Goal: Information Seeking & Learning: Learn about a topic

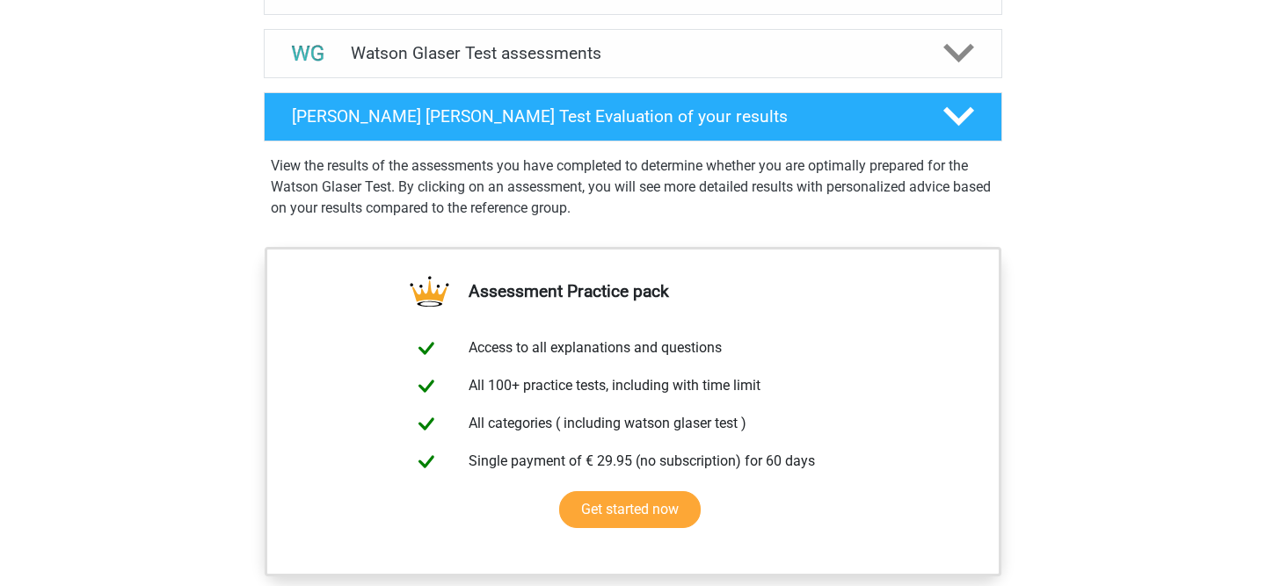
scroll to position [921, 0]
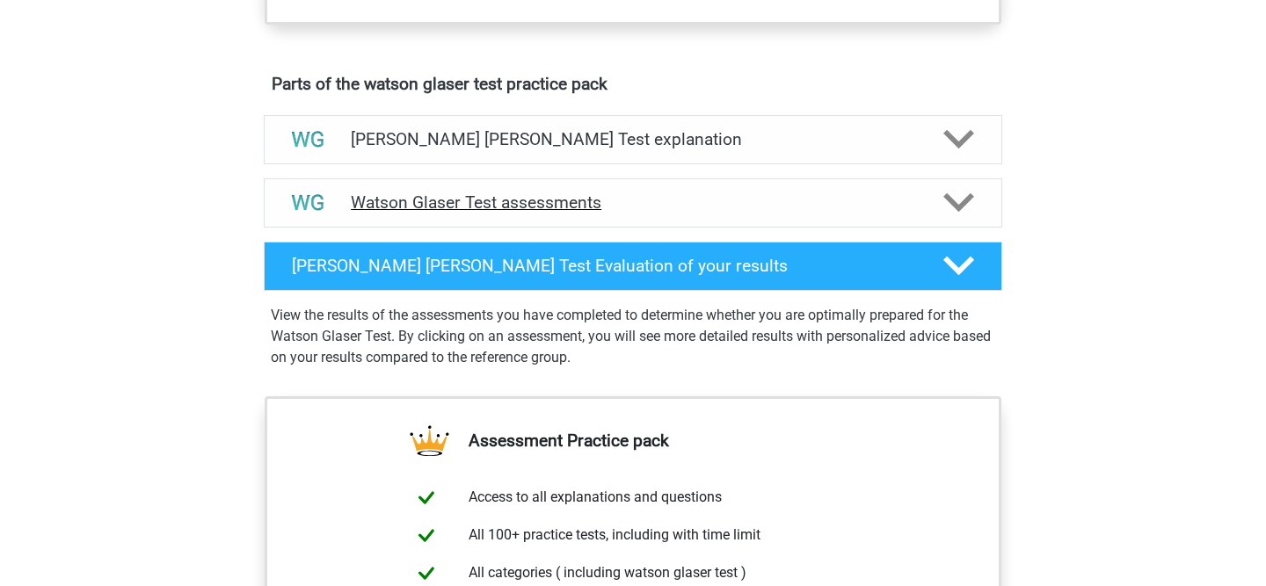
click at [606, 213] on h4 "Watson Glaser Test assessments" at bounding box center [633, 202] width 564 height 20
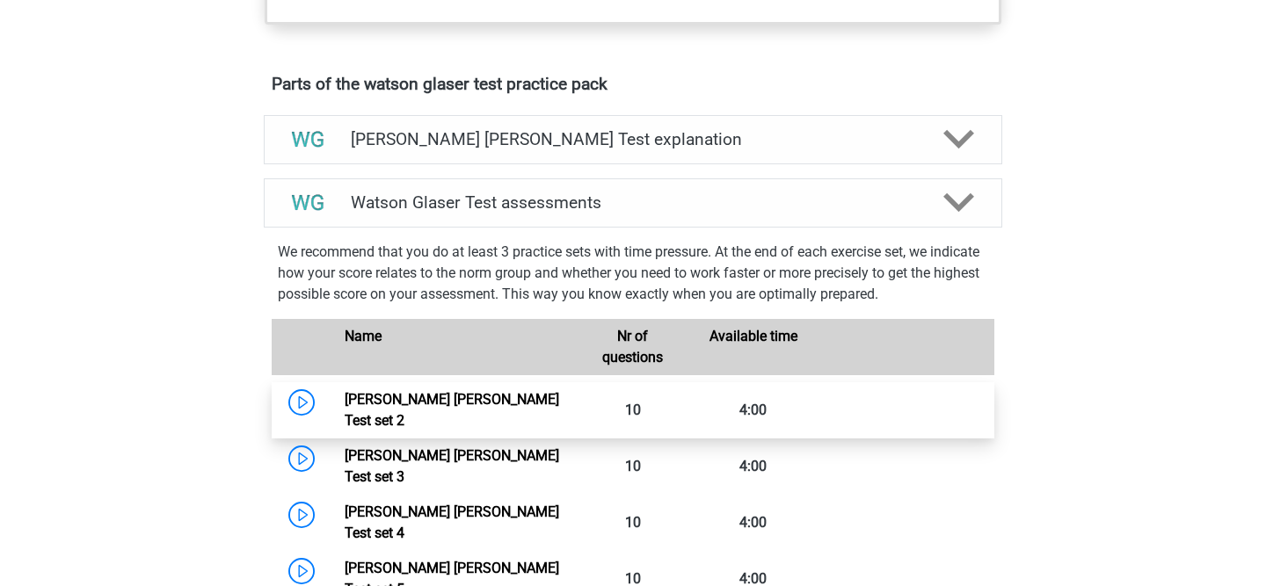
click at [345, 425] on link "Watson Glaser Test set 2" at bounding box center [452, 410] width 214 height 38
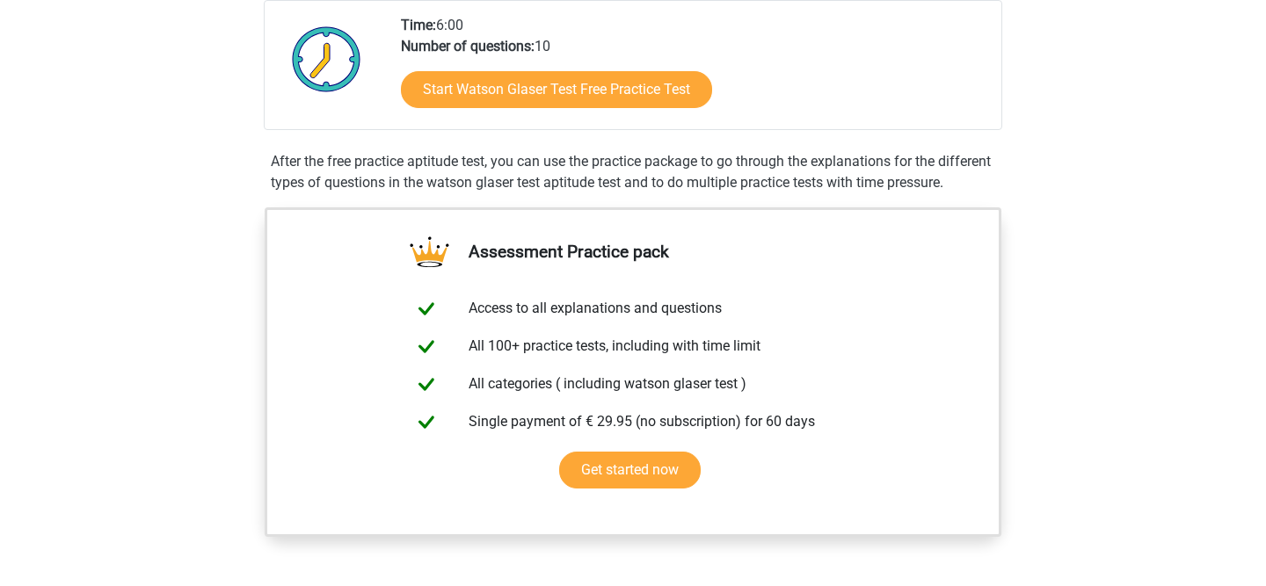
scroll to position [408, 0]
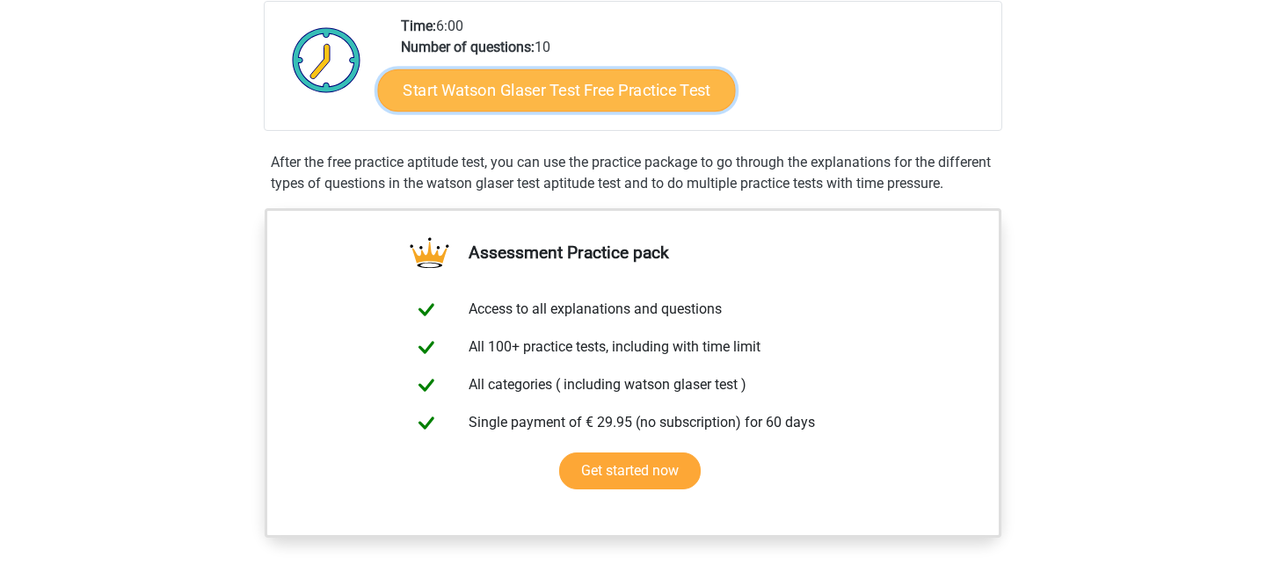
click at [520, 99] on link "Start Watson Glaser Test Free Practice Test" at bounding box center [557, 90] width 358 height 42
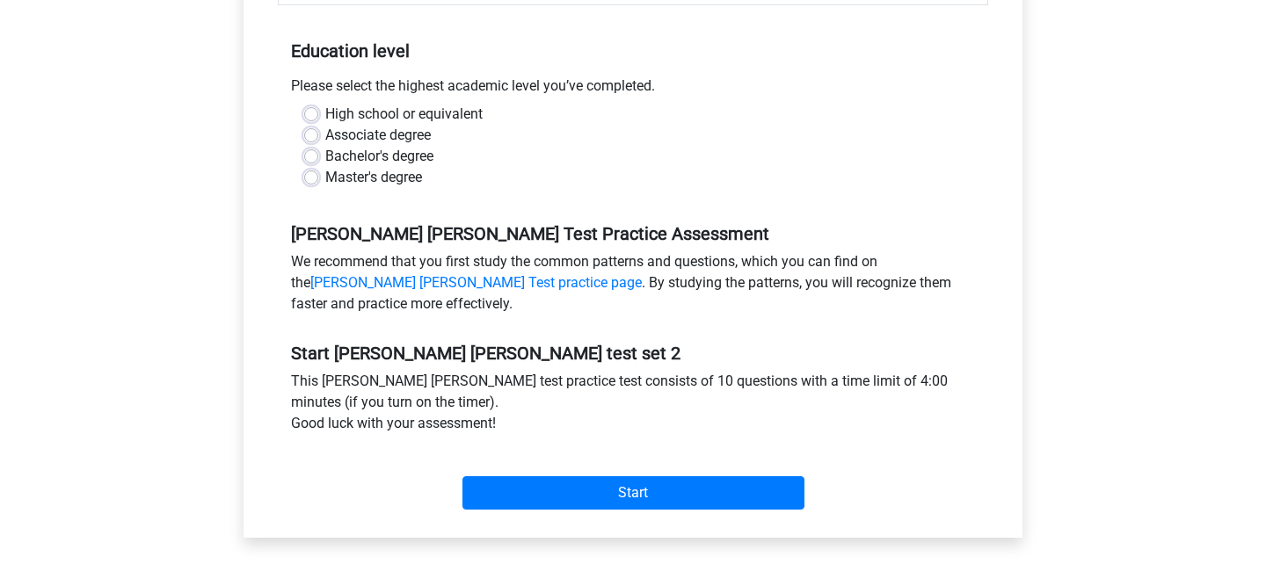
scroll to position [102, 0]
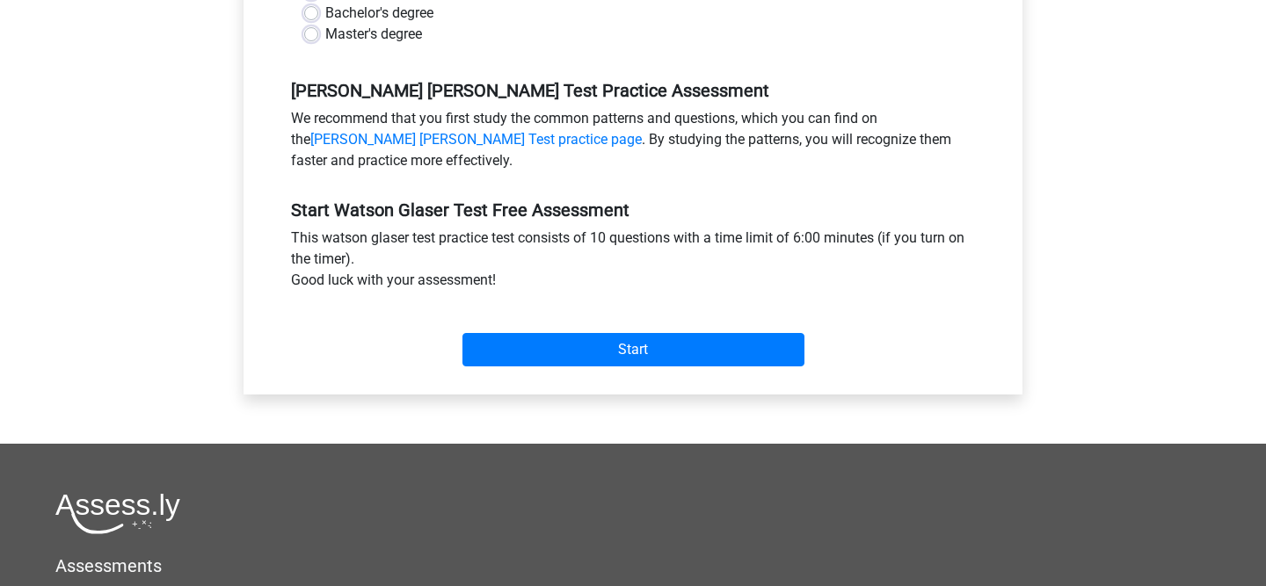
scroll to position [370, 0]
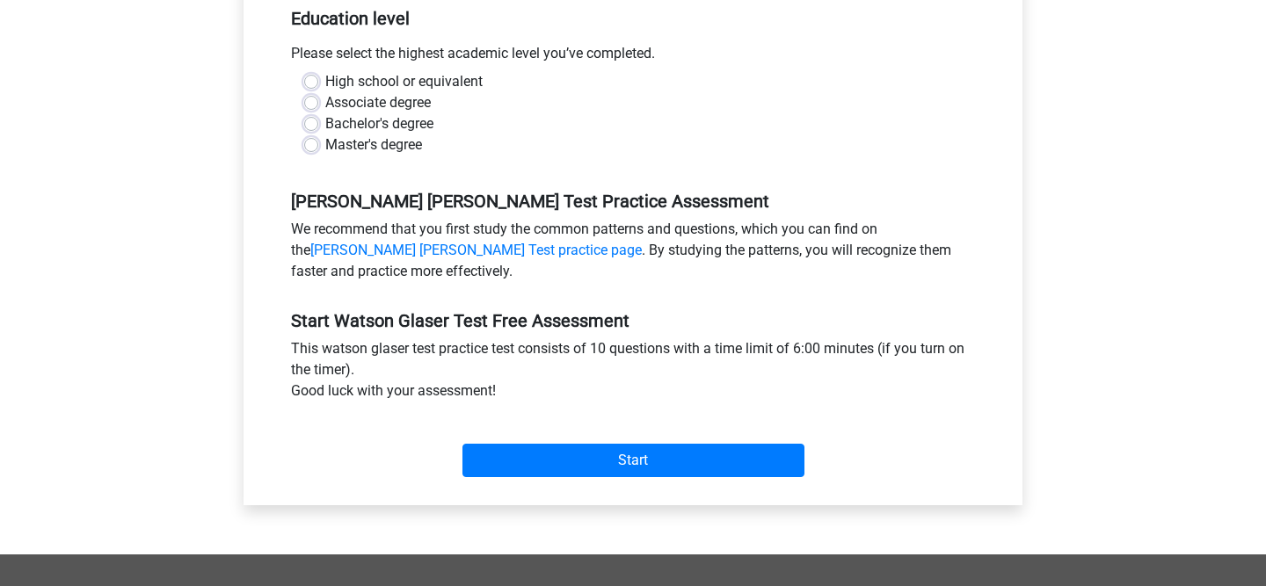
click at [369, 108] on label "Associate degree" at bounding box center [377, 102] width 105 height 21
click at [318, 108] on input "Associate degree" at bounding box center [311, 101] width 14 height 18
radio input "true"
click at [369, 127] on label "Bachelor's degree" at bounding box center [379, 123] width 108 height 21
click at [318, 127] on input "Bachelor's degree" at bounding box center [311, 122] width 14 height 18
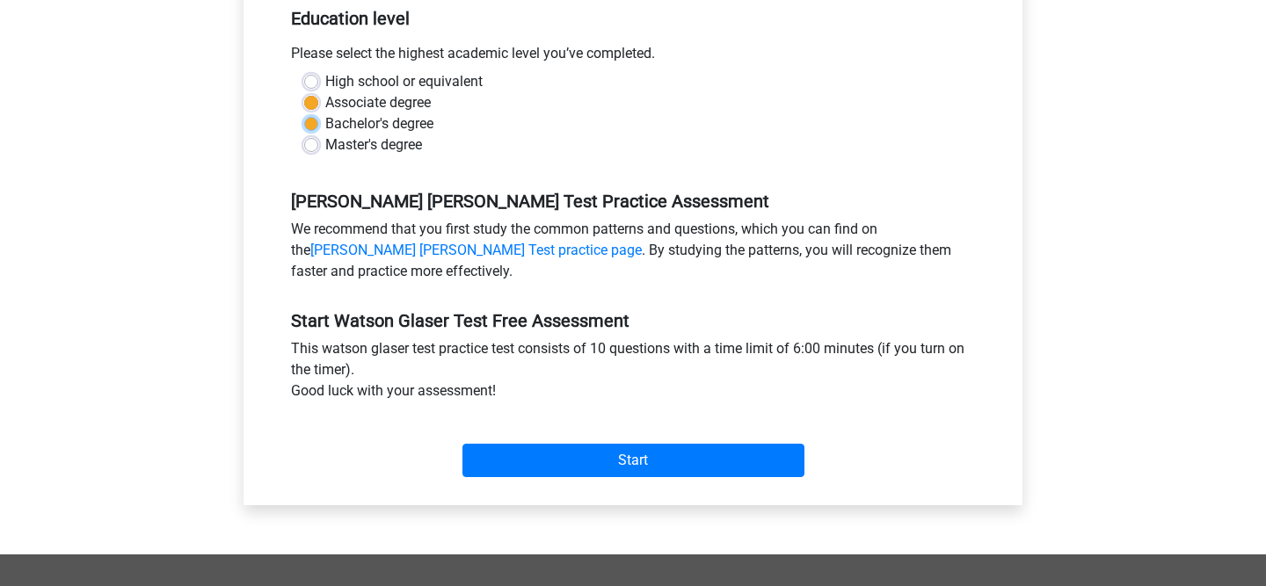
radio input "true"
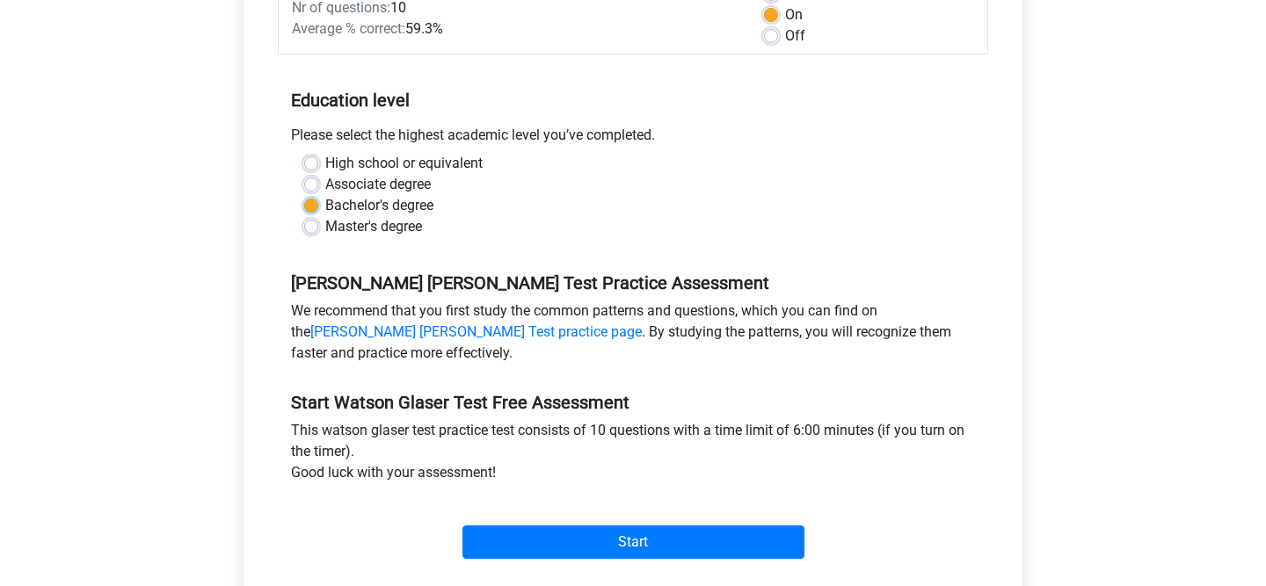
scroll to position [310, 0]
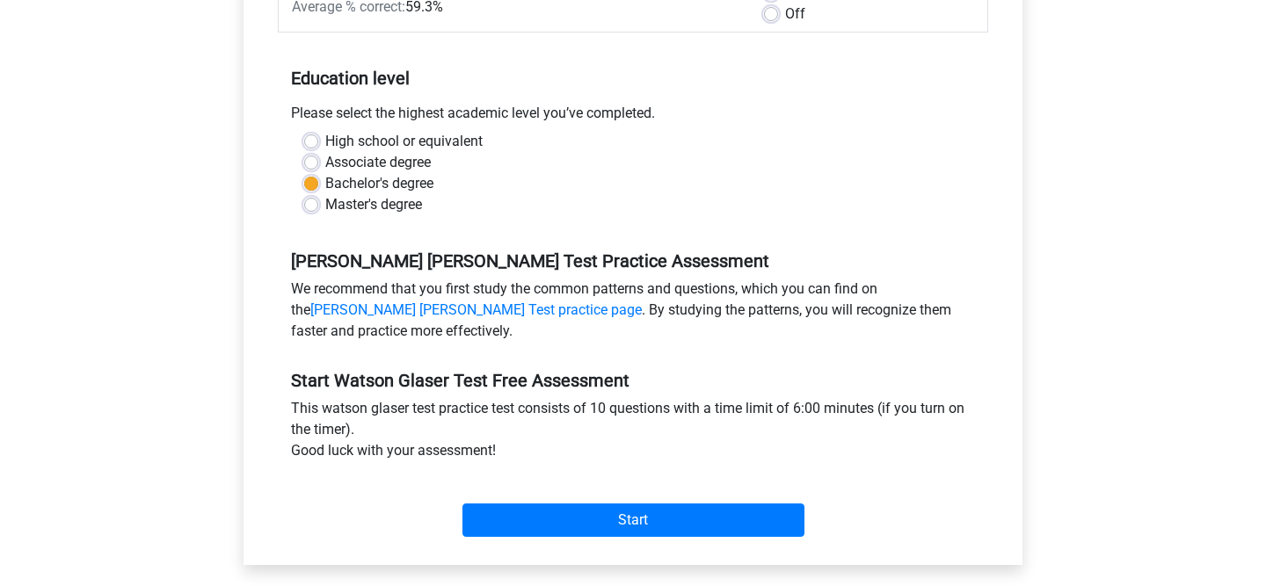
click at [400, 163] on label "Associate degree" at bounding box center [377, 162] width 105 height 21
click at [318, 163] on input "Associate degree" at bounding box center [311, 161] width 14 height 18
radio input "true"
click at [411, 148] on label "High school or equivalent" at bounding box center [403, 141] width 157 height 21
click at [318, 148] on input "High school or equivalent" at bounding box center [311, 140] width 14 height 18
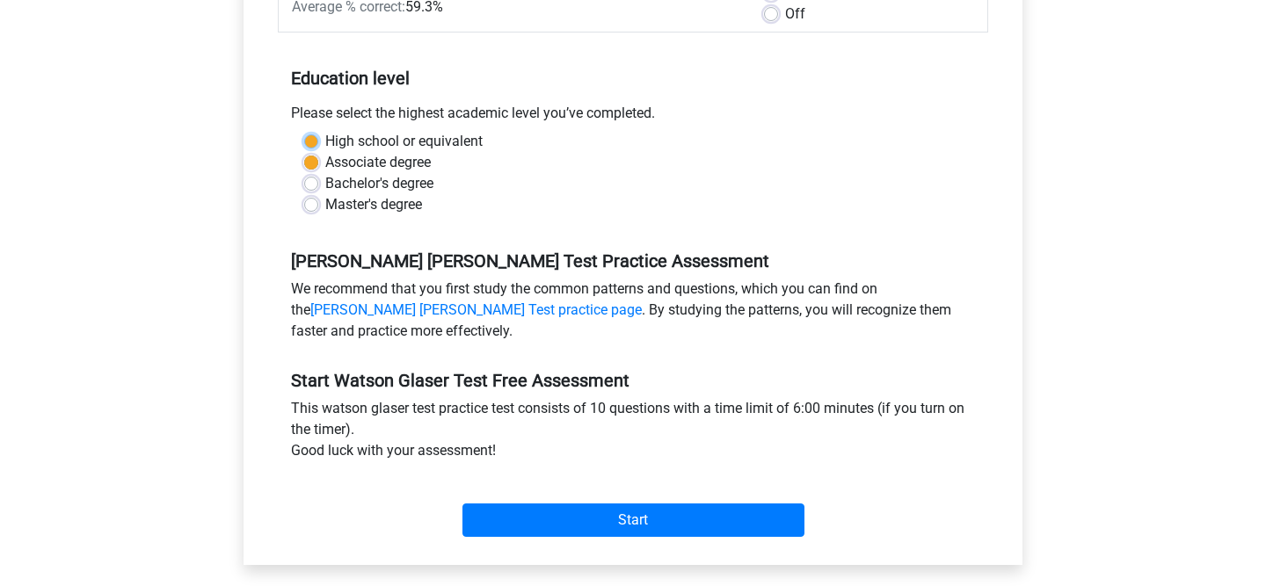
radio input "true"
click at [399, 184] on label "Bachelor's degree" at bounding box center [379, 183] width 108 height 21
click at [318, 184] on input "Bachelor's degree" at bounding box center [311, 182] width 14 height 18
radio input "true"
click at [486, 132] on div "High school or equivalent" at bounding box center [632, 141] width 657 height 21
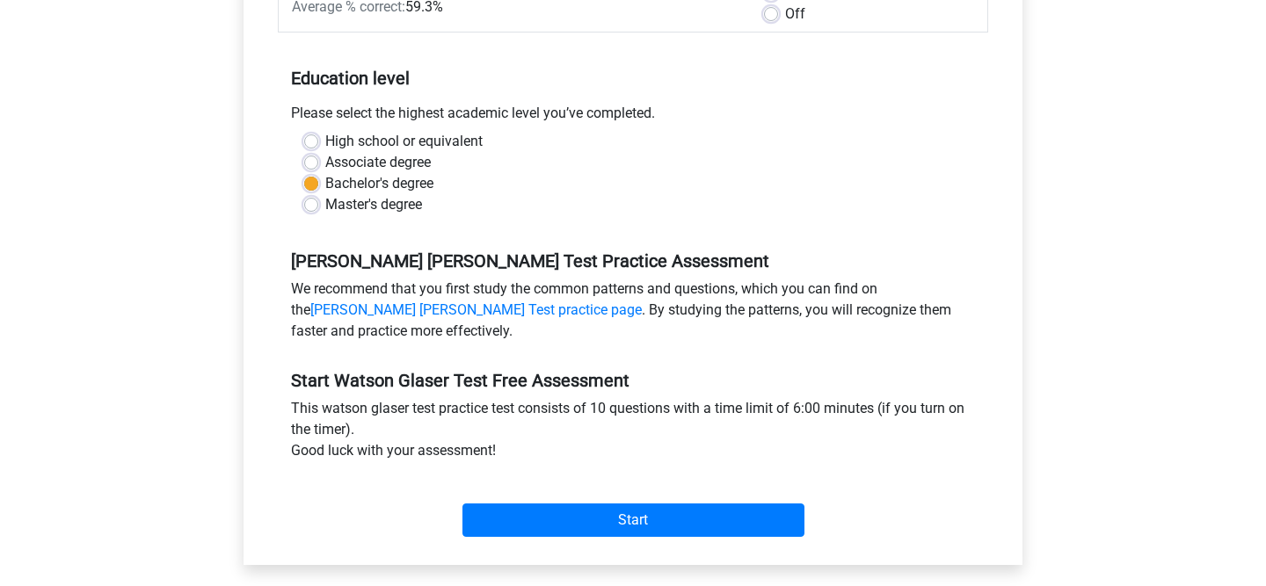
click at [458, 141] on label "High school or equivalent" at bounding box center [403, 141] width 157 height 21
click at [318, 141] on input "High school or equivalent" at bounding box center [311, 140] width 14 height 18
radio input "true"
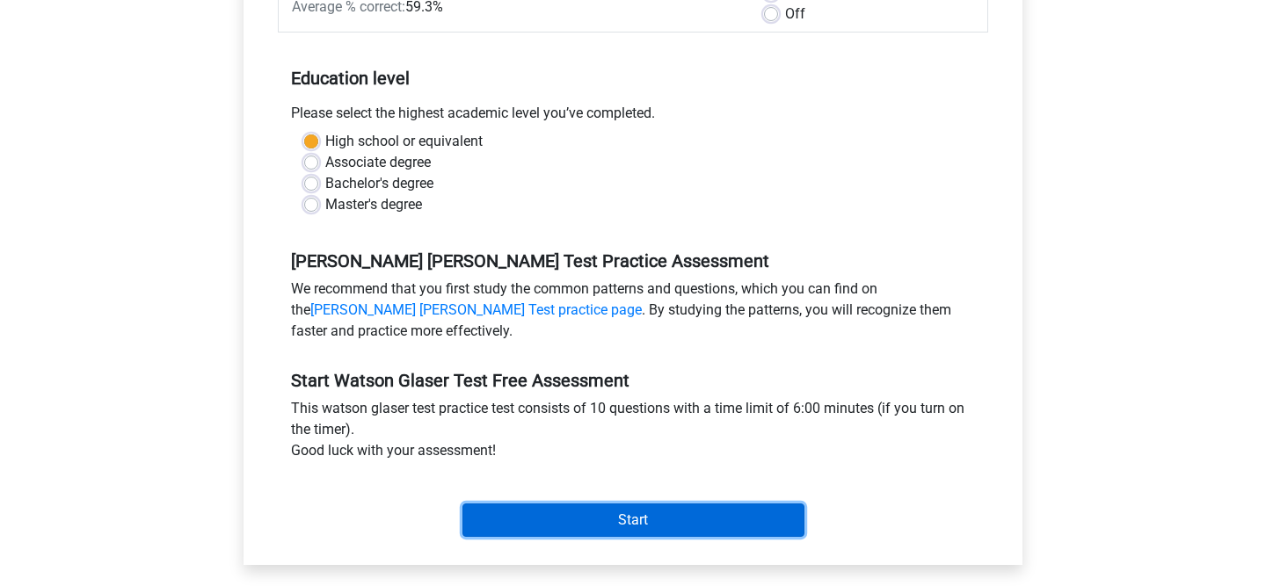
click at [619, 509] on input "Start" at bounding box center [633, 520] width 342 height 33
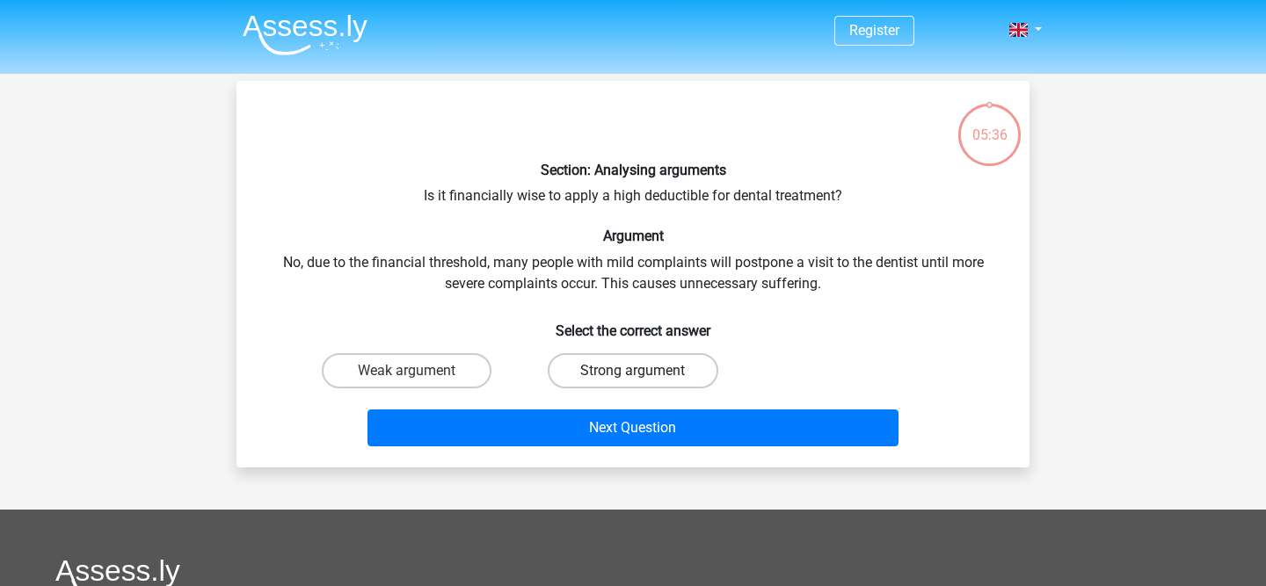
click at [592, 362] on label "Strong argument" at bounding box center [633, 370] width 170 height 35
click at [633, 371] on input "Strong argument" at bounding box center [638, 376] width 11 height 11
radio input "true"
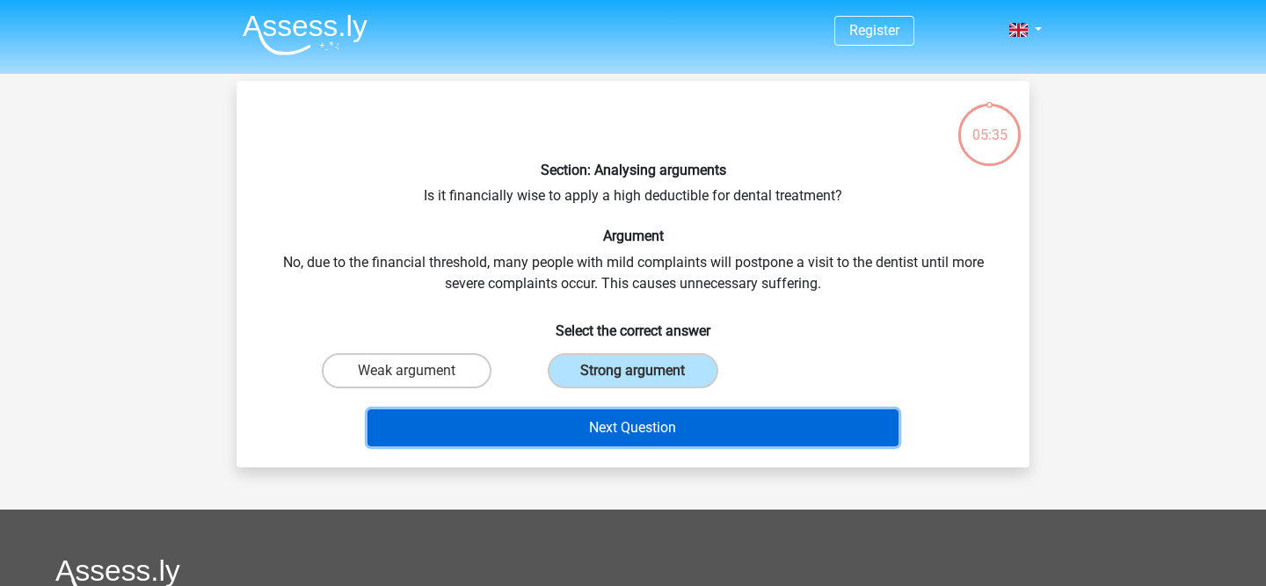
click at [599, 410] on button "Next Question" at bounding box center [633, 428] width 532 height 37
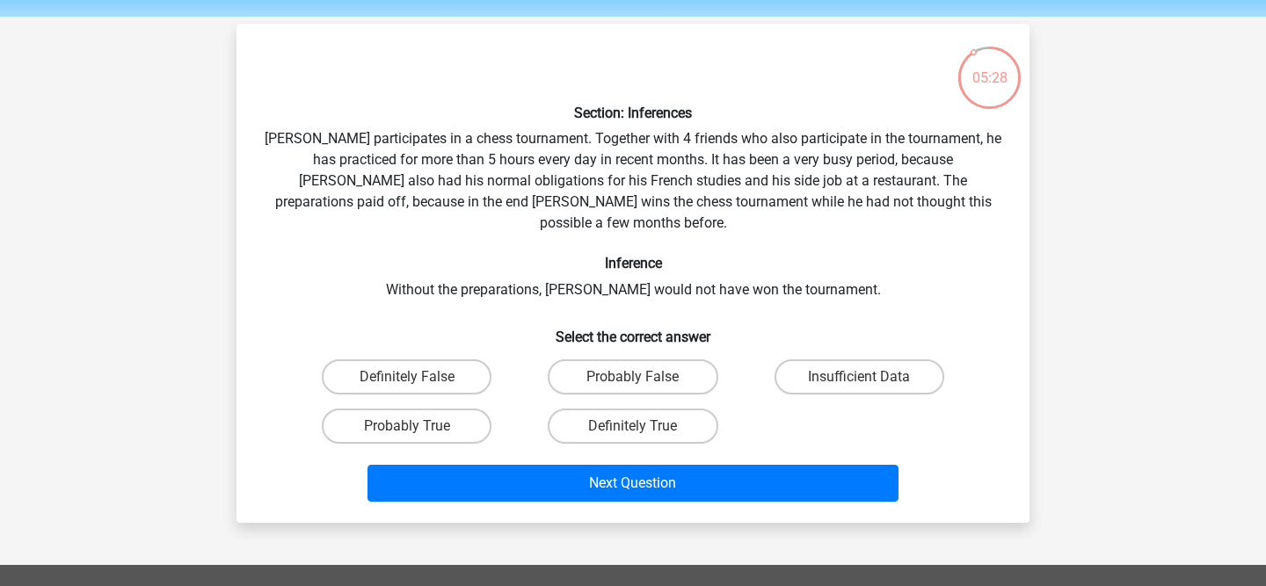
scroll to position [58, 0]
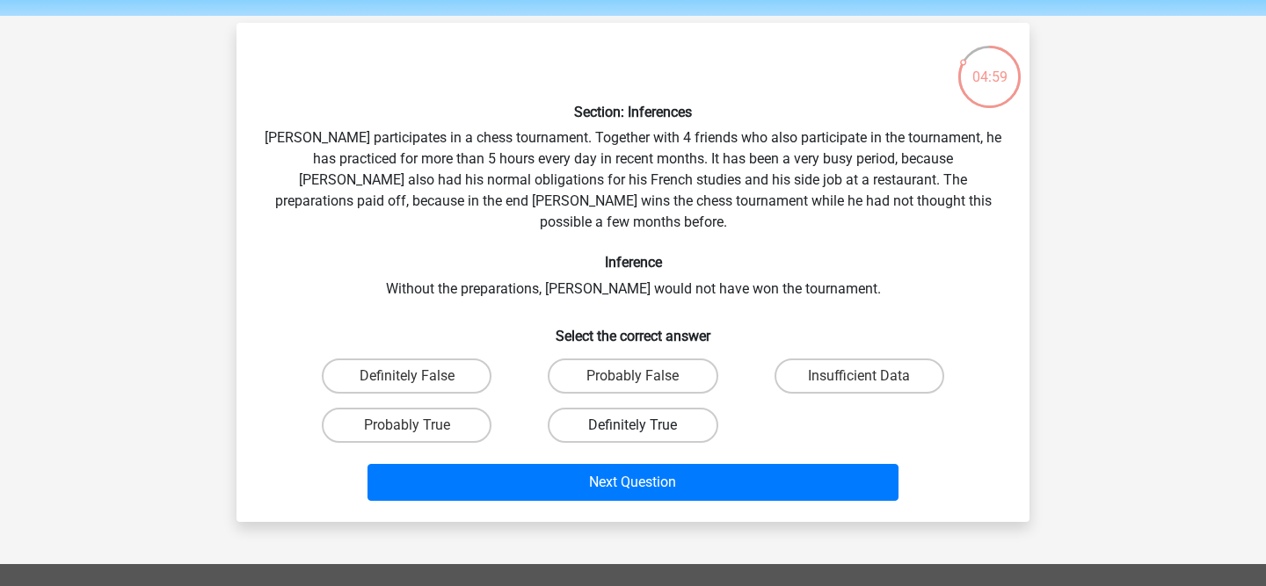
click at [609, 409] on label "Definitely True" at bounding box center [633, 425] width 170 height 35
click at [633, 425] on input "Definitely True" at bounding box center [638, 430] width 11 height 11
radio input "true"
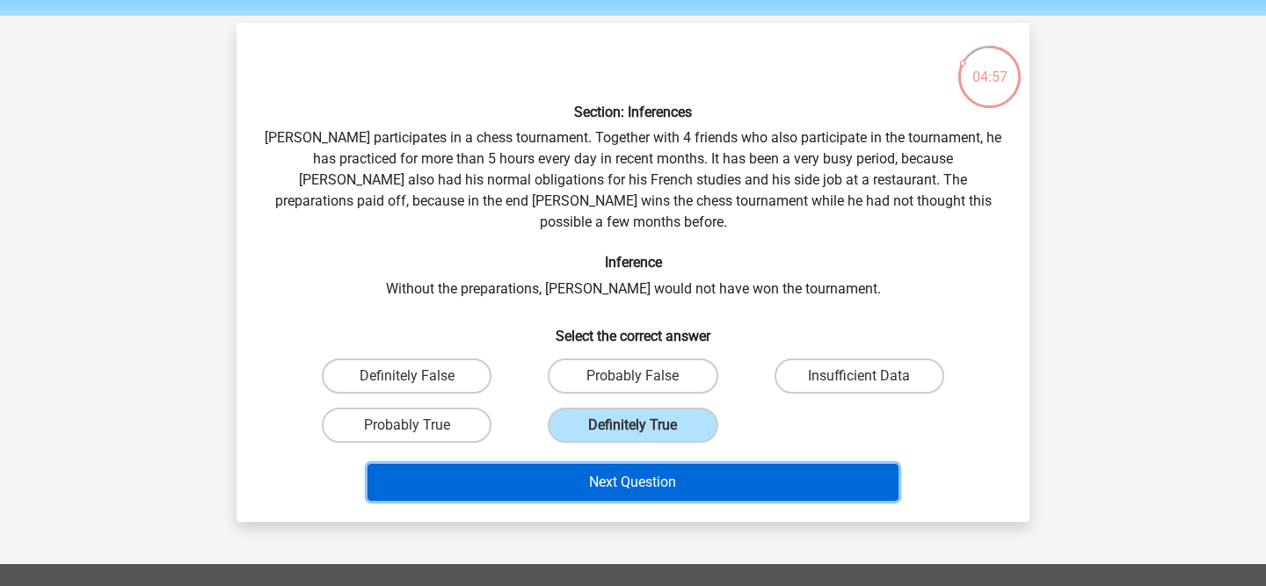
click at [597, 464] on button "Next Question" at bounding box center [633, 482] width 532 height 37
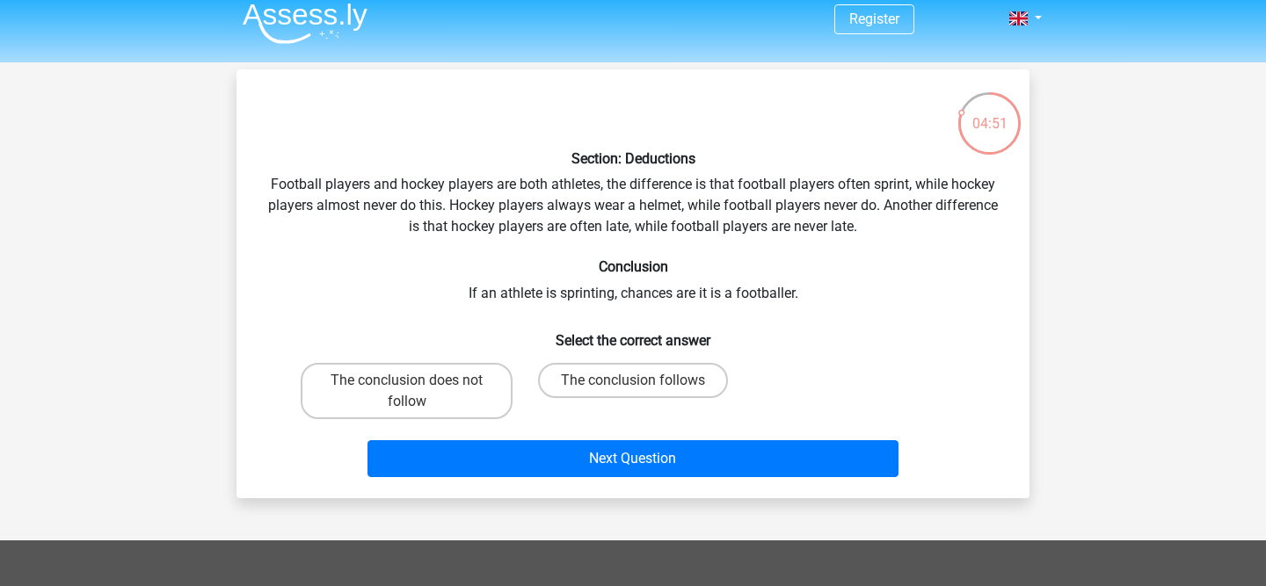
scroll to position [4, 0]
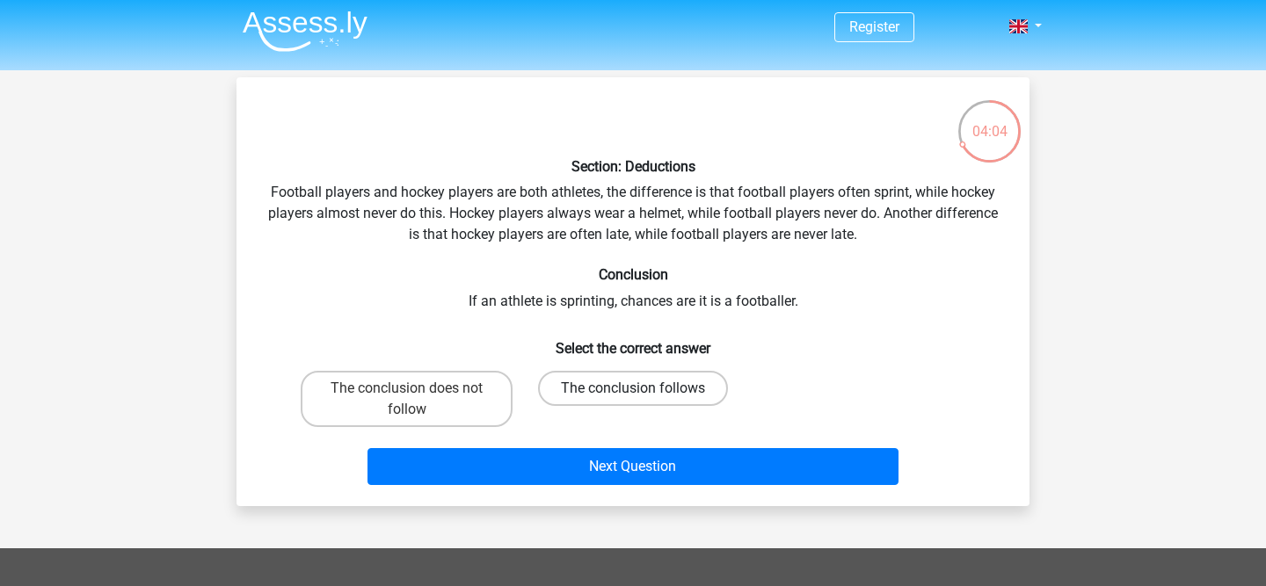
click at [713, 395] on label "The conclusion follows" at bounding box center [633, 388] width 190 height 35
click at [644, 395] on input "The conclusion follows" at bounding box center [638, 393] width 11 height 11
radio input "true"
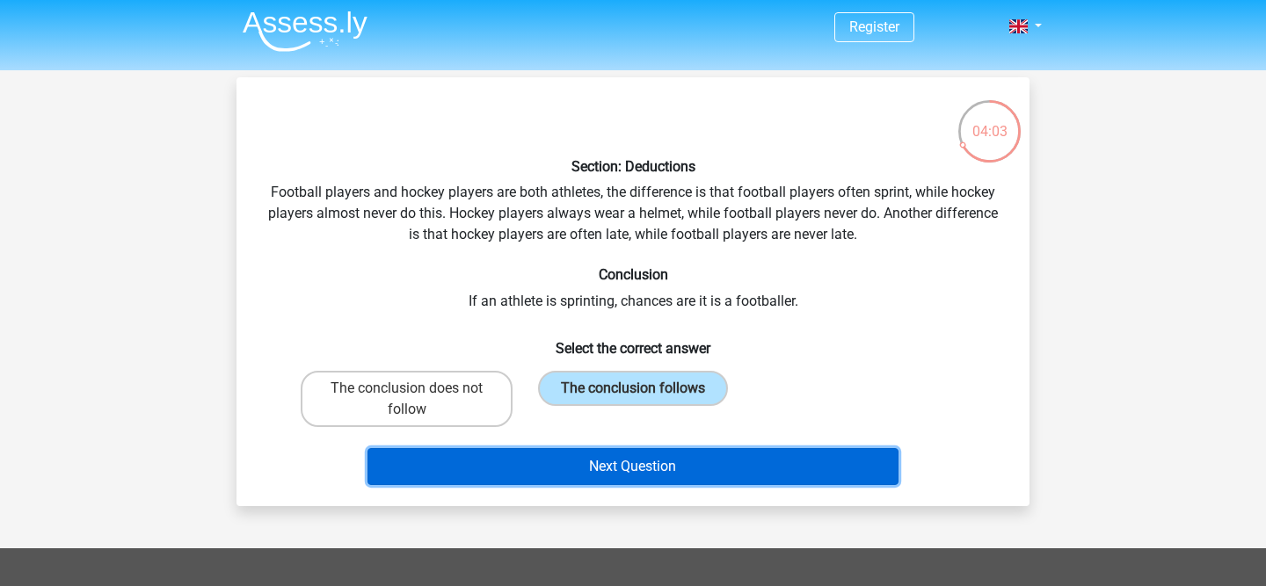
click at [699, 450] on button "Next Question" at bounding box center [633, 466] width 532 height 37
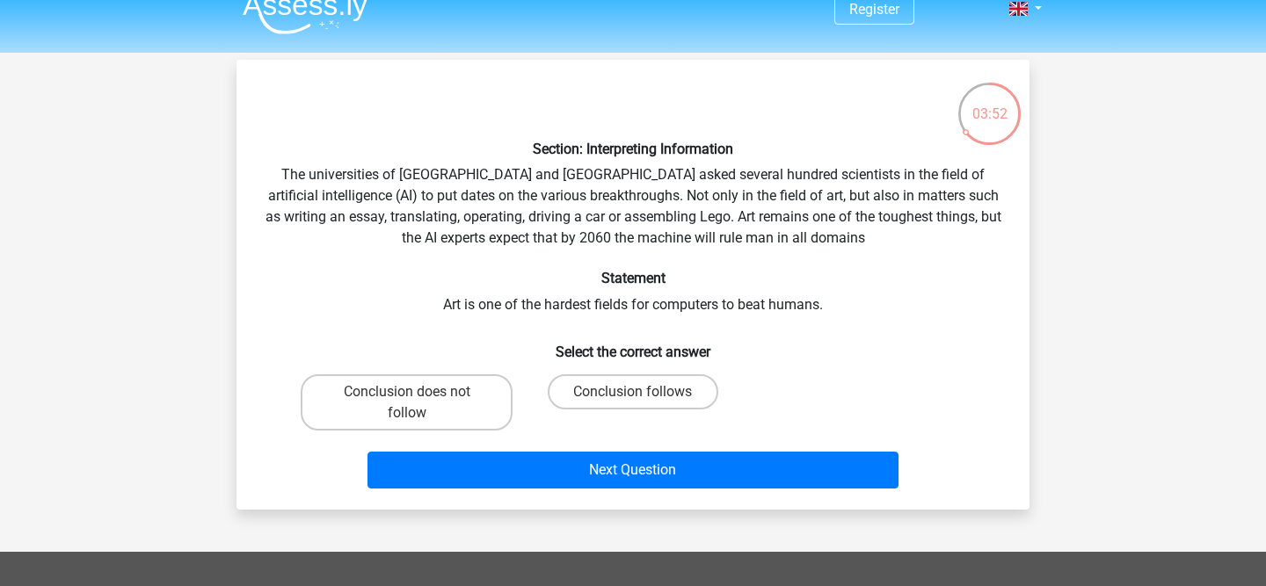
scroll to position [0, 0]
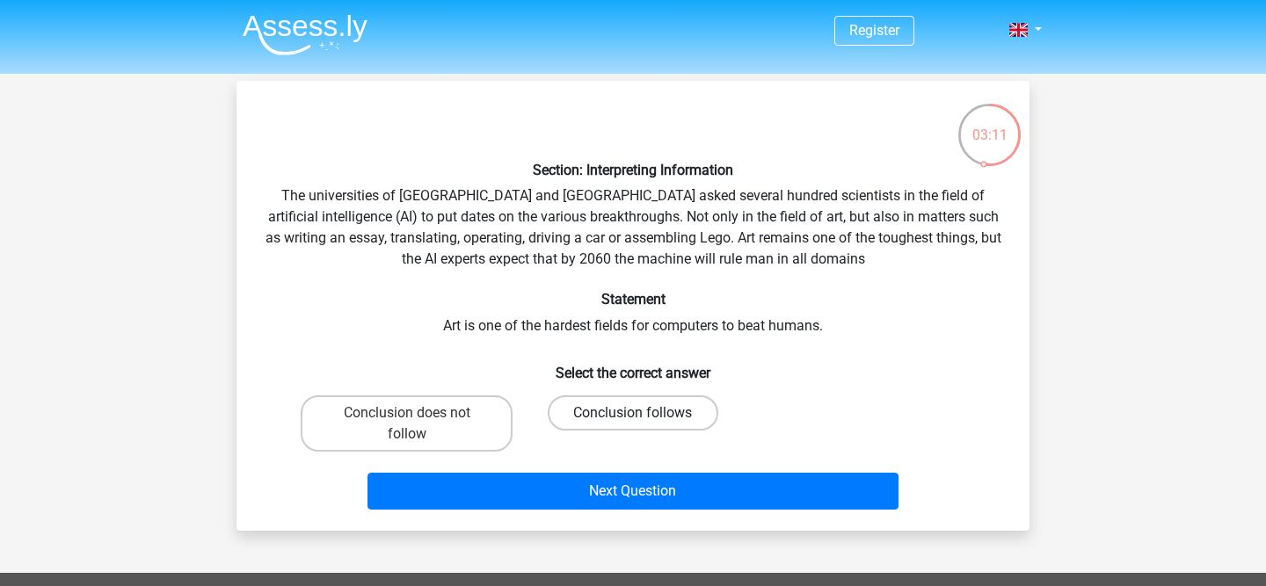
click at [608, 415] on label "Conclusion follows" at bounding box center [633, 413] width 170 height 35
click at [633, 415] on input "Conclusion follows" at bounding box center [638, 418] width 11 height 11
radio input "true"
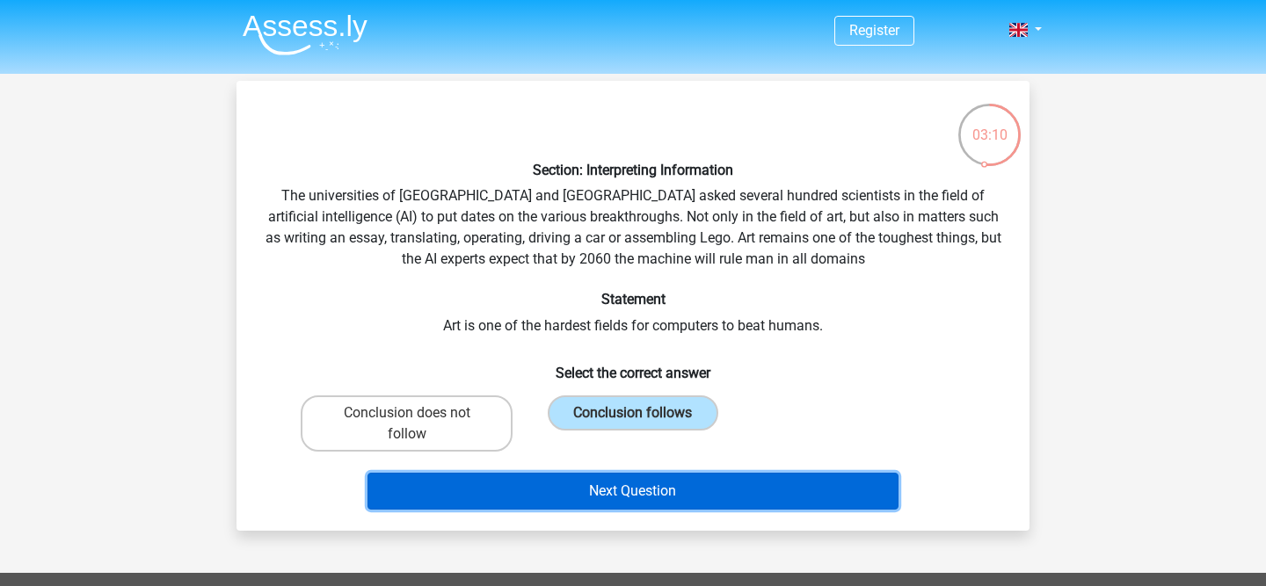
click at [585, 488] on button "Next Question" at bounding box center [633, 491] width 532 height 37
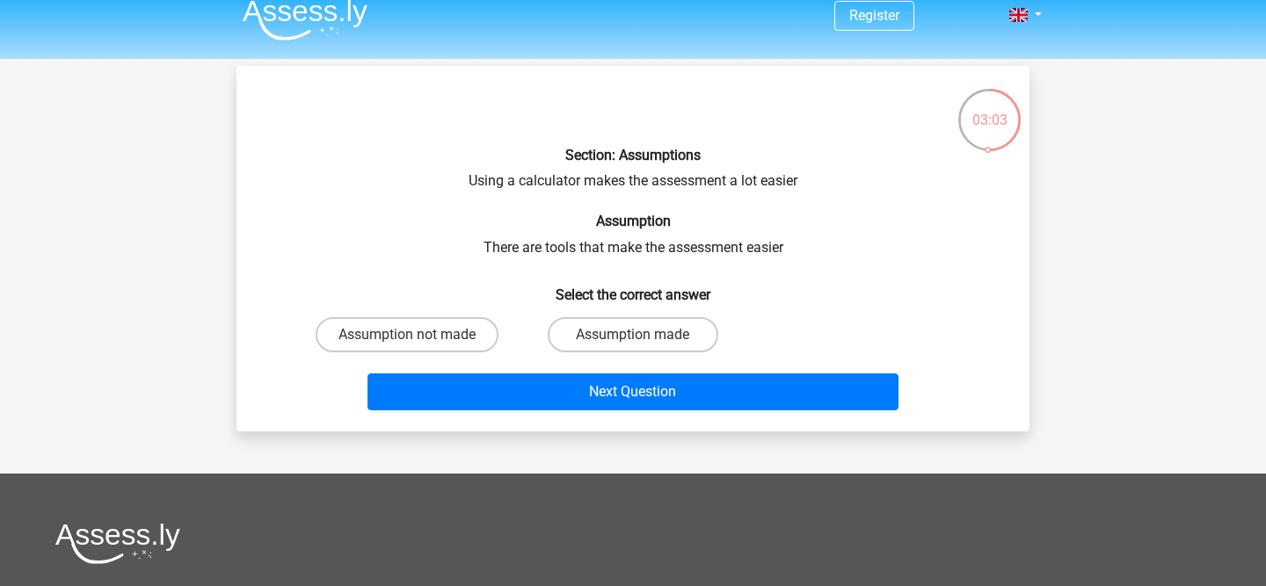
scroll to position [8, 0]
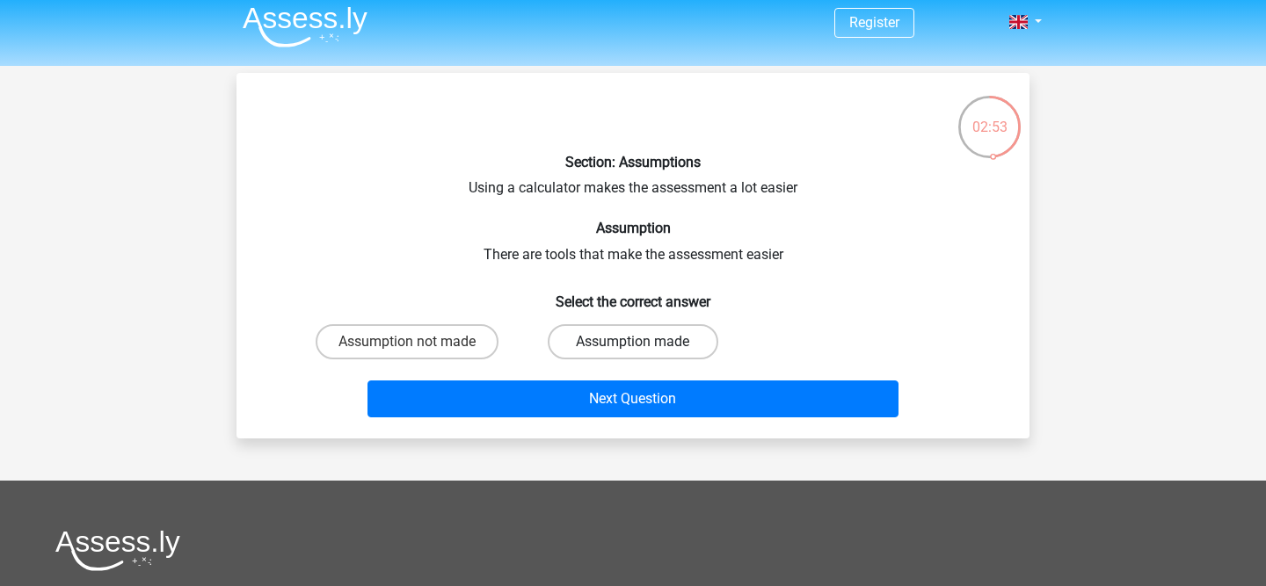
click at [695, 347] on label "Assumption made" at bounding box center [633, 341] width 170 height 35
click at [644, 347] on input "Assumption made" at bounding box center [638, 347] width 11 height 11
radio input "true"
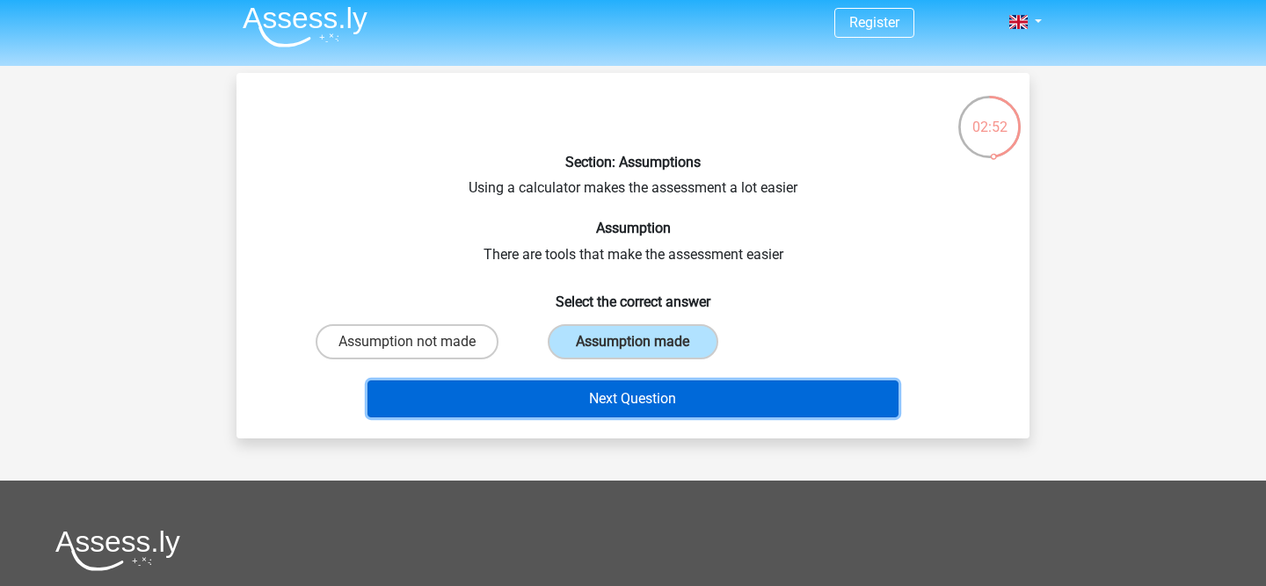
click at [682, 391] on button "Next Question" at bounding box center [633, 399] width 532 height 37
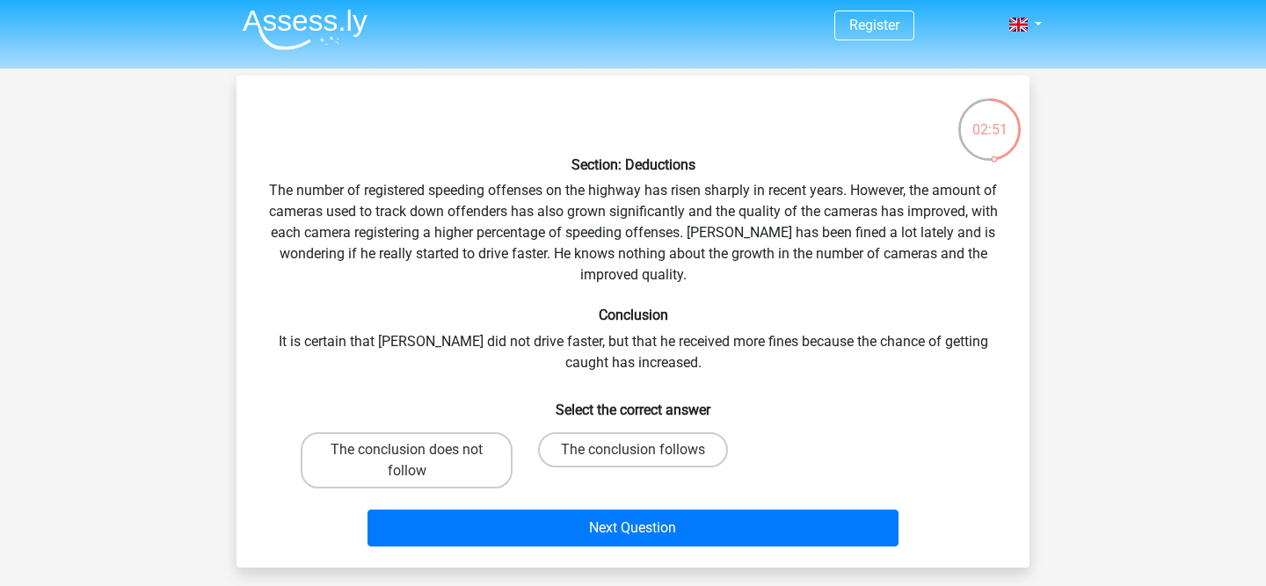
scroll to position [2, 0]
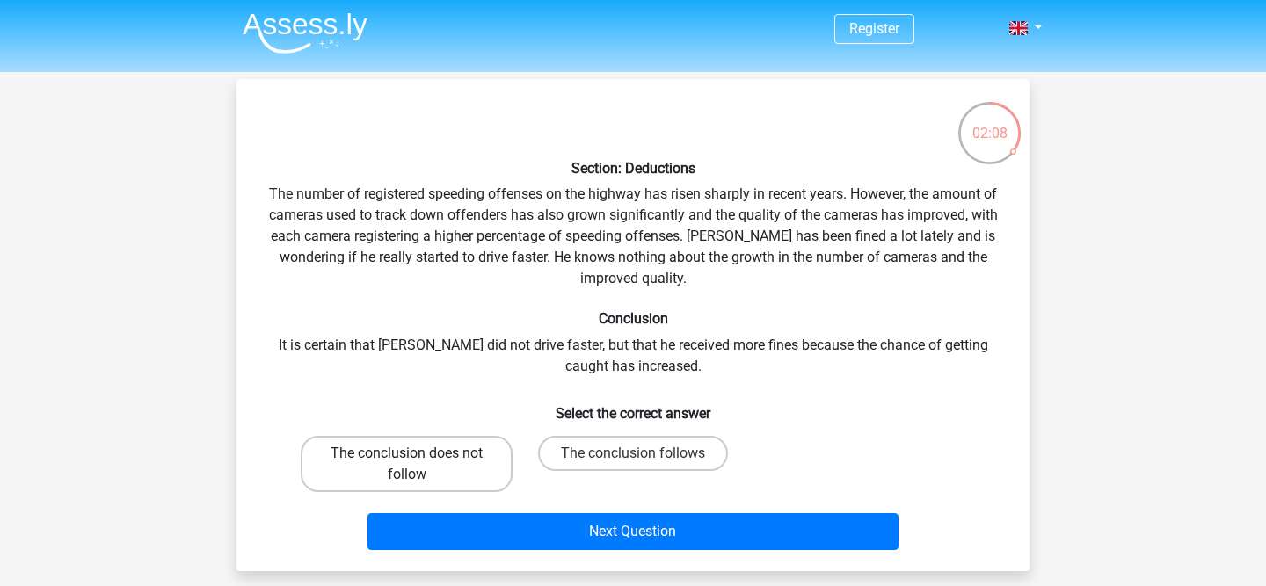
click at [461, 468] on label "The conclusion does not follow" at bounding box center [407, 464] width 212 height 56
click at [418, 465] on input "The conclusion does not follow" at bounding box center [412, 459] width 11 height 11
radio input "true"
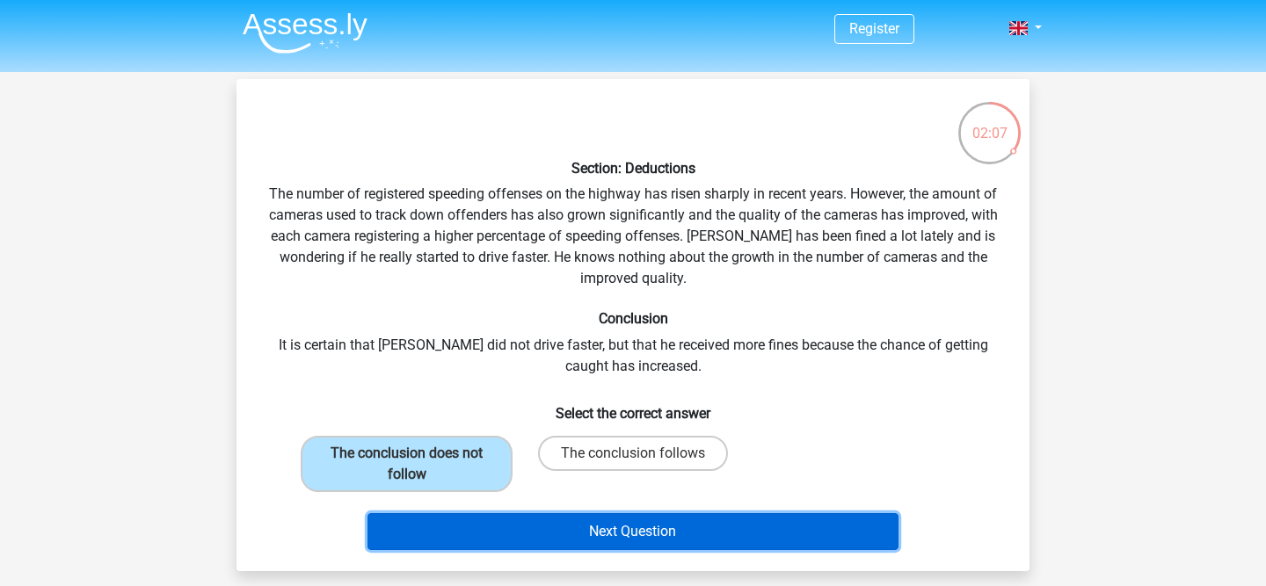
click at [545, 544] on button "Next Question" at bounding box center [633, 531] width 532 height 37
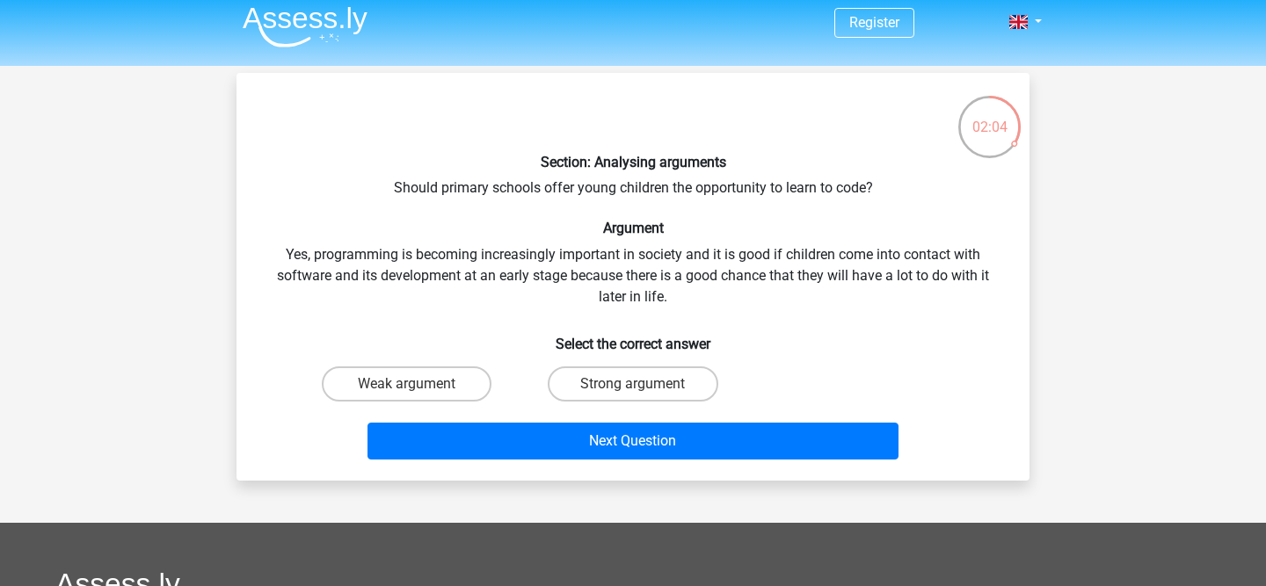
scroll to position [0, 0]
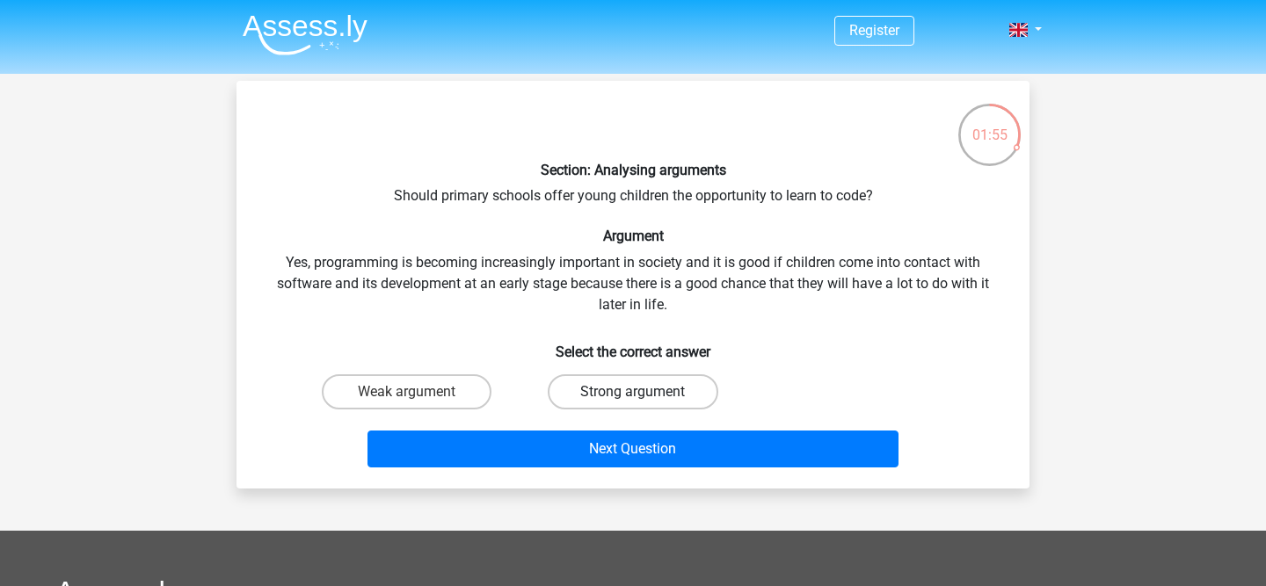
click at [688, 385] on label "Strong argument" at bounding box center [633, 391] width 170 height 35
click at [644, 392] on input "Strong argument" at bounding box center [638, 397] width 11 height 11
radio input "true"
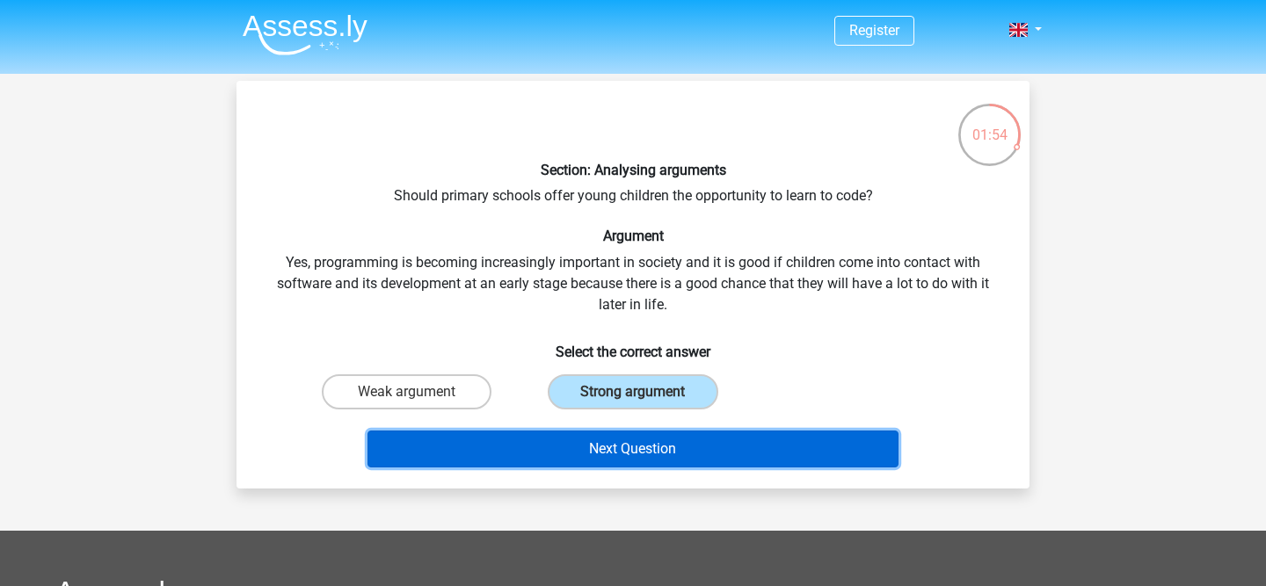
click at [671, 446] on button "Next Question" at bounding box center [633, 449] width 532 height 37
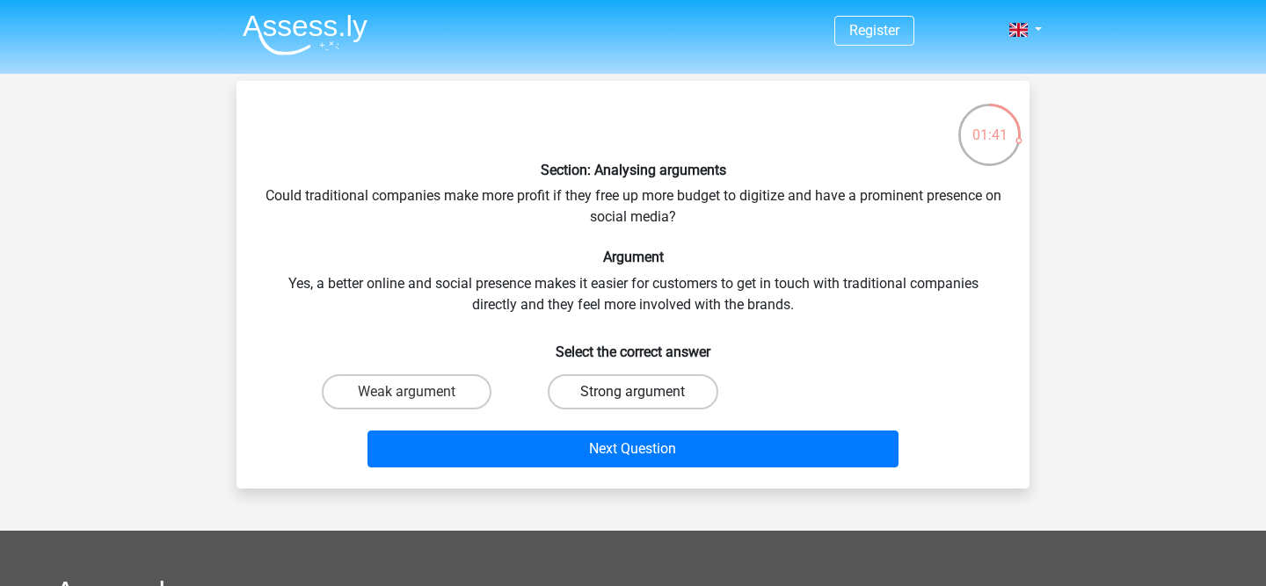
click at [583, 403] on label "Strong argument" at bounding box center [633, 391] width 170 height 35
click at [633, 403] on input "Strong argument" at bounding box center [638, 397] width 11 height 11
radio input "true"
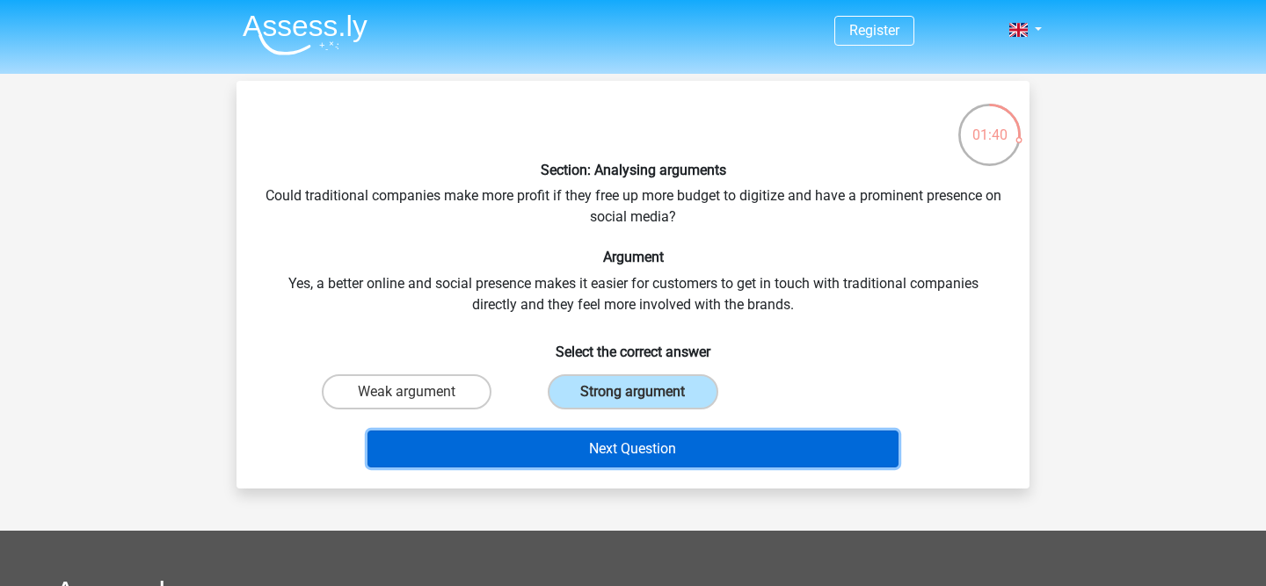
click at [551, 450] on button "Next Question" at bounding box center [633, 449] width 532 height 37
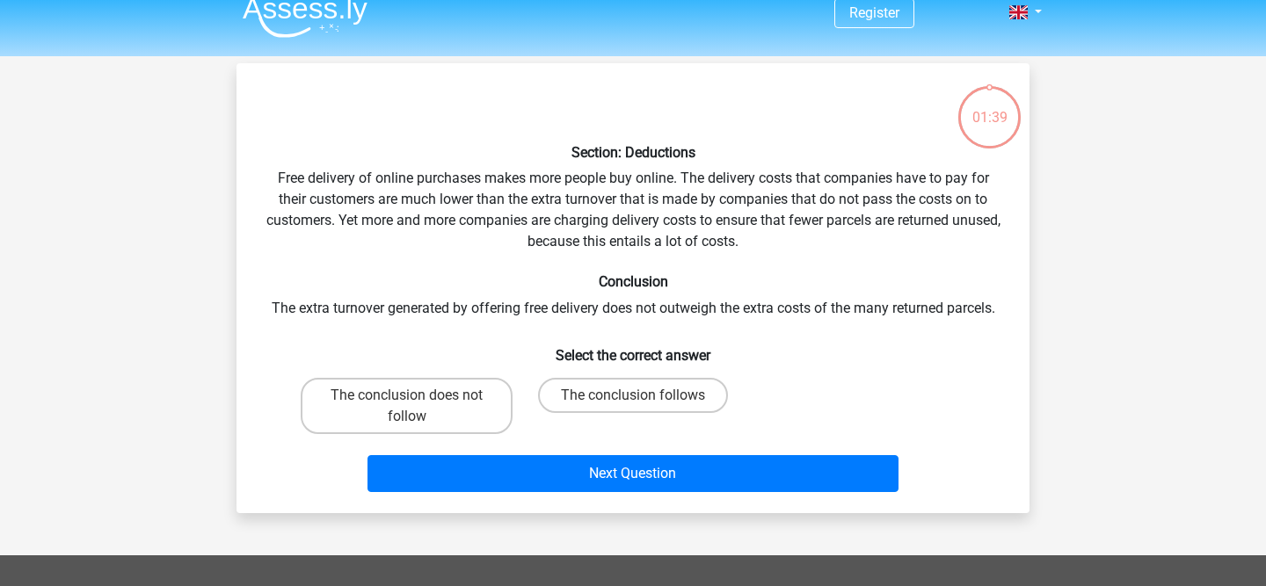
scroll to position [7, 0]
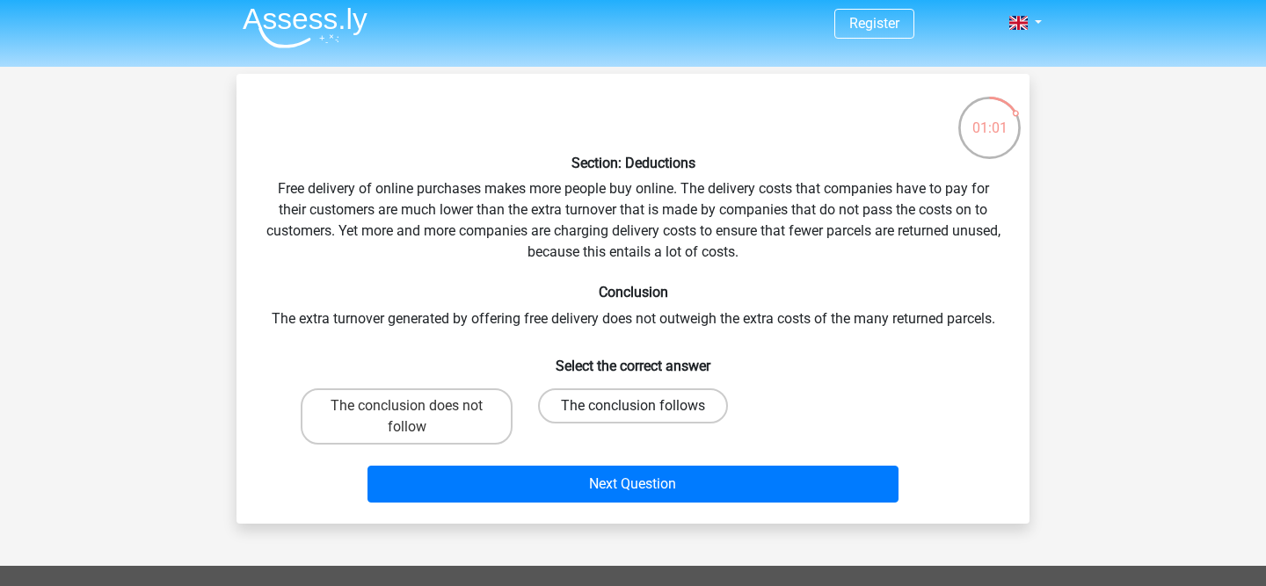
click at [696, 418] on label "The conclusion follows" at bounding box center [633, 405] width 190 height 35
click at [644, 417] on input "The conclusion follows" at bounding box center [638, 411] width 11 height 11
radio input "true"
click at [679, 463] on div "Next Question" at bounding box center [633, 481] width 737 height 58
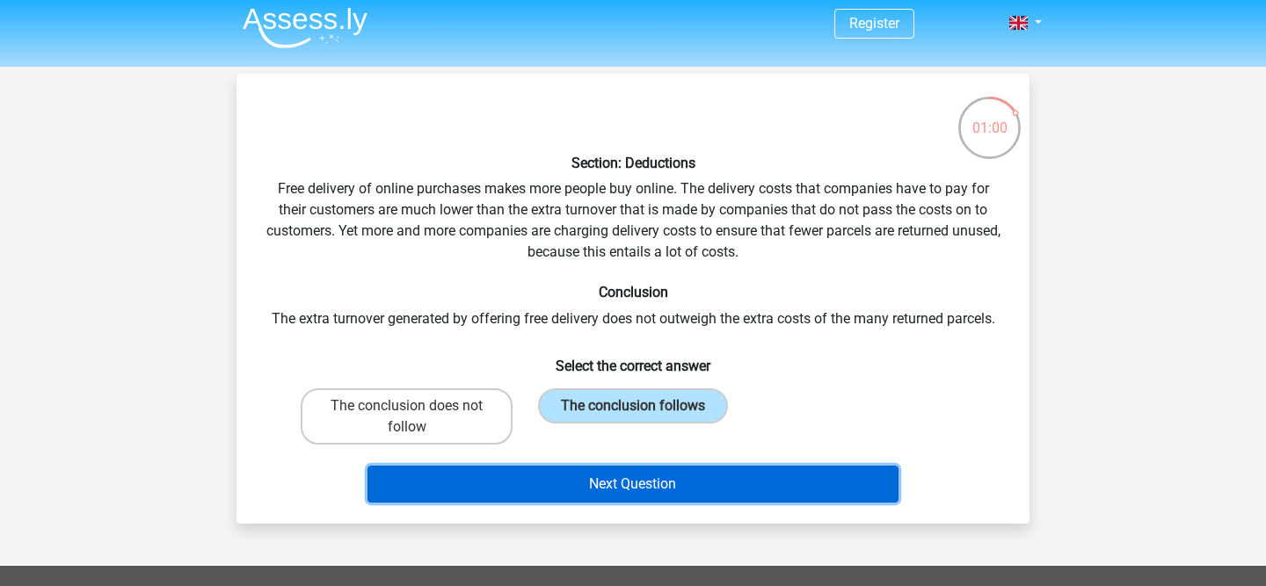
click at [676, 473] on button "Next Question" at bounding box center [633, 484] width 532 height 37
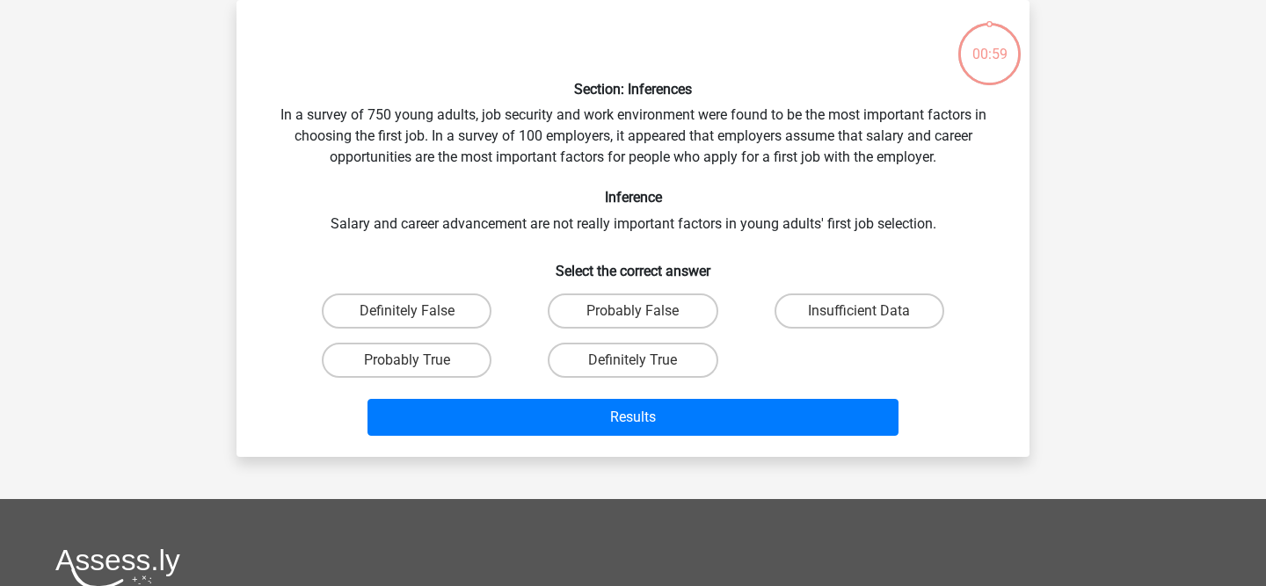
scroll to position [0, 0]
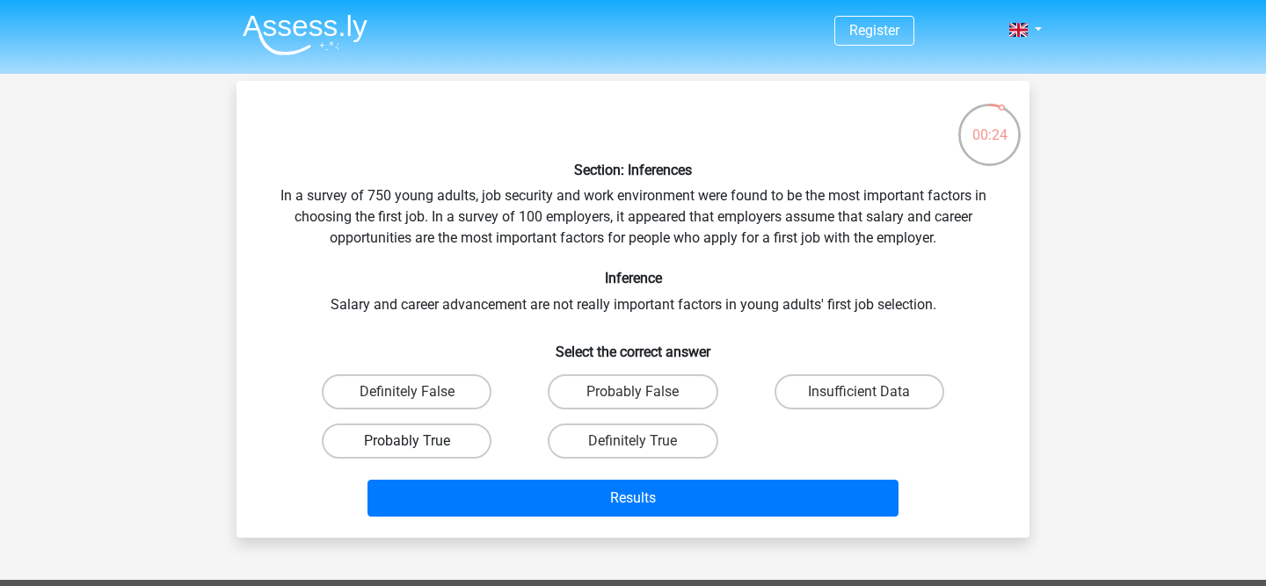
click at [441, 456] on label "Probably True" at bounding box center [407, 441] width 170 height 35
click at [418, 453] on input "Probably True" at bounding box center [412, 446] width 11 height 11
radio input "true"
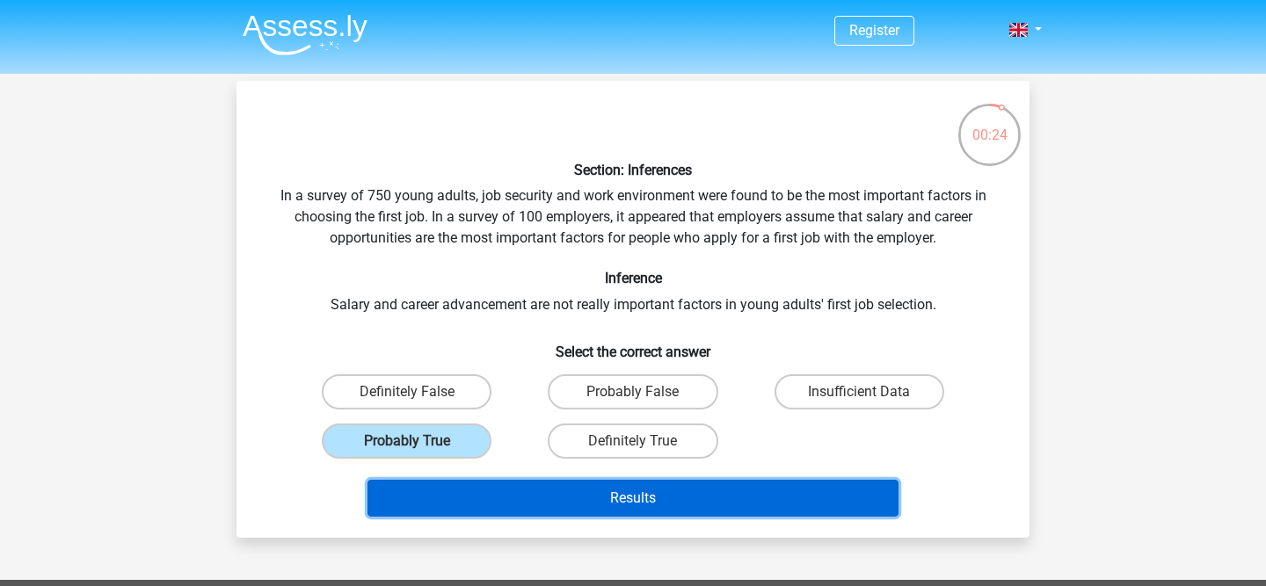
click at [448, 481] on button "Results" at bounding box center [633, 498] width 532 height 37
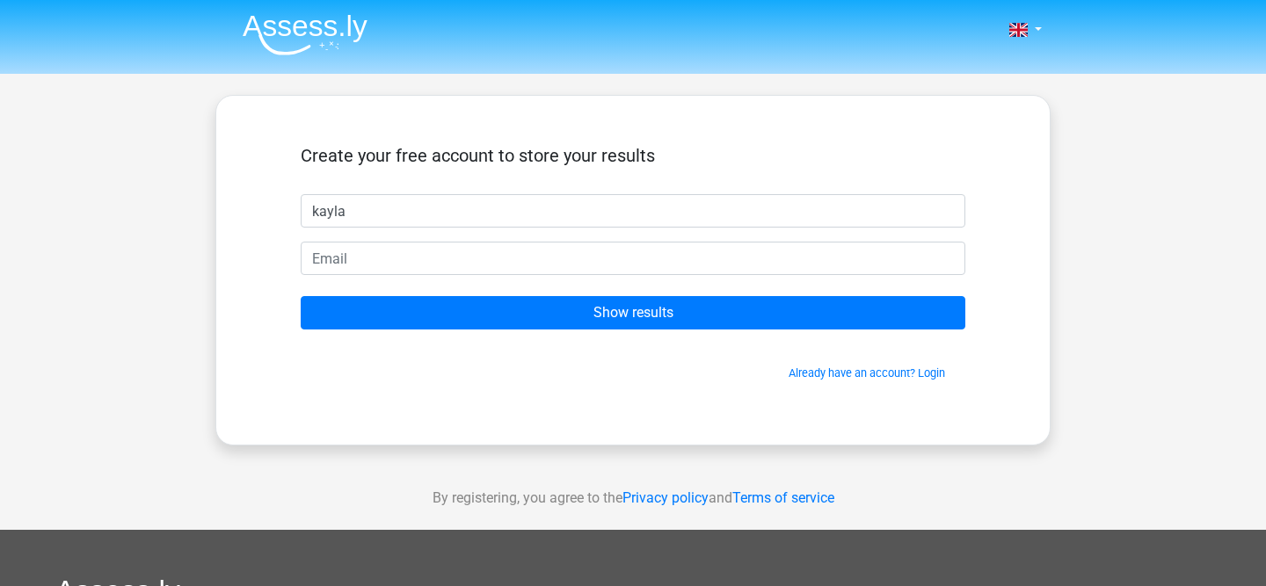
type input "kayla"
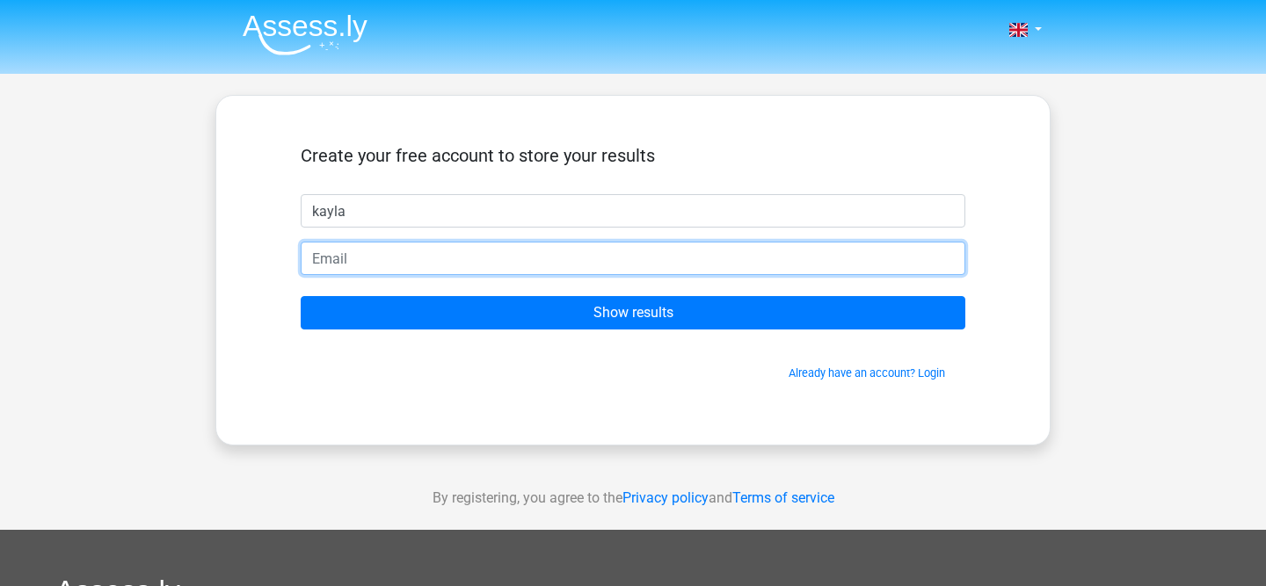
click at [340, 263] on input "email" at bounding box center [633, 258] width 664 height 33
type input "[EMAIL_ADDRESS][DOMAIN_NAME]"
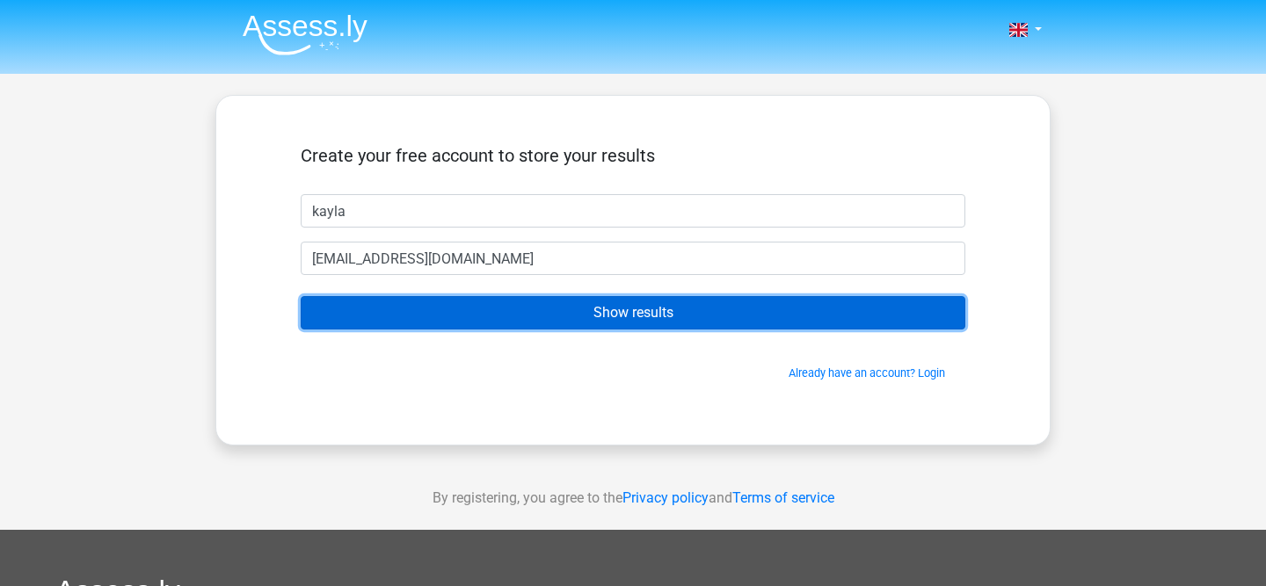
click at [511, 317] on input "Show results" at bounding box center [633, 312] width 664 height 33
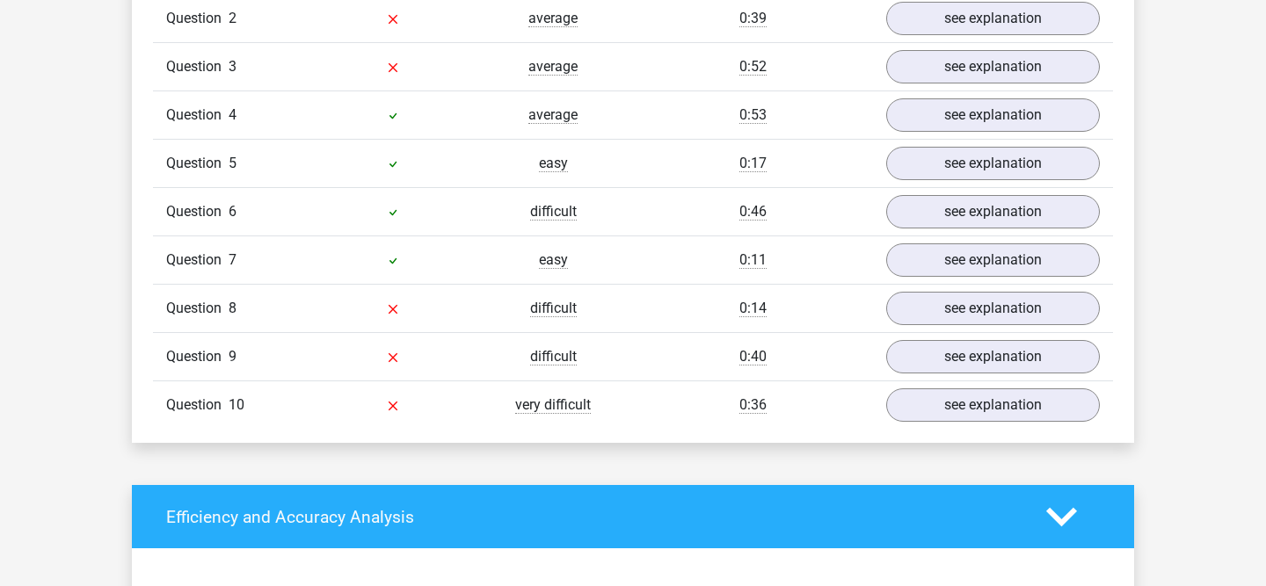
scroll to position [1311, 0]
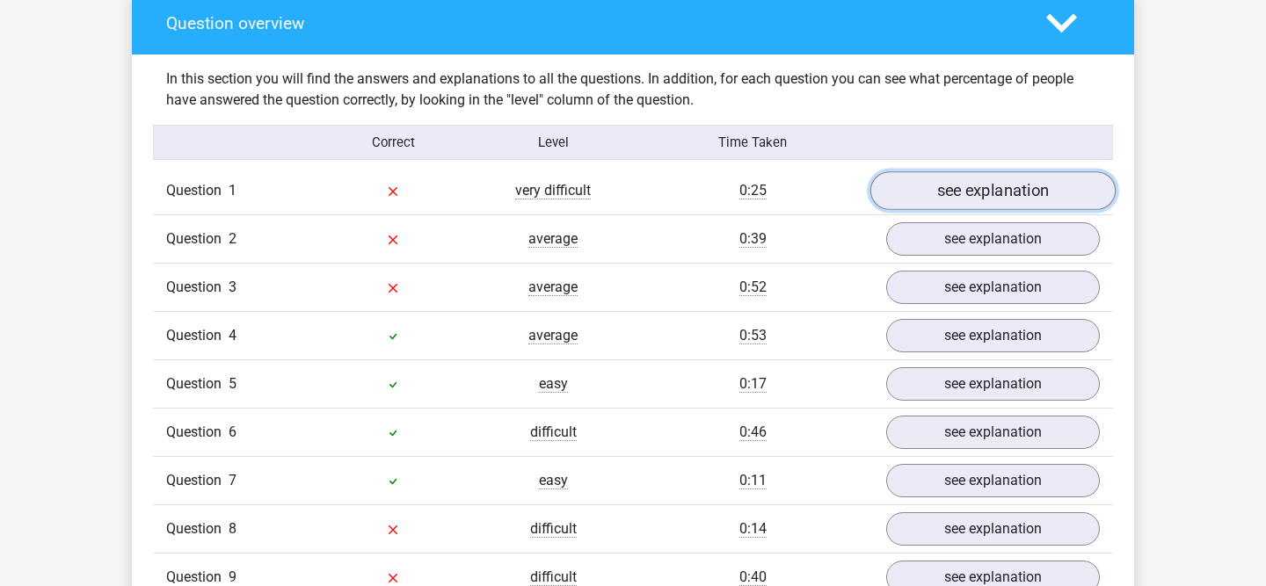
click at [914, 198] on link "see explanation" at bounding box center [992, 191] width 245 height 39
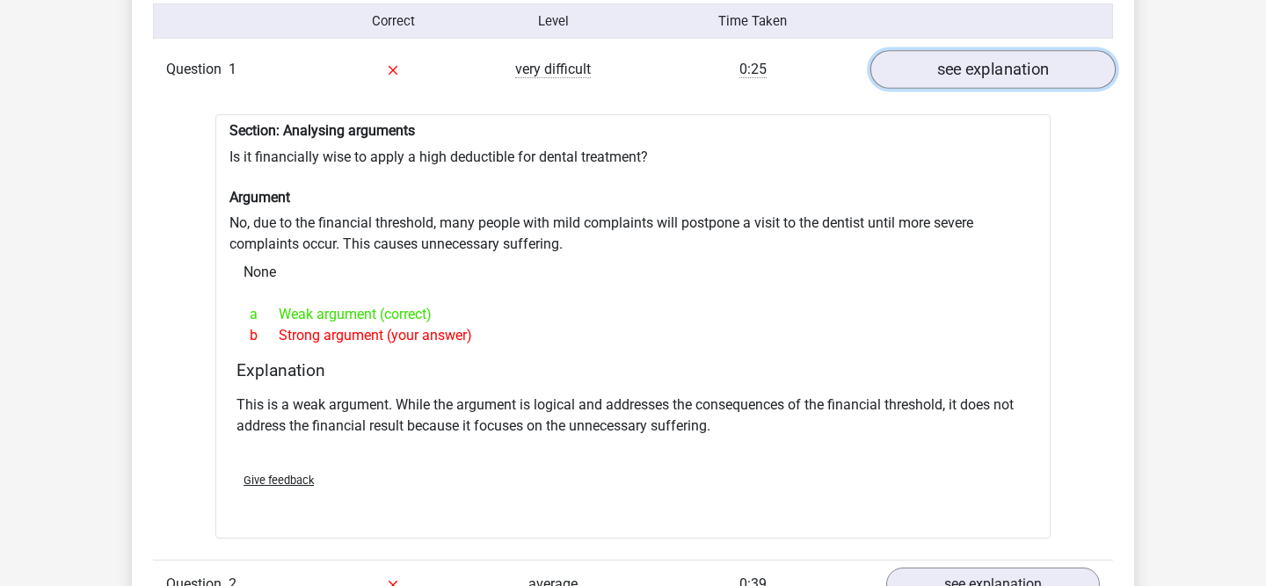
scroll to position [1429, 0]
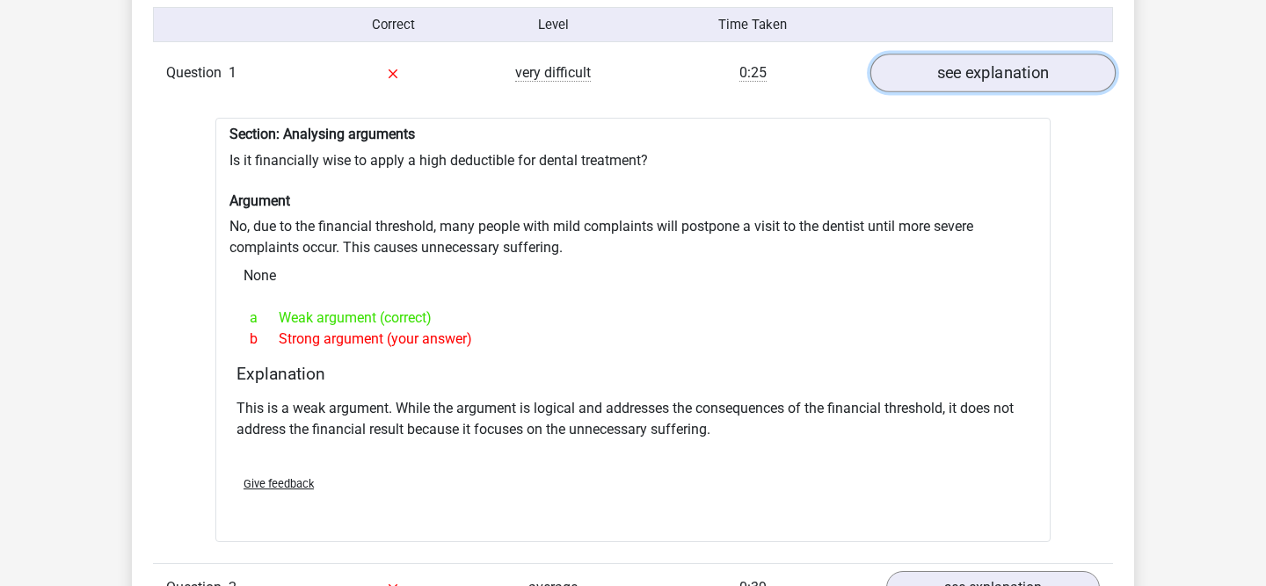
click at [1027, 87] on link "see explanation" at bounding box center [992, 73] width 245 height 39
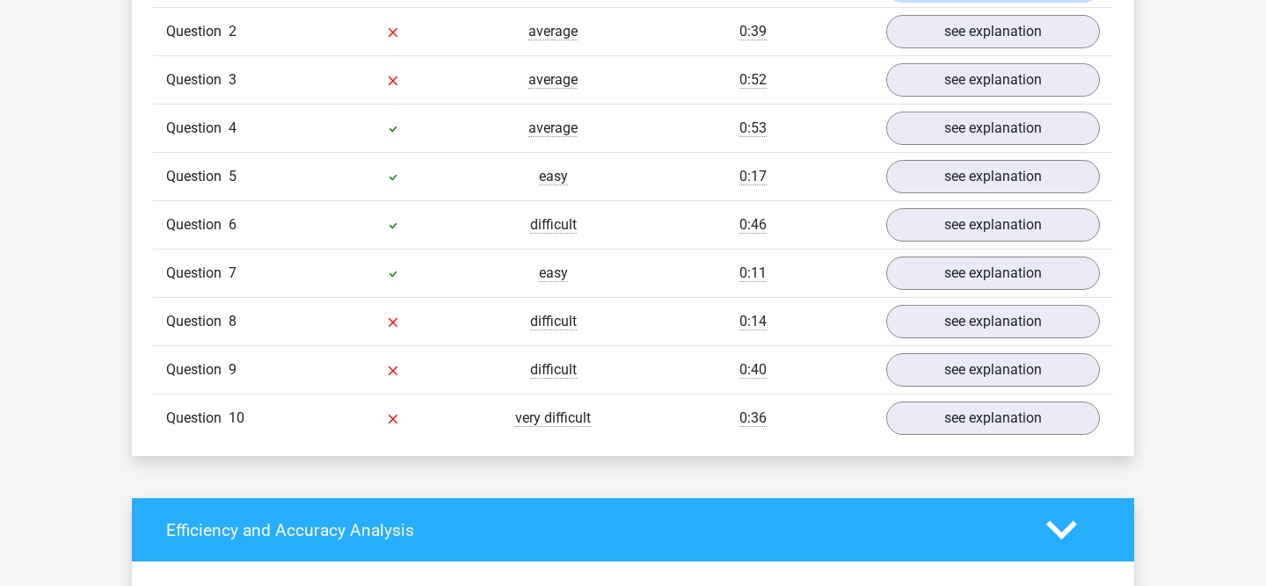
scroll to position [1550, 0]
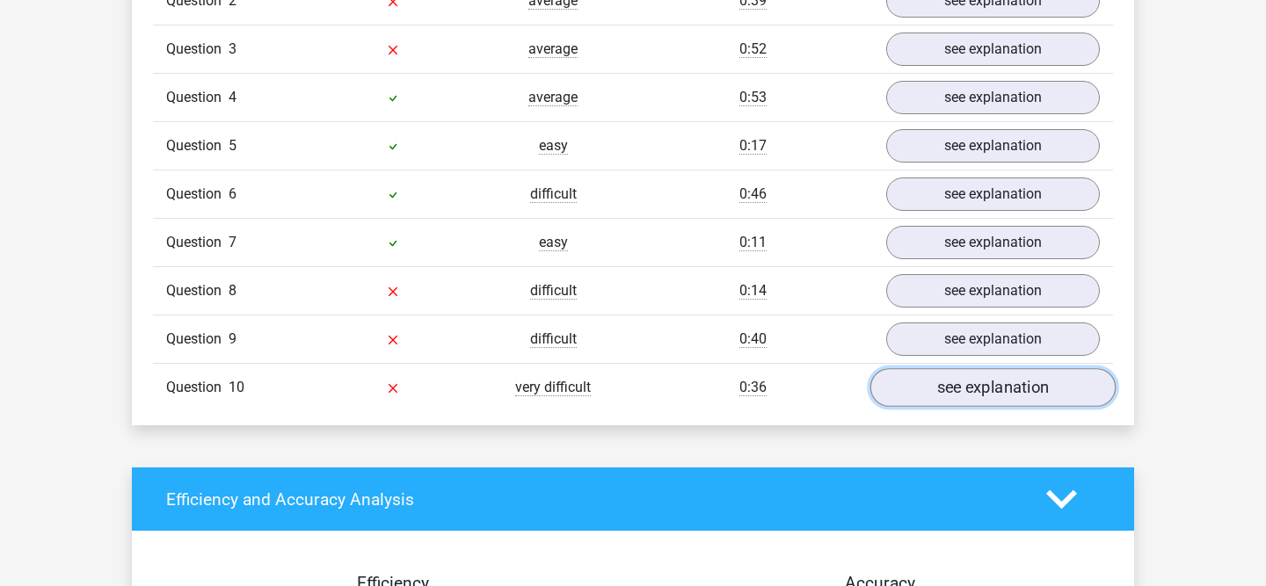
click at [940, 399] on link "see explanation" at bounding box center [992, 388] width 245 height 39
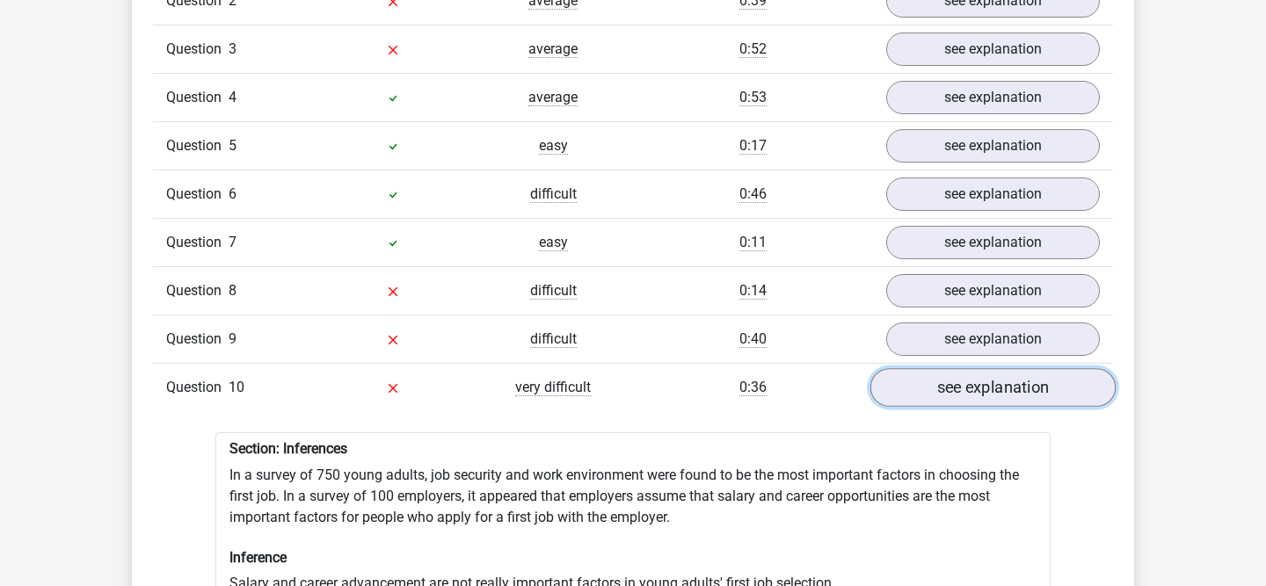
click at [940, 399] on link "see explanation" at bounding box center [992, 388] width 245 height 39
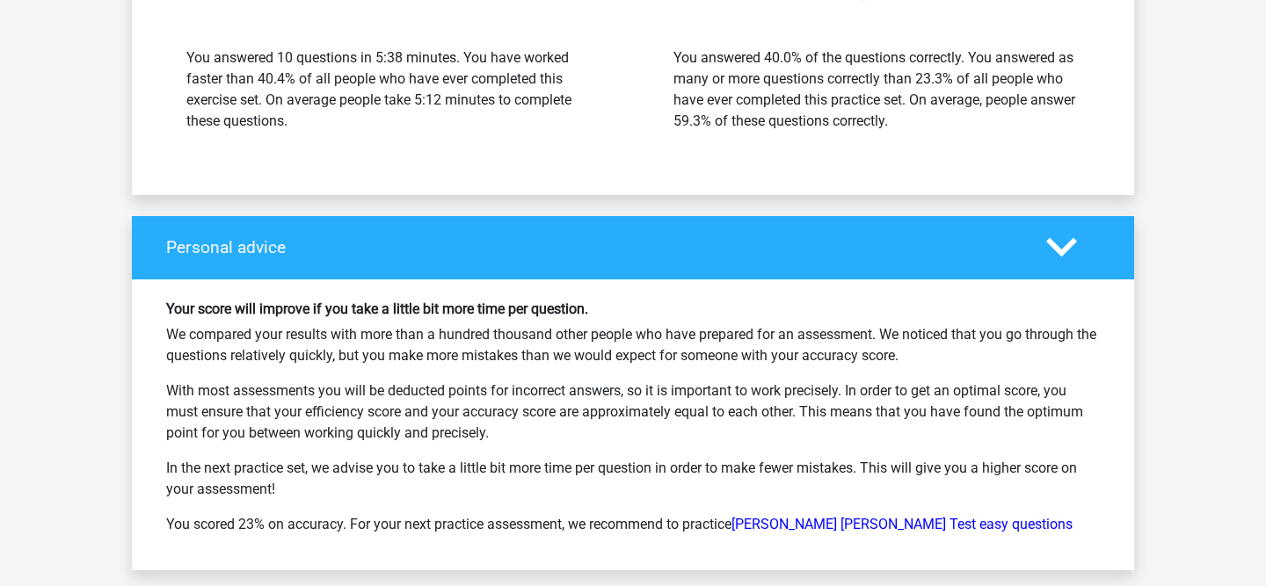
scroll to position [2393, 0]
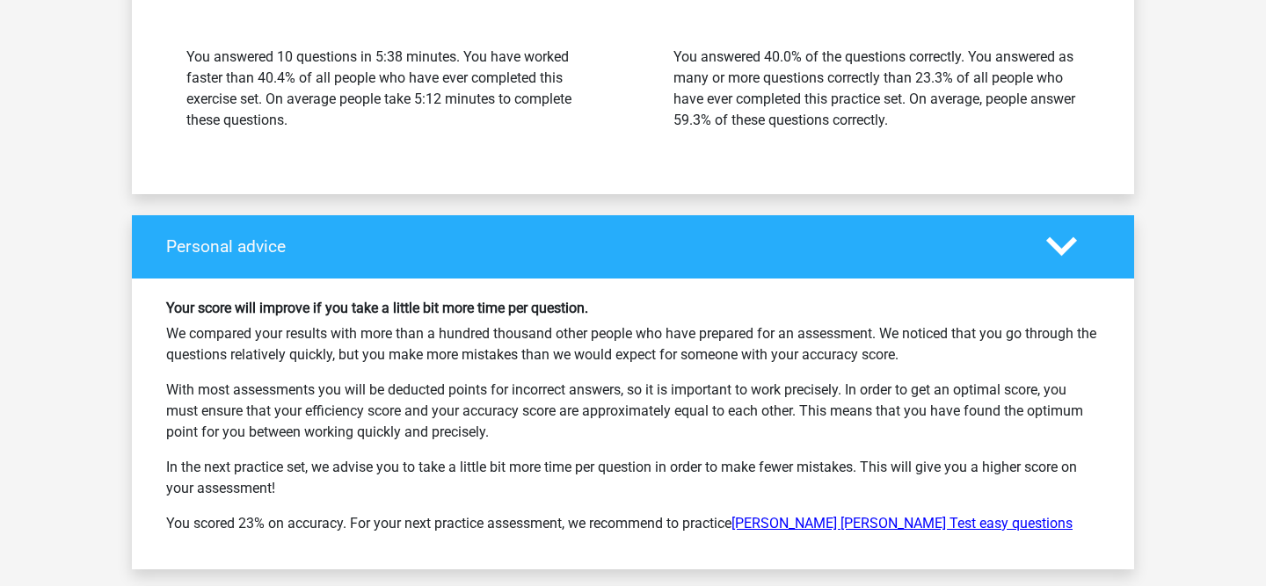
click at [837, 523] on link "[PERSON_NAME] [PERSON_NAME] Test easy questions" at bounding box center [901, 523] width 341 height 17
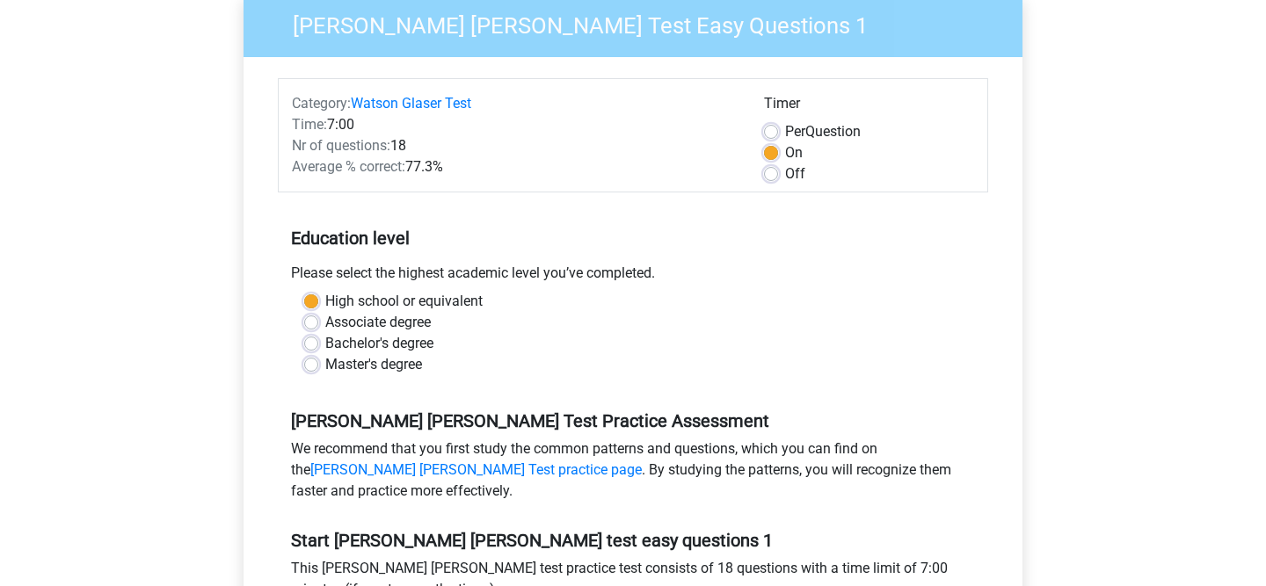
scroll to position [439, 0]
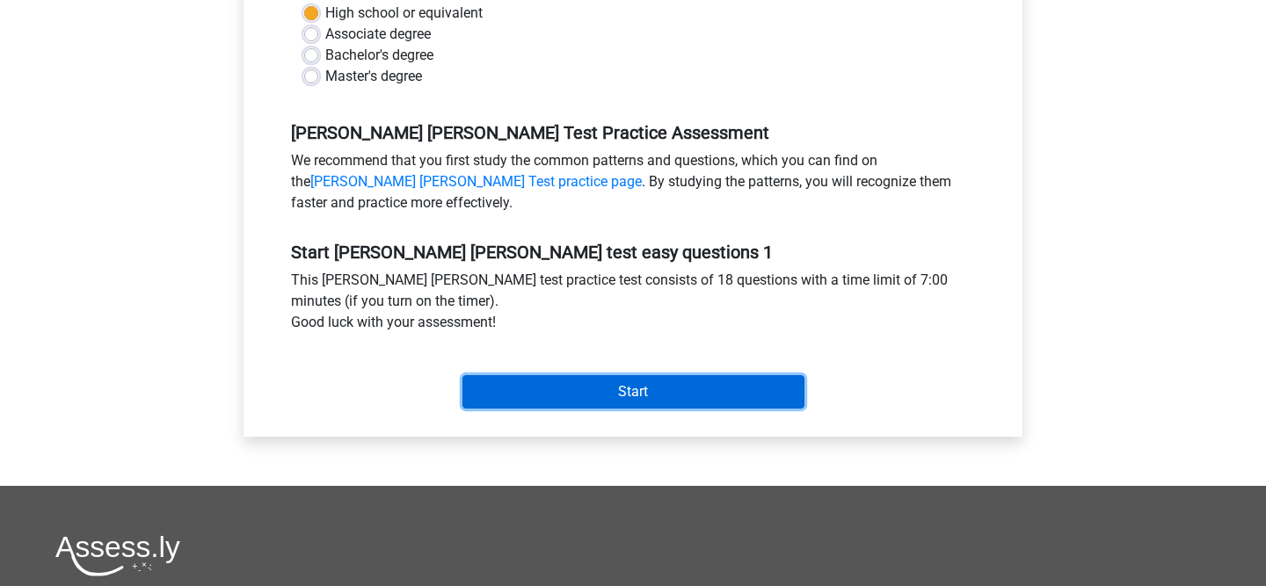
click at [539, 385] on input "Start" at bounding box center [633, 391] width 342 height 33
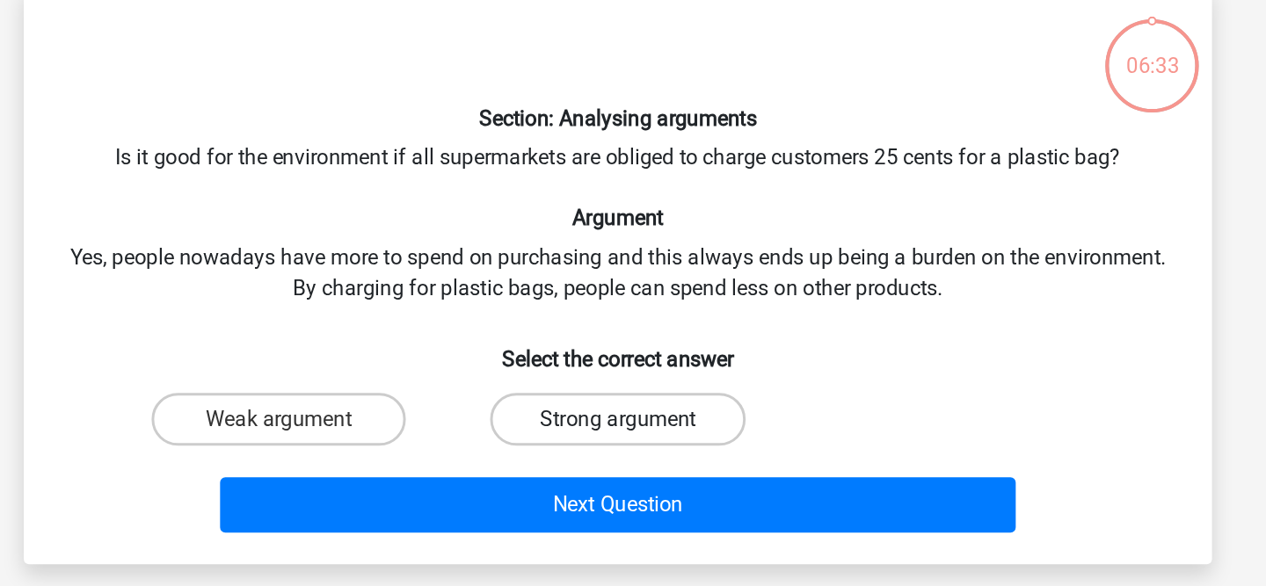
click at [677, 363] on label "Strong argument" at bounding box center [633, 370] width 170 height 35
click at [644, 371] on input "Strong argument" at bounding box center [638, 376] width 11 height 11
radio input "true"
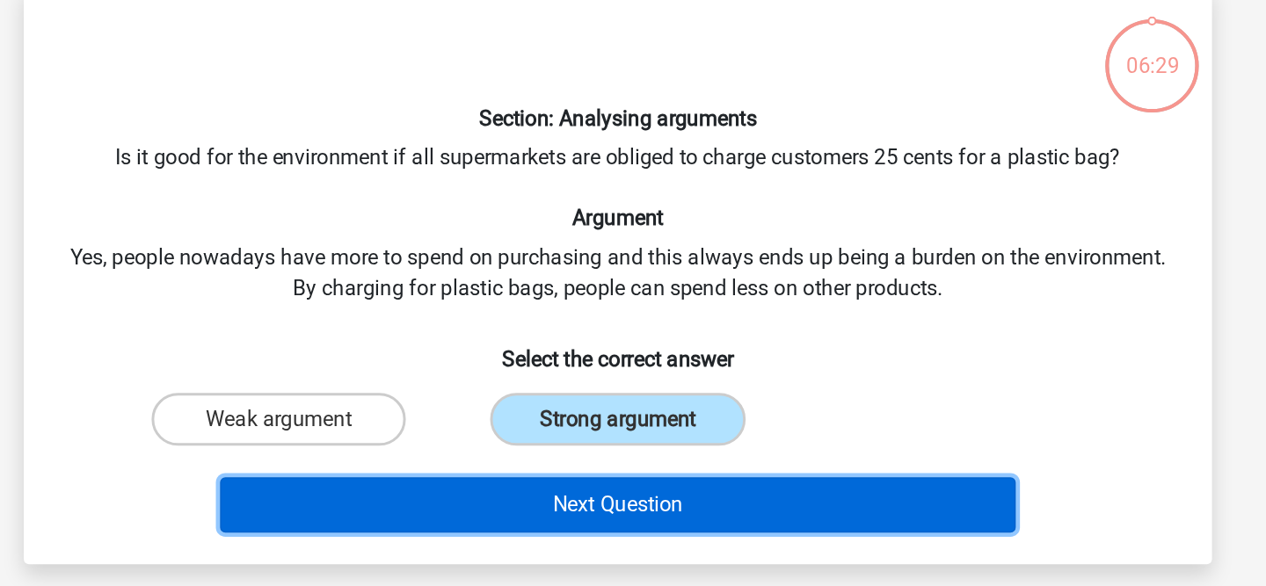
click at [695, 429] on button "Next Question" at bounding box center [633, 428] width 532 height 37
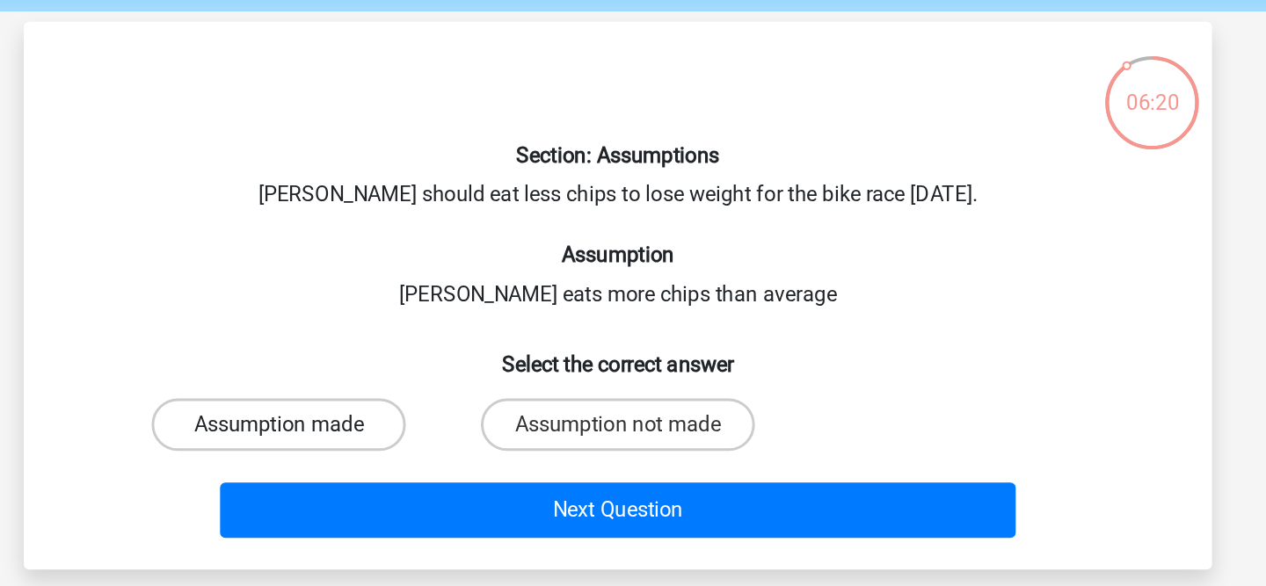
click at [460, 362] on label "Assumption made" at bounding box center [407, 349] width 170 height 35
click at [418, 361] on input "Assumption made" at bounding box center [412, 355] width 11 height 11
radio input "true"
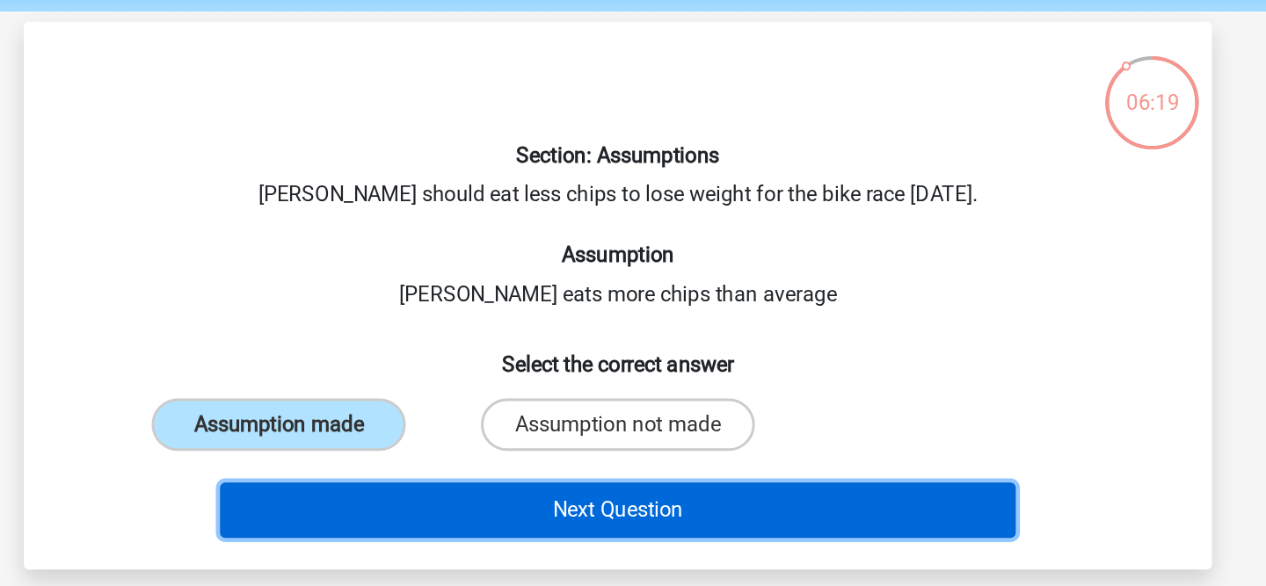
click at [467, 396] on button "Next Question" at bounding box center [633, 406] width 532 height 37
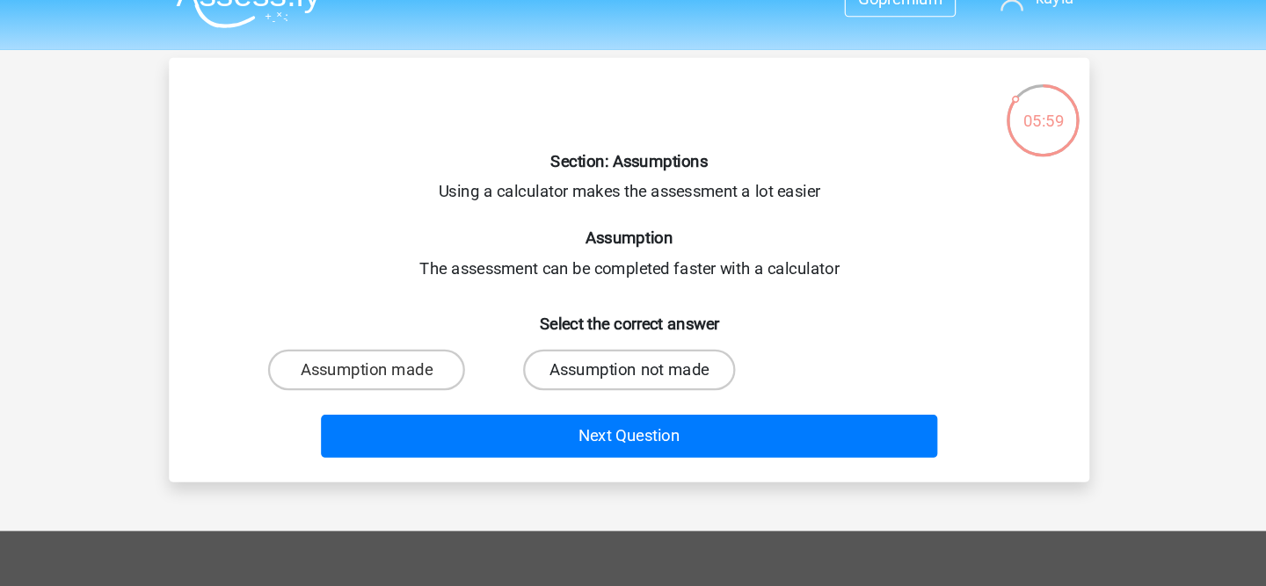
click at [687, 343] on label "Assumption not made" at bounding box center [632, 349] width 183 height 35
click at [644, 350] on input "Assumption not made" at bounding box center [638, 355] width 11 height 11
radio input "true"
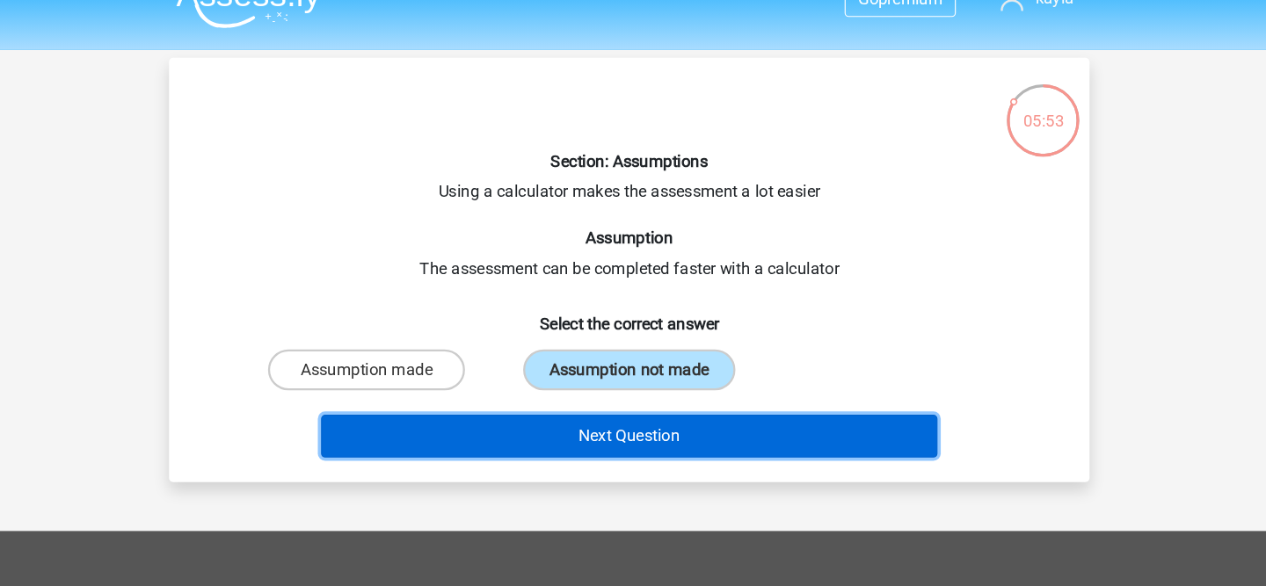
click at [720, 400] on button "Next Question" at bounding box center [633, 406] width 532 height 37
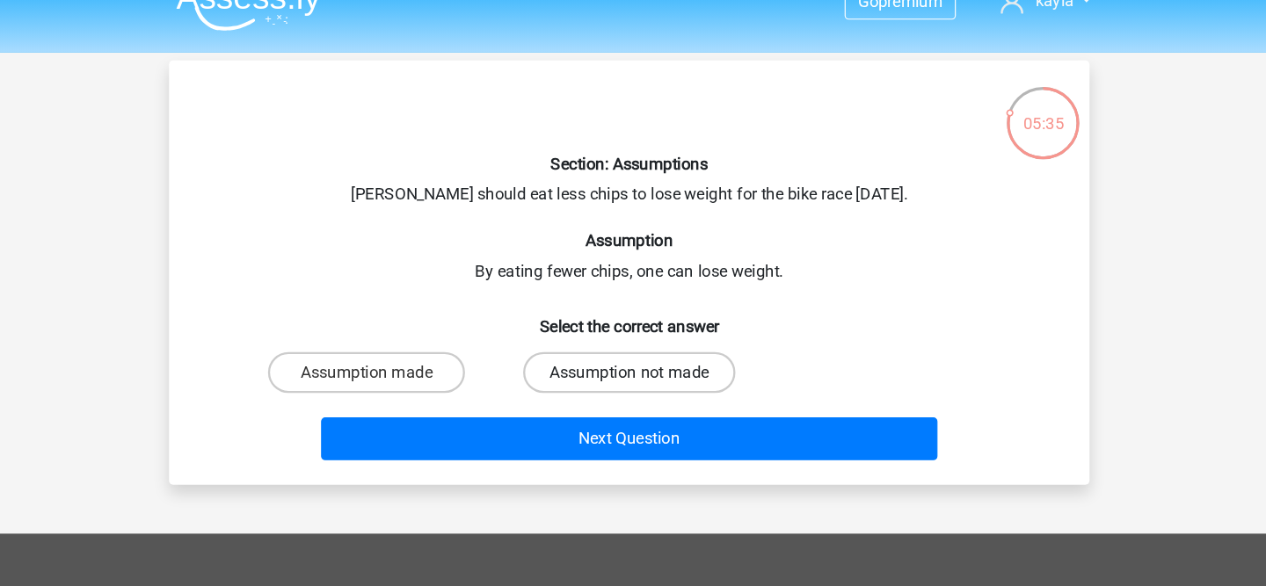
click at [691, 364] on label "Assumption not made" at bounding box center [632, 349] width 183 height 35
click at [644, 361] on input "Assumption not made" at bounding box center [638, 355] width 11 height 11
radio input "true"
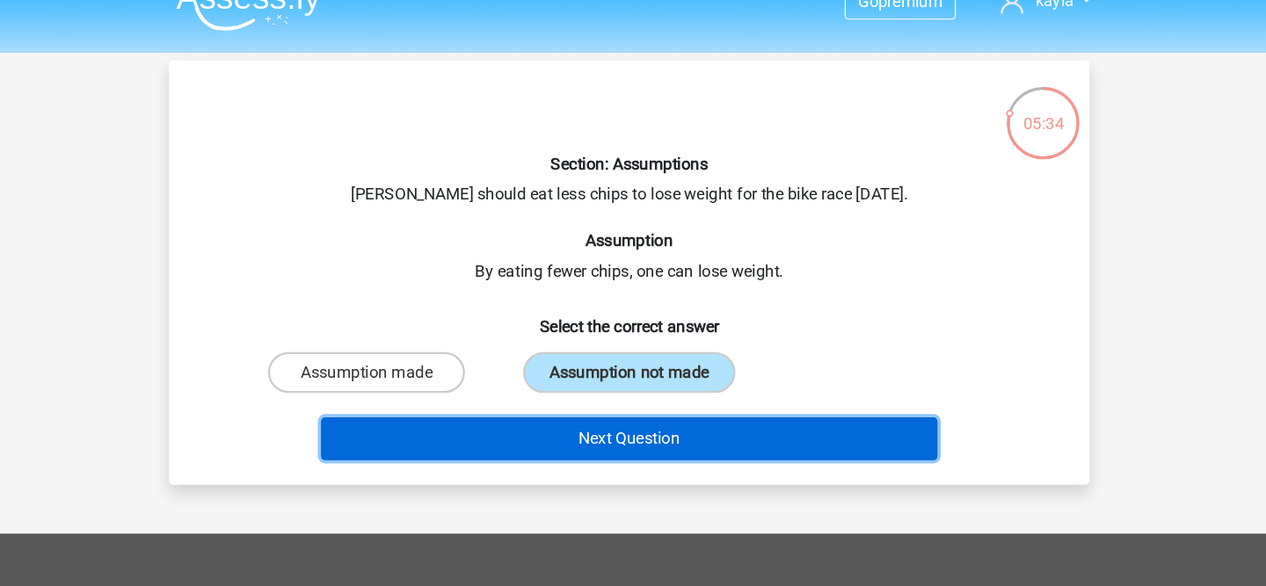
click at [691, 416] on button "Next Question" at bounding box center [633, 406] width 532 height 37
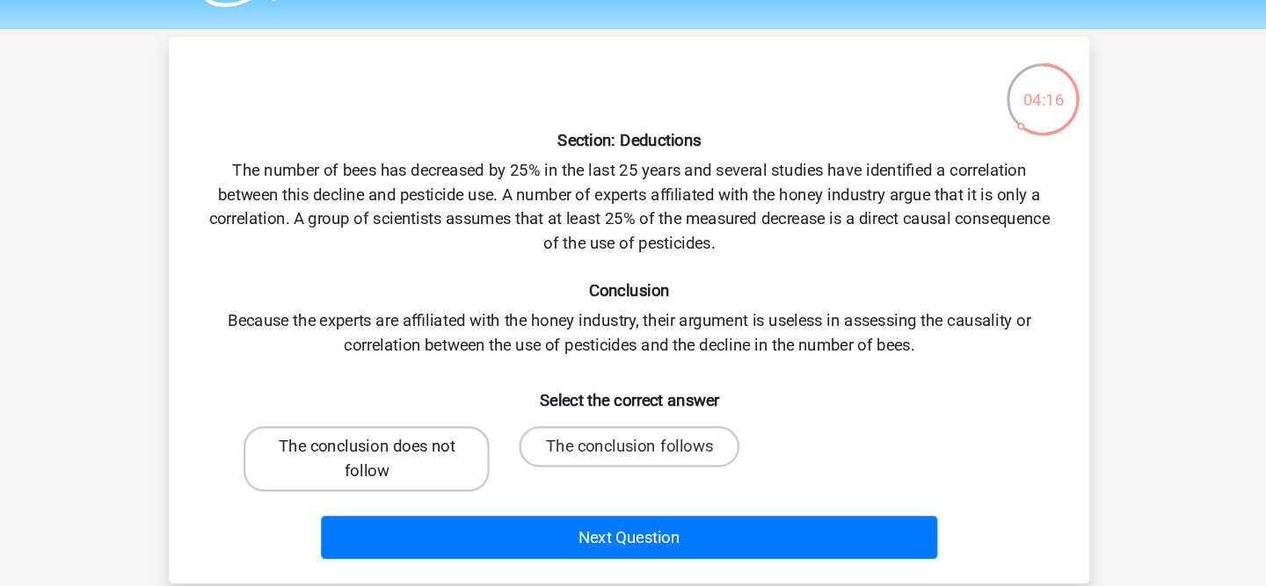
click at [458, 437] on label "The conclusion does not follow" at bounding box center [407, 445] width 212 height 56
click at [418, 437] on input "The conclusion does not follow" at bounding box center [412, 439] width 11 height 11
radio input "true"
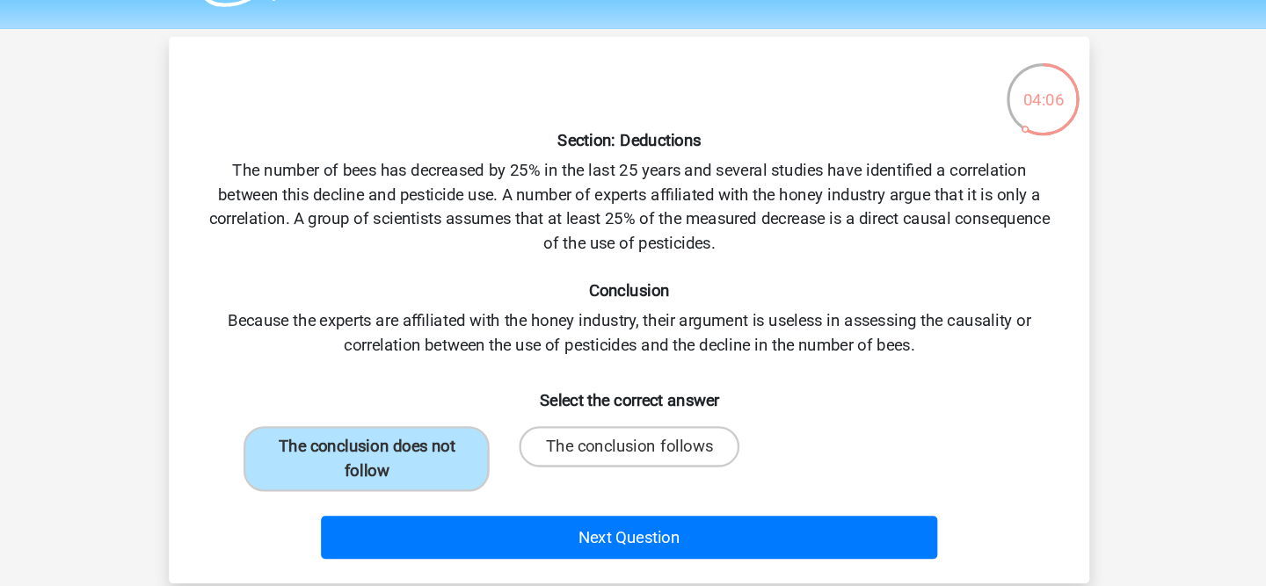
click at [505, 481] on div "Next Question" at bounding box center [633, 509] width 737 height 58
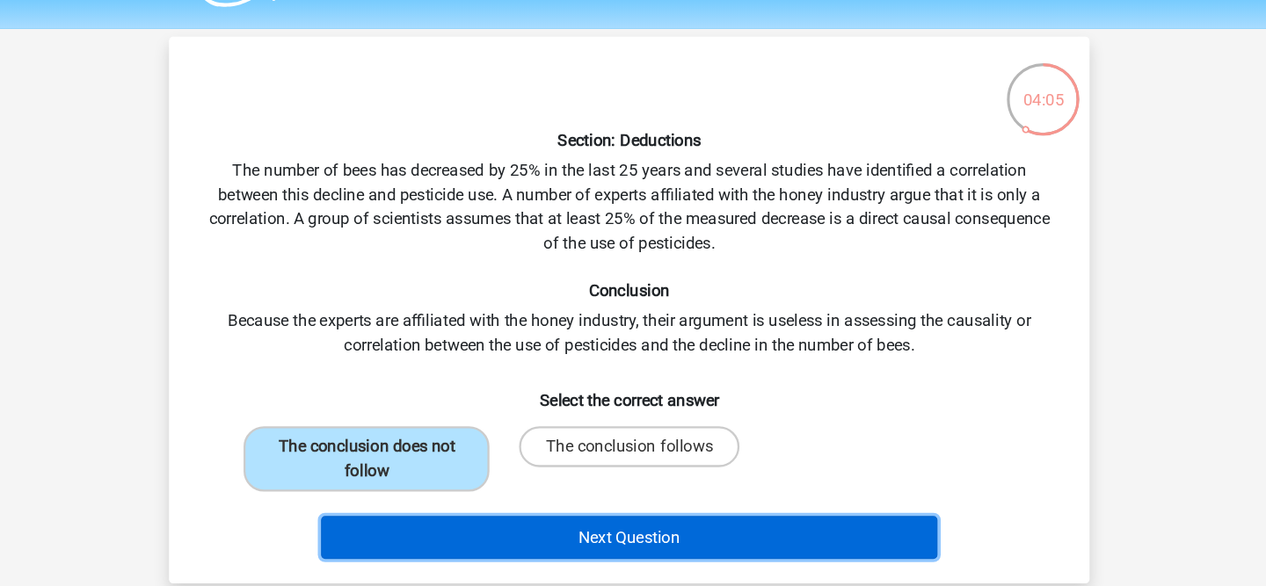
click at [505, 517] on button "Next Question" at bounding box center [633, 512] width 532 height 37
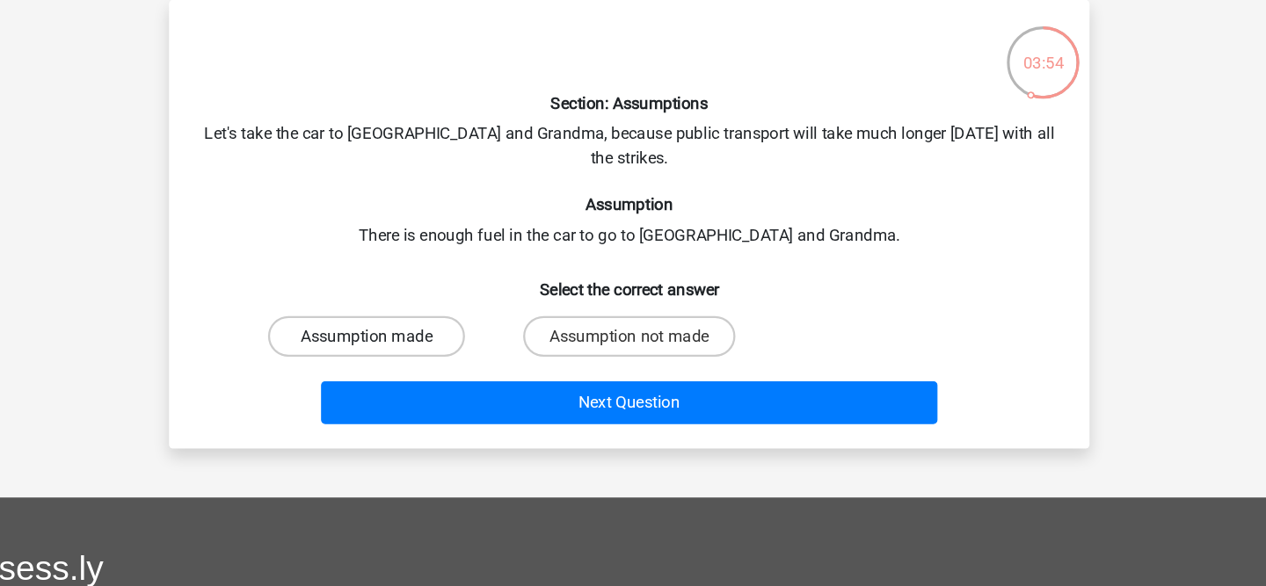
click at [411, 353] on label "Assumption made" at bounding box center [407, 370] width 170 height 35
click at [411, 371] on input "Assumption made" at bounding box center [412, 376] width 11 height 11
radio input "true"
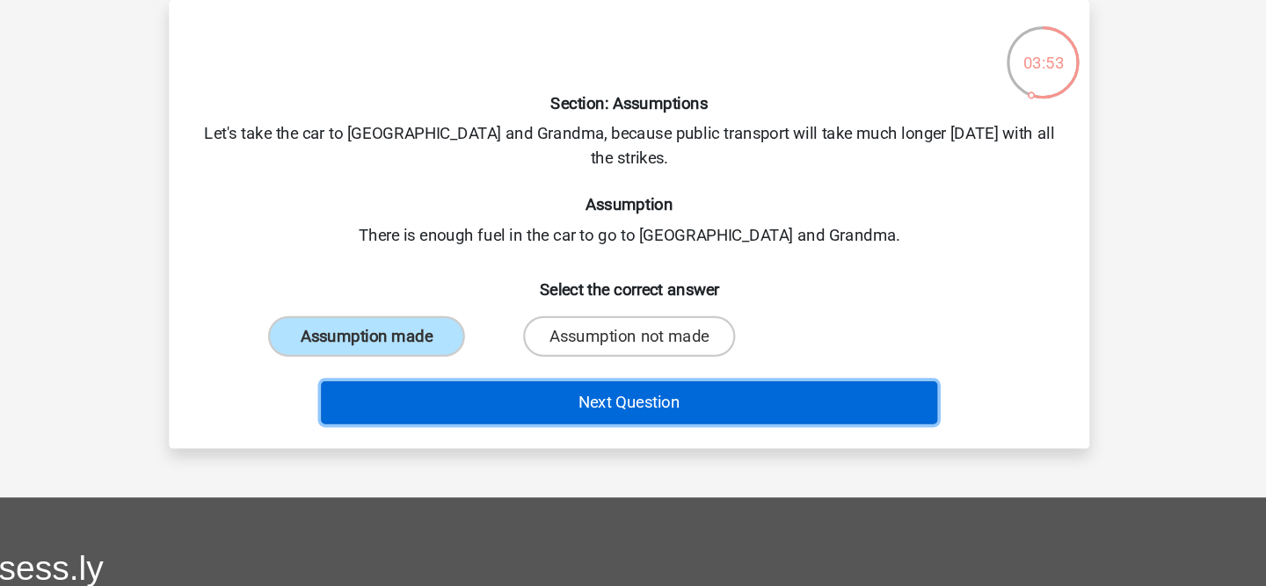
click at [459, 420] on button "Next Question" at bounding box center [633, 428] width 532 height 37
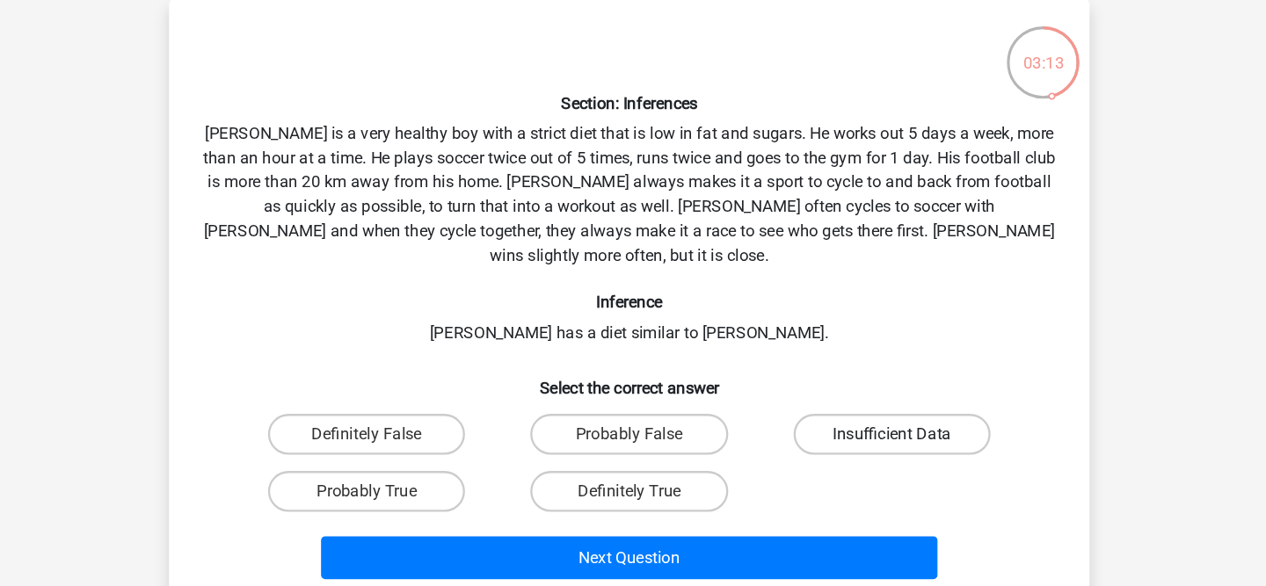
click at [827, 438] on label "Insufficient Data" at bounding box center [859, 455] width 170 height 35
click at [859, 455] on input "Insufficient Data" at bounding box center [864, 460] width 11 height 11
radio input "true"
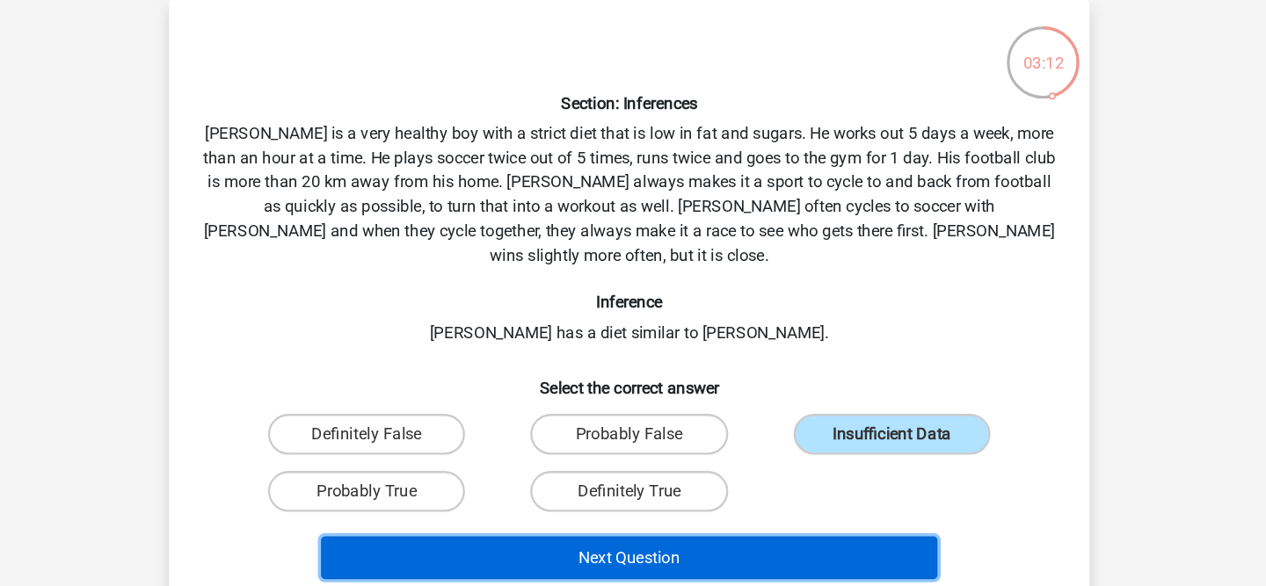
click at [722, 543] on button "Next Question" at bounding box center [633, 561] width 532 height 37
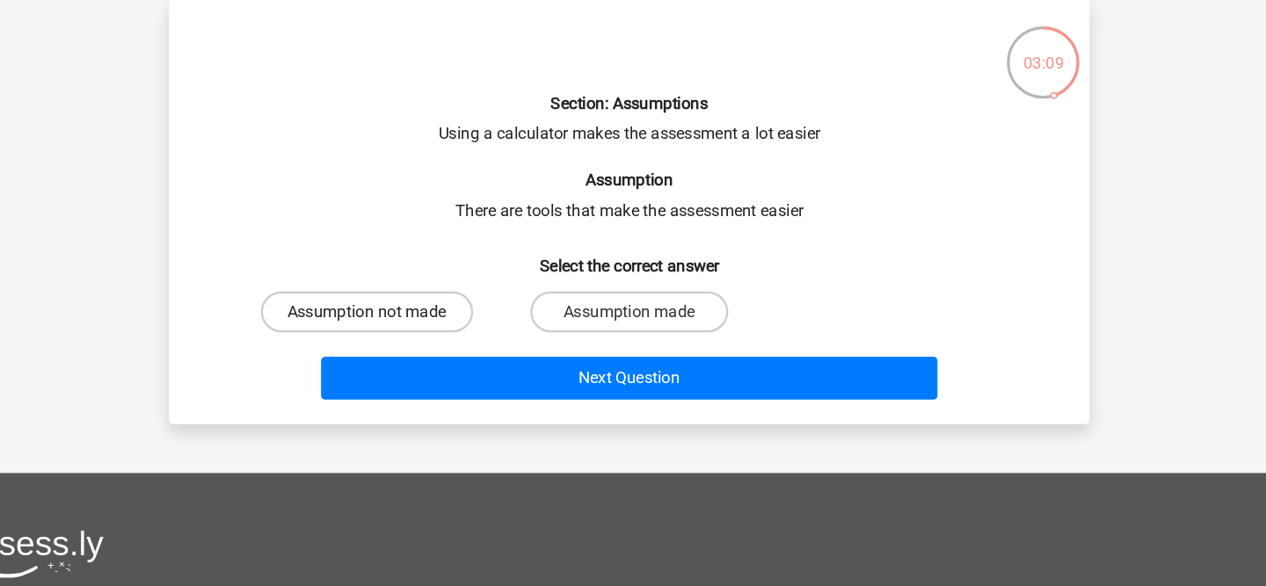
click at [399, 339] on label "Assumption not made" at bounding box center [407, 349] width 183 height 35
click at [407, 350] on input "Assumption not made" at bounding box center [412, 355] width 11 height 11
radio input "true"
click at [569, 341] on label "Assumption made" at bounding box center [633, 349] width 170 height 35
click at [633, 350] on input "Assumption made" at bounding box center [638, 355] width 11 height 11
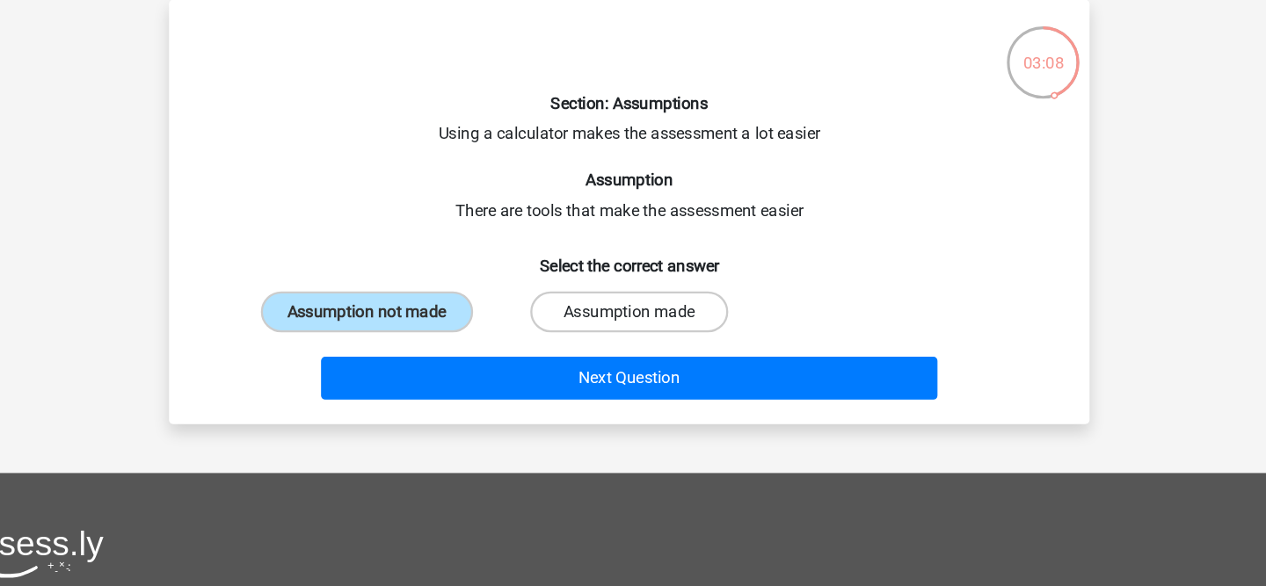
radio input "true"
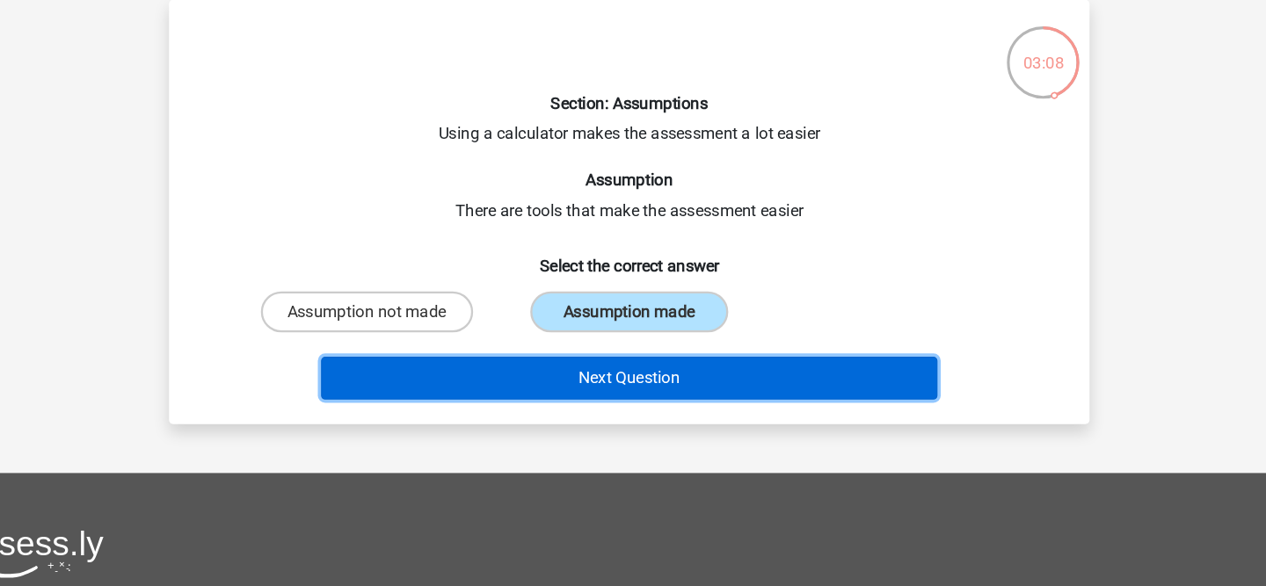
click at [589, 395] on button "Next Question" at bounding box center [633, 406] width 532 height 37
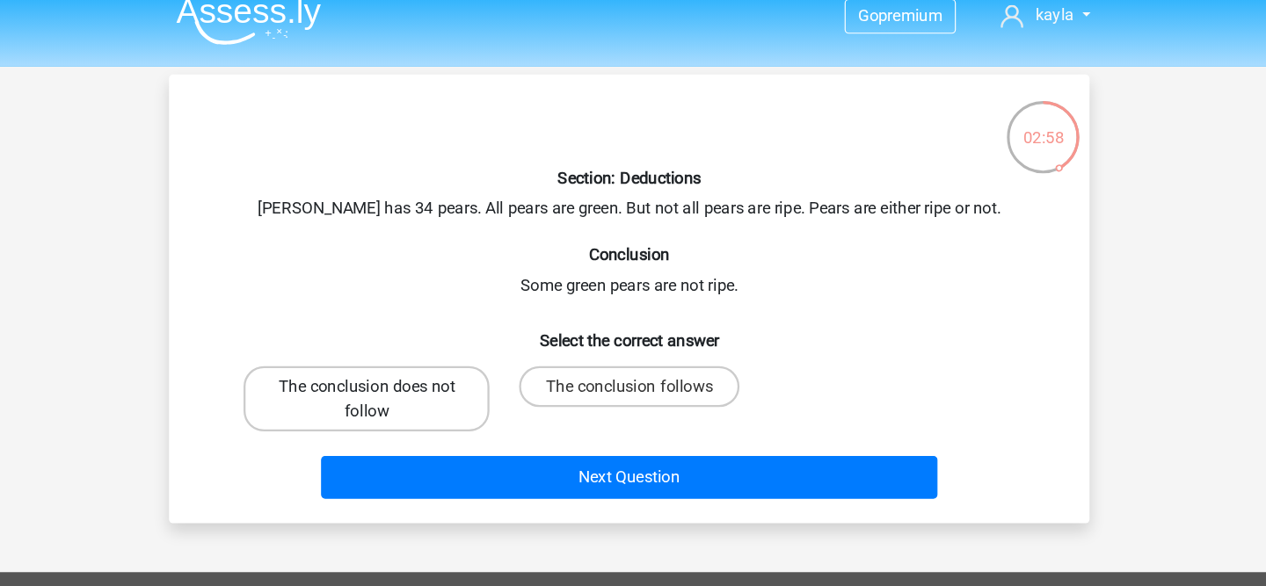
click at [371, 344] on label "The conclusion does not follow" at bounding box center [407, 360] width 212 height 56
click at [407, 350] on input "The conclusion does not follow" at bounding box center [412, 355] width 11 height 11
radio input "true"
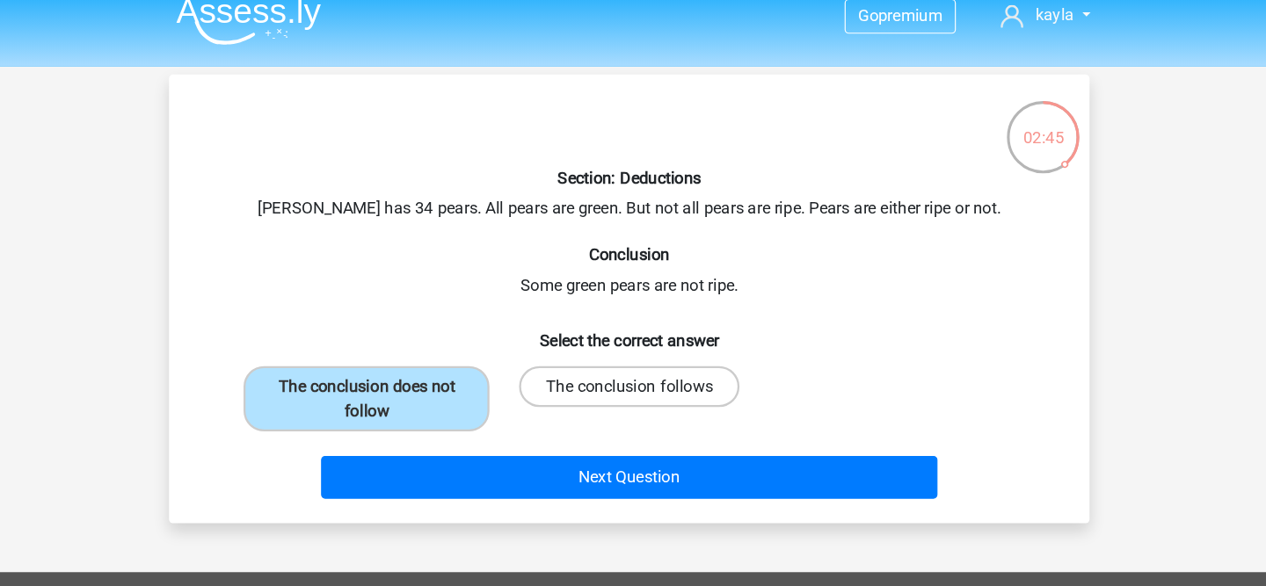
click at [567, 357] on label "The conclusion follows" at bounding box center [633, 349] width 190 height 35
click at [633, 357] on input "The conclusion follows" at bounding box center [638, 355] width 11 height 11
radio input "true"
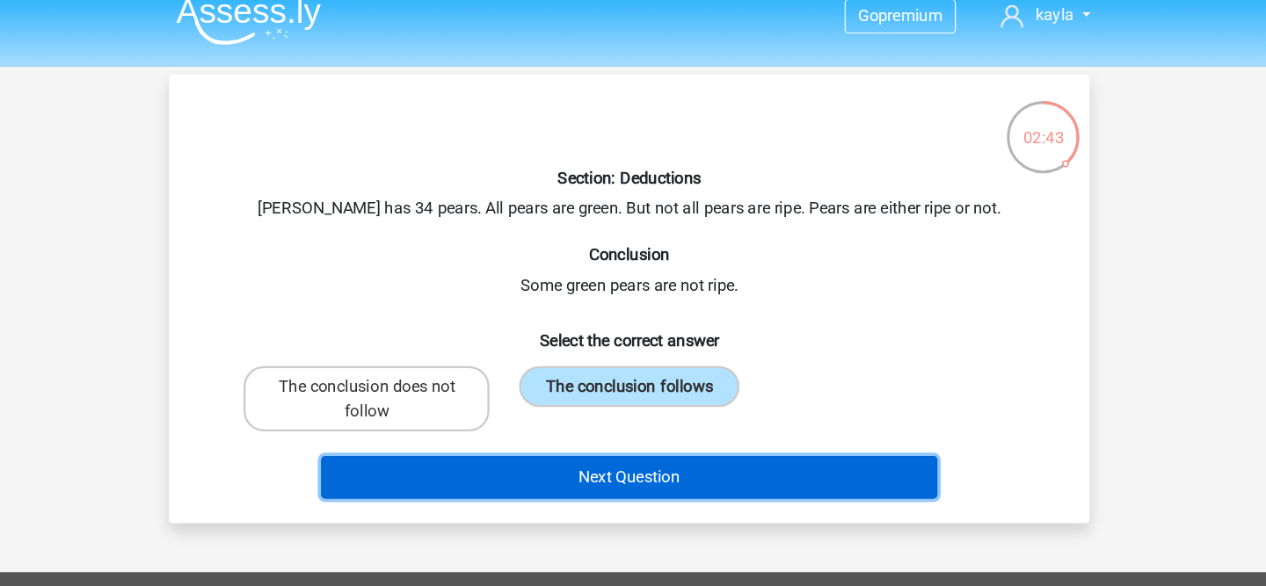
click at [594, 428] on button "Next Question" at bounding box center [633, 428] width 532 height 37
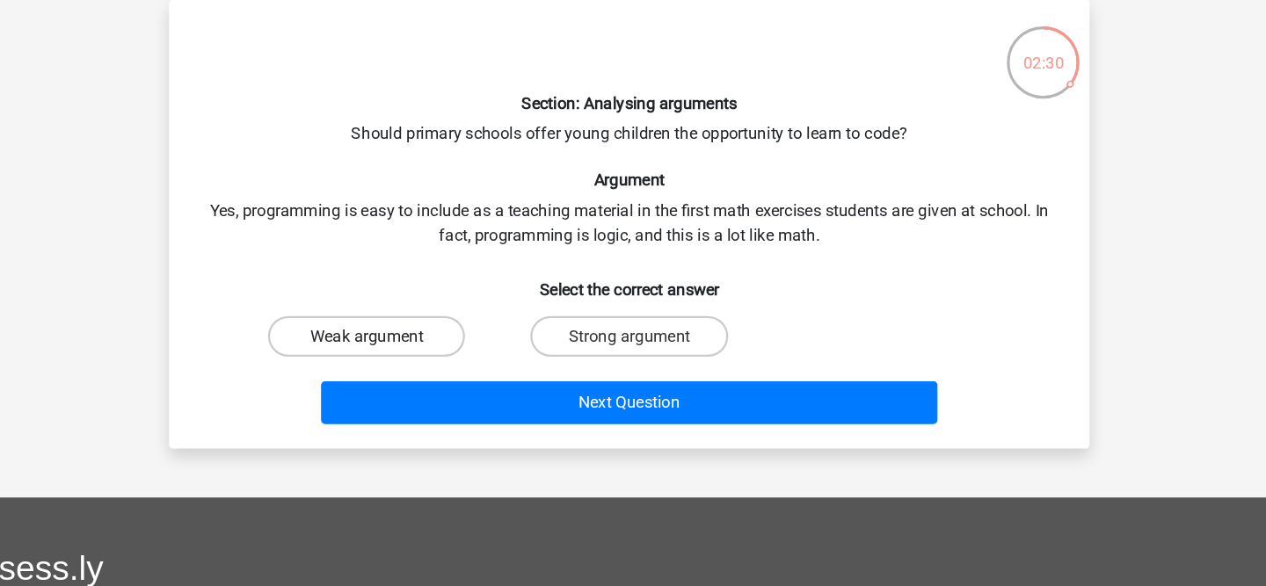
click at [458, 368] on label "Weak argument" at bounding box center [407, 370] width 170 height 35
click at [418, 371] on input "Weak argument" at bounding box center [412, 376] width 11 height 11
radio input "true"
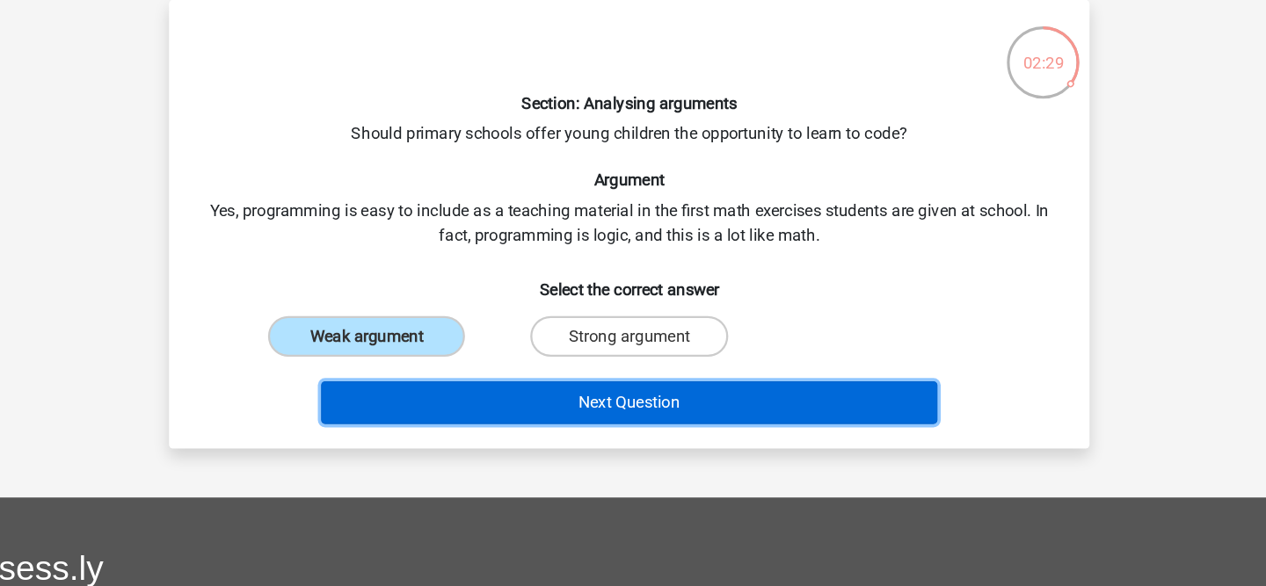
click at [493, 410] on button "Next Question" at bounding box center [633, 428] width 532 height 37
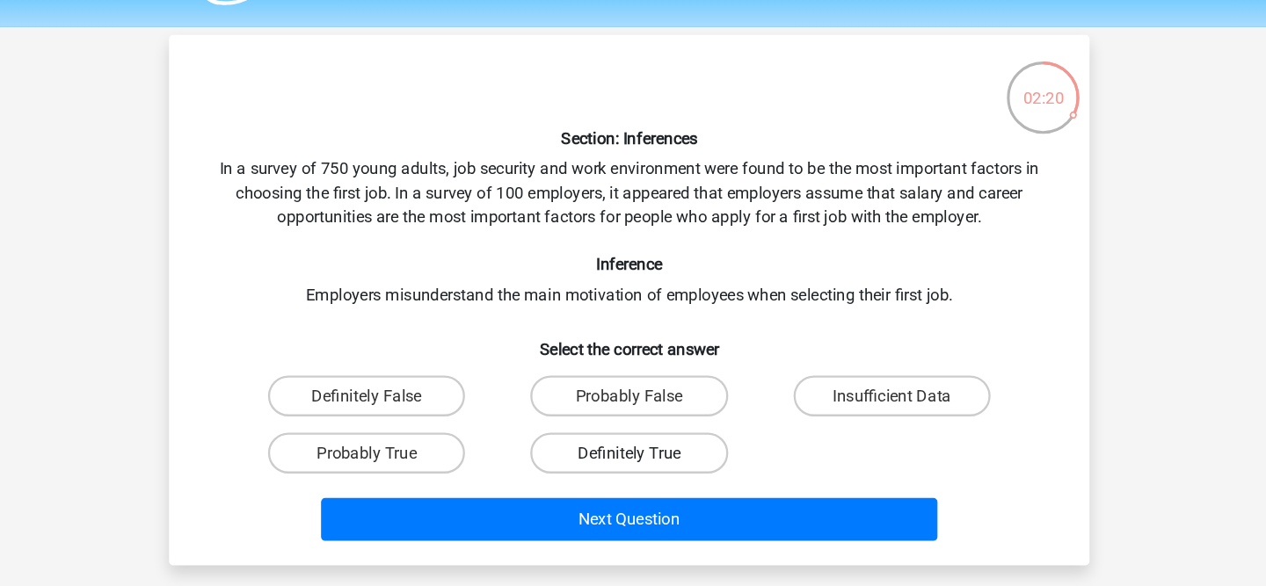
click at [561, 440] on label "Definitely True" at bounding box center [633, 441] width 170 height 35
click at [633, 441] on input "Definitely True" at bounding box center [638, 446] width 11 height 11
radio input "true"
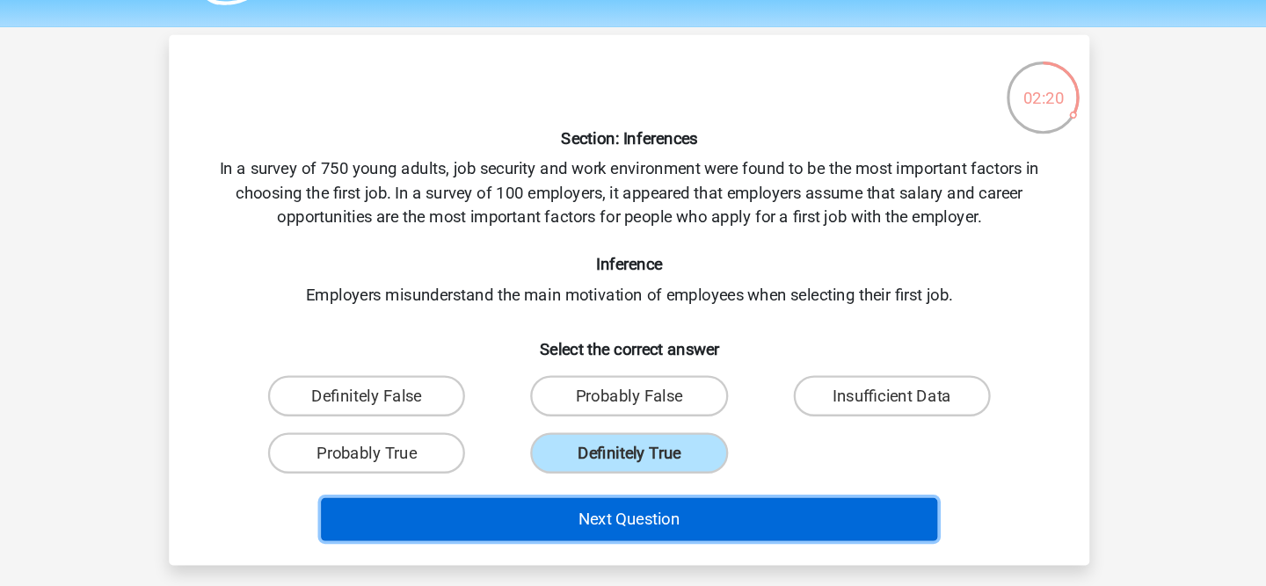
click at [554, 502] on button "Next Question" at bounding box center [633, 498] width 532 height 37
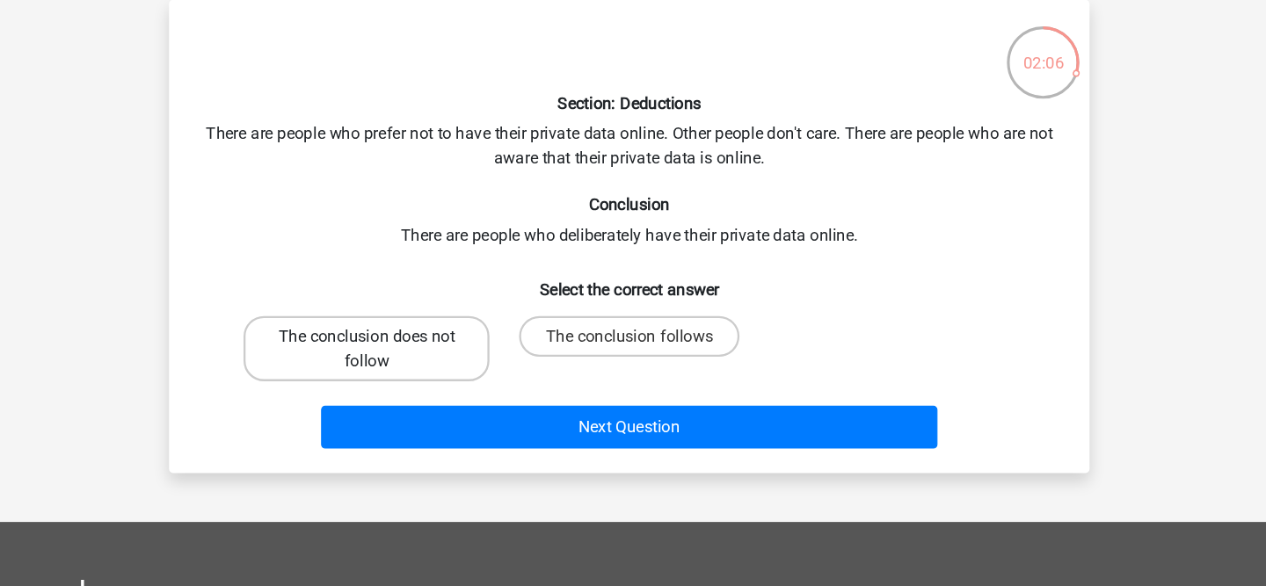
click at [475, 368] on label "The conclusion does not follow" at bounding box center [407, 381] width 212 height 56
click at [418, 371] on input "The conclusion does not follow" at bounding box center [412, 376] width 11 height 11
radio input "true"
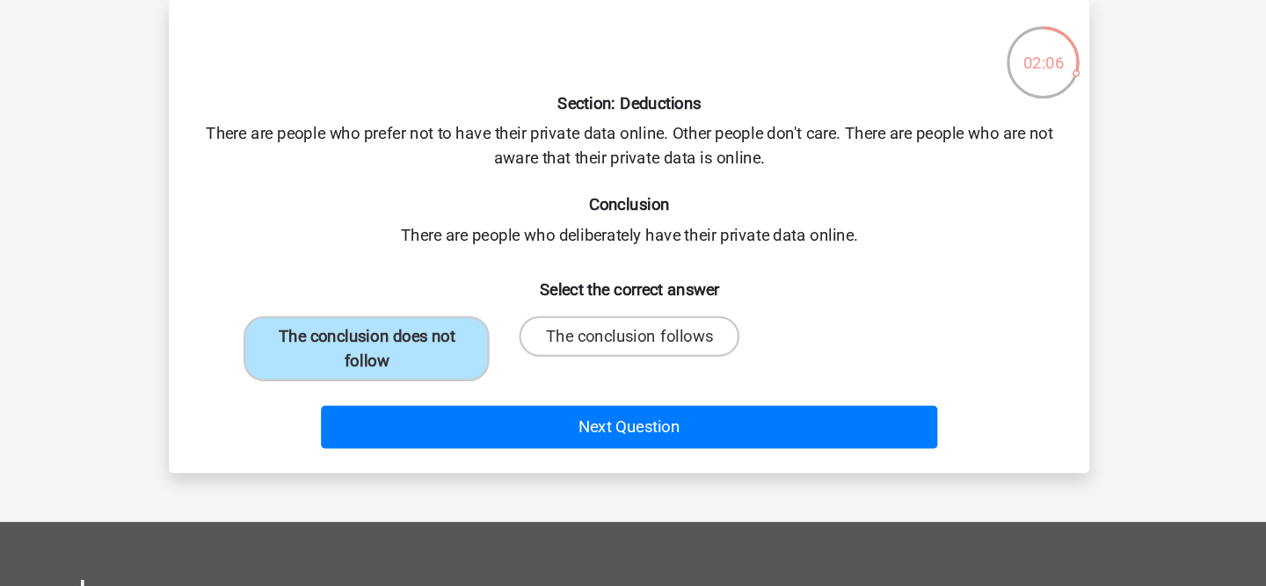
click at [550, 473] on div "Next Question" at bounding box center [633, 453] width 679 height 44
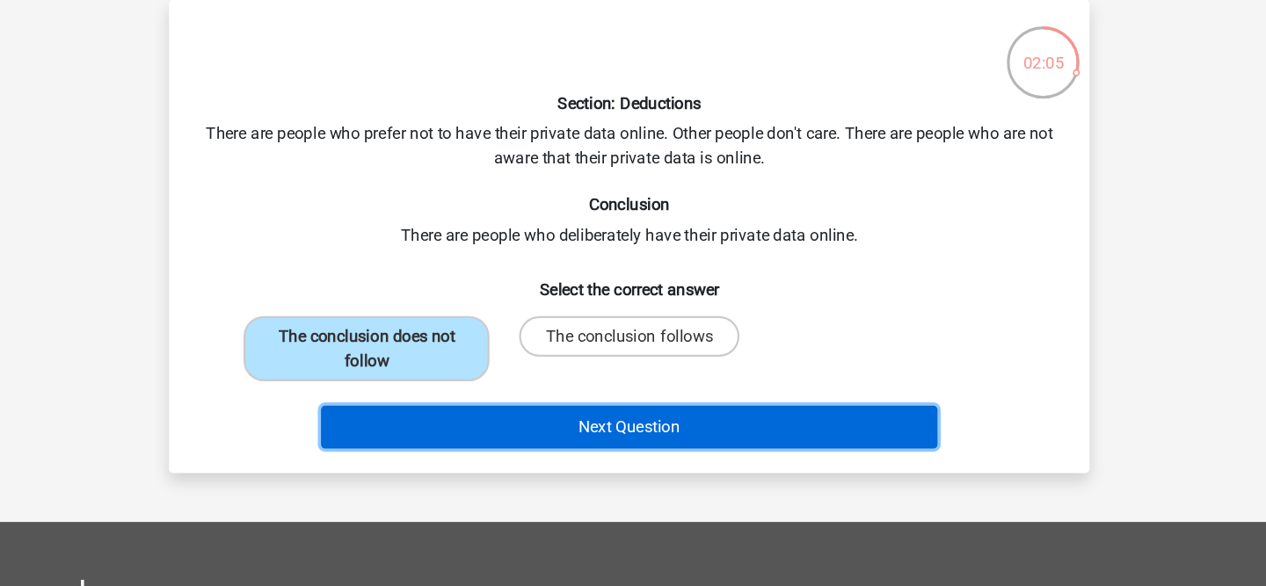
click at [575, 441] on button "Next Question" at bounding box center [633, 449] width 532 height 37
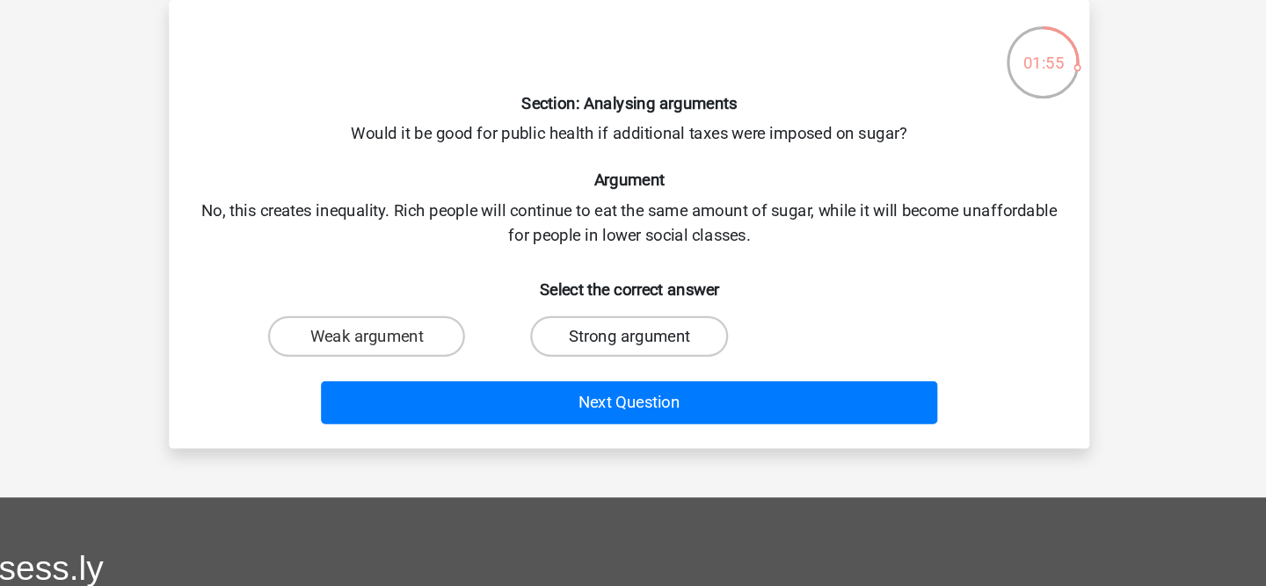
click at [683, 370] on label "Strong argument" at bounding box center [633, 370] width 170 height 35
click at [644, 371] on input "Strong argument" at bounding box center [638, 376] width 11 height 11
radio input "true"
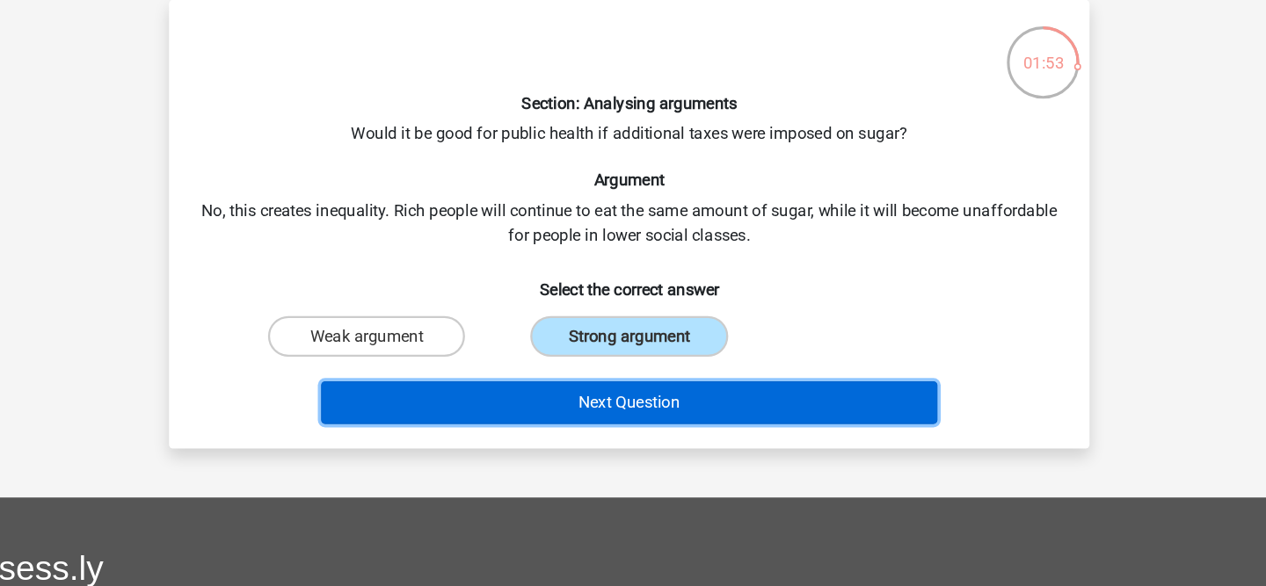
click at [666, 430] on button "Next Question" at bounding box center [633, 428] width 532 height 37
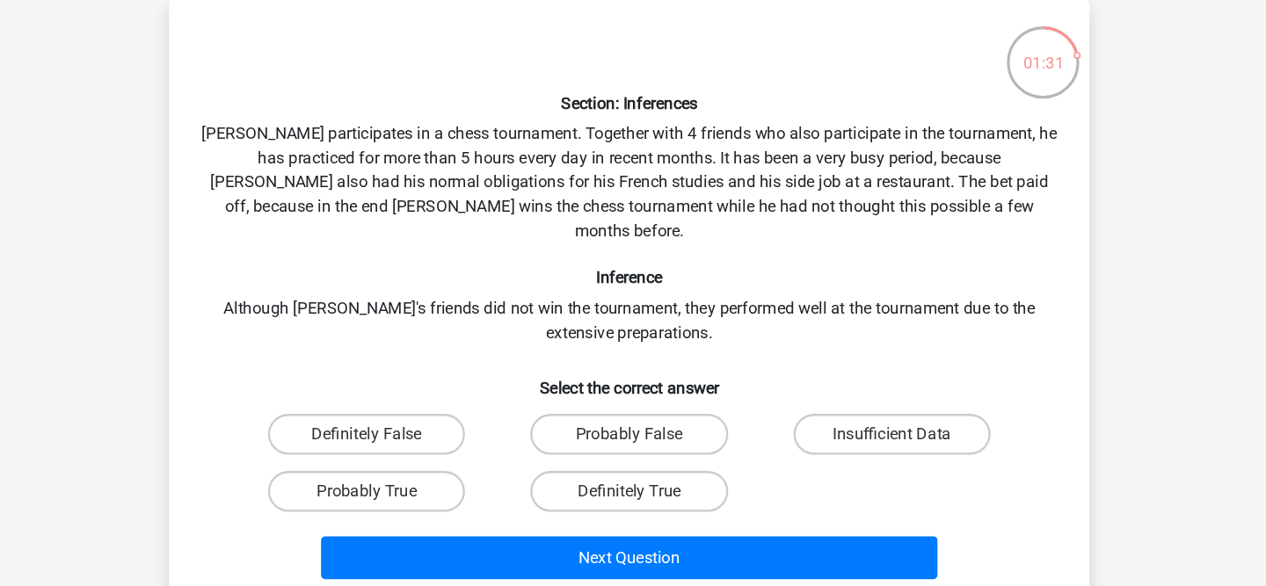
click at [868, 455] on input "Insufficient Data" at bounding box center [864, 460] width 11 height 11
radio input "true"
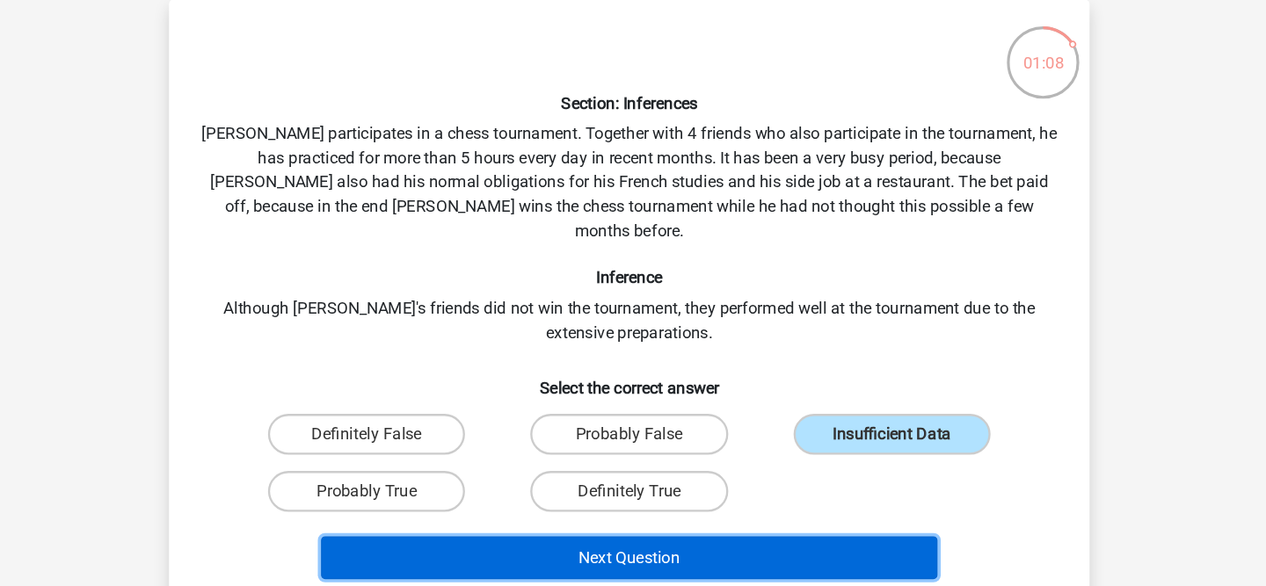
click at [710, 543] on button "Next Question" at bounding box center [633, 561] width 532 height 37
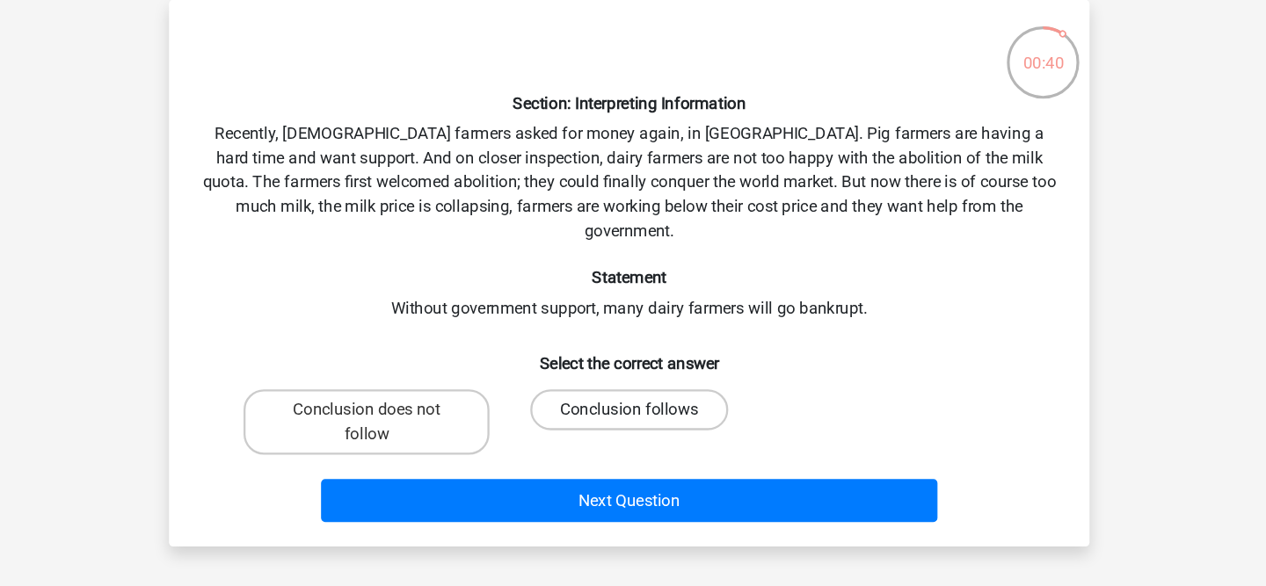
click at [599, 417] on label "Conclusion follows" at bounding box center [633, 434] width 170 height 35
click at [633, 434] on input "Conclusion follows" at bounding box center [638, 439] width 11 height 11
radio input "true"
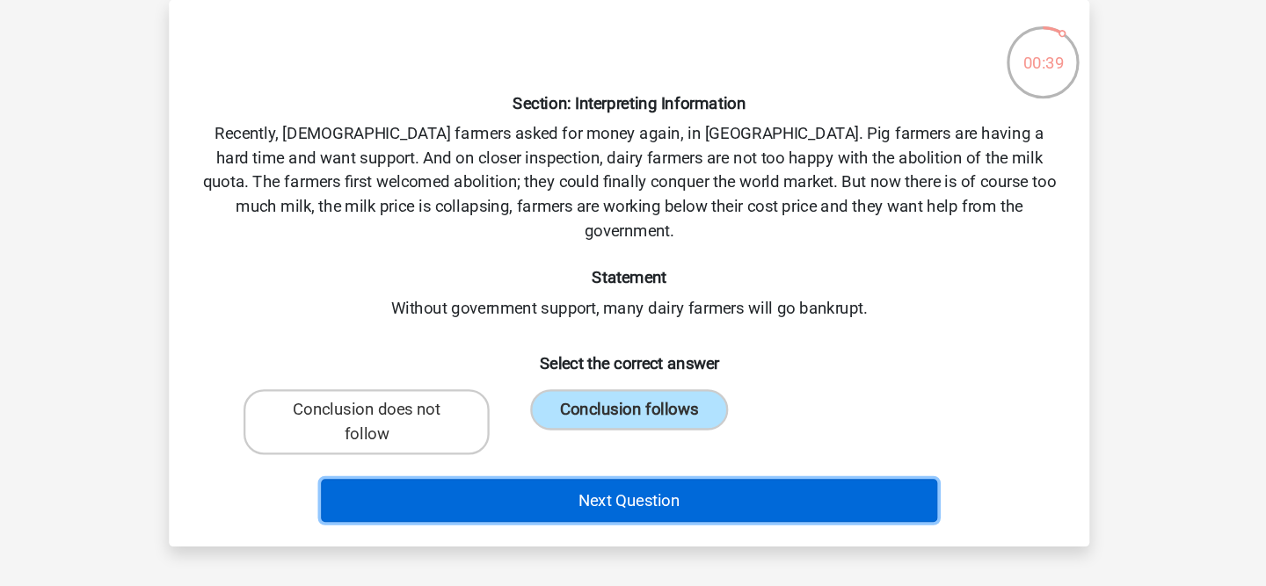
click at [581, 494] on button "Next Question" at bounding box center [633, 512] width 532 height 37
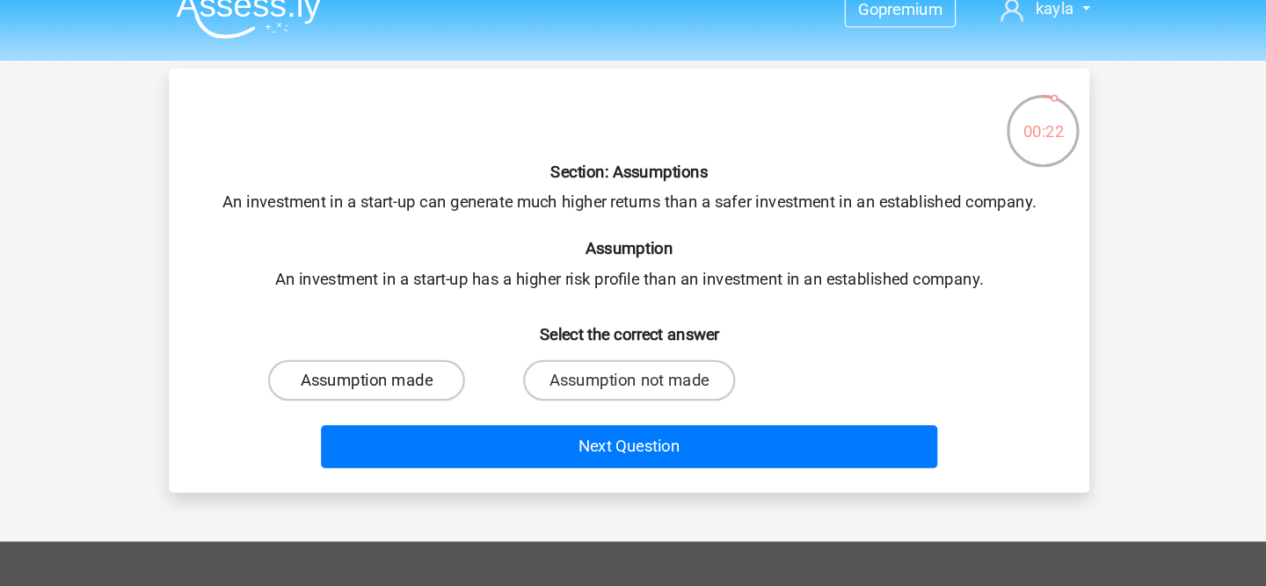
click at [462, 351] on label "Assumption made" at bounding box center [407, 349] width 170 height 35
click at [418, 351] on input "Assumption made" at bounding box center [412, 355] width 11 height 11
radio input "true"
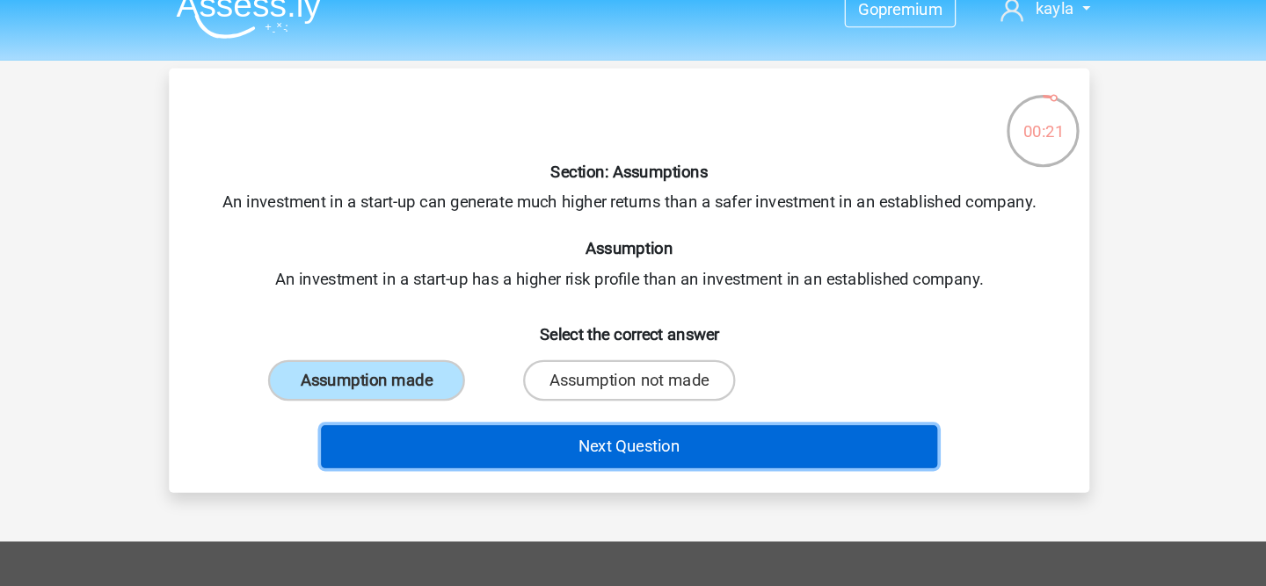
click at [679, 410] on button "Next Question" at bounding box center [633, 406] width 532 height 37
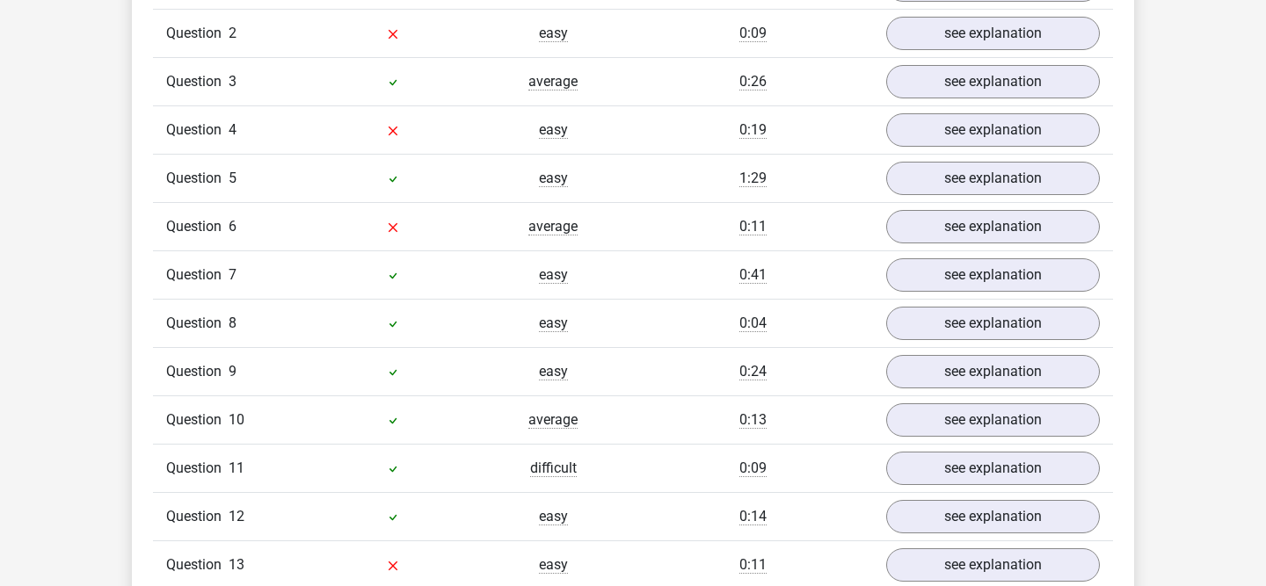
scroll to position [1246, 0]
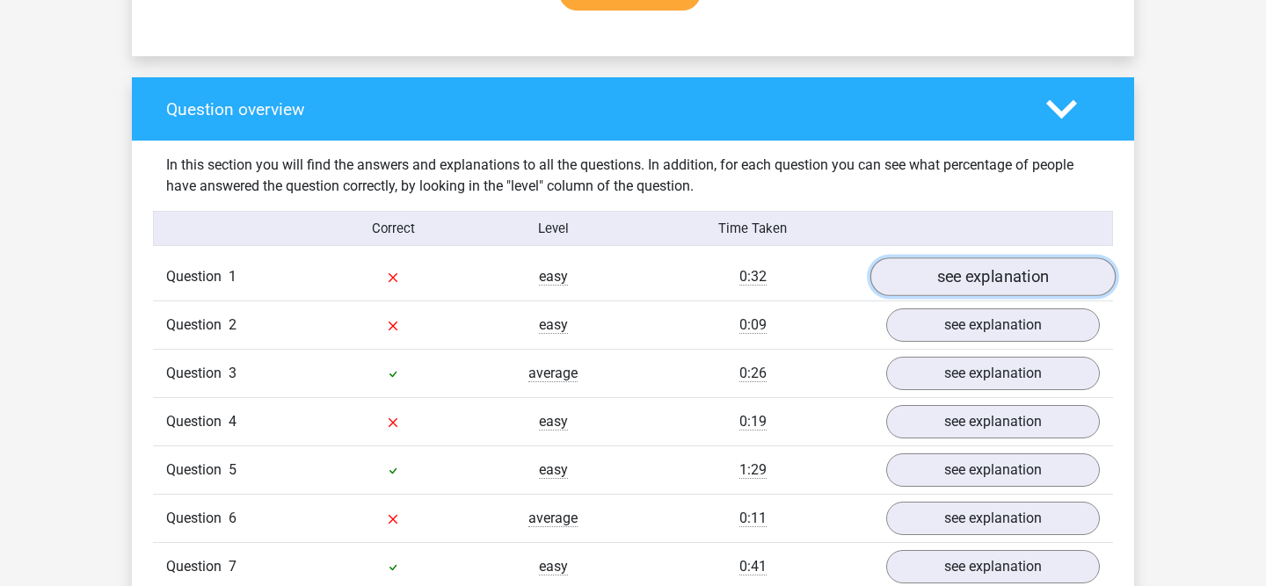
click at [978, 269] on link "see explanation" at bounding box center [992, 277] width 245 height 39
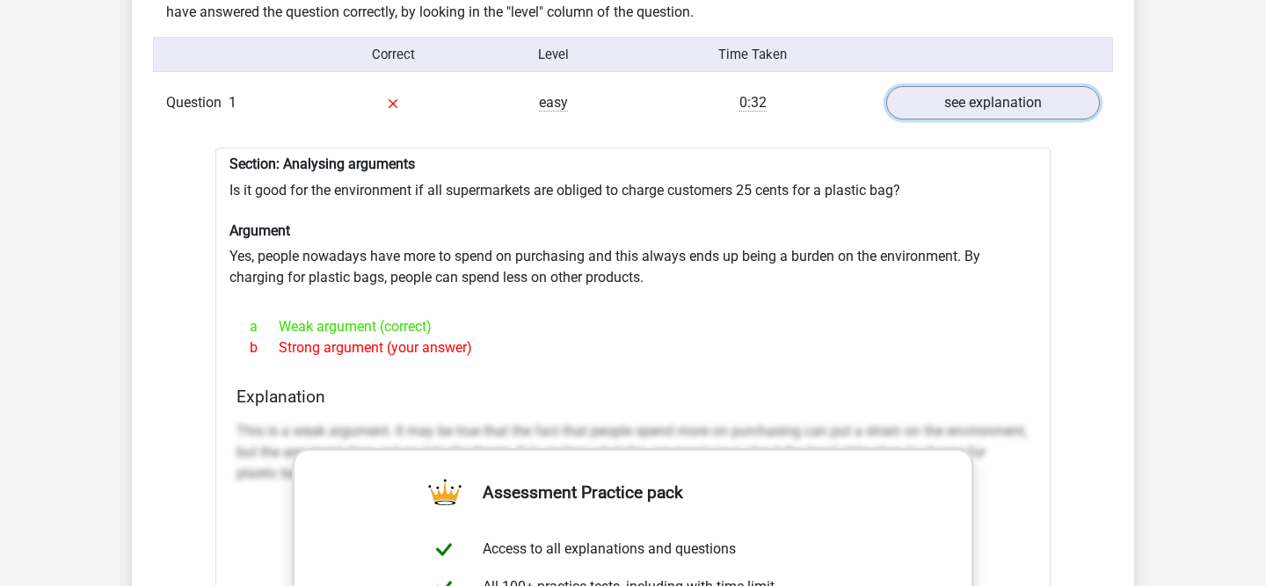
scroll to position [1419, 0]
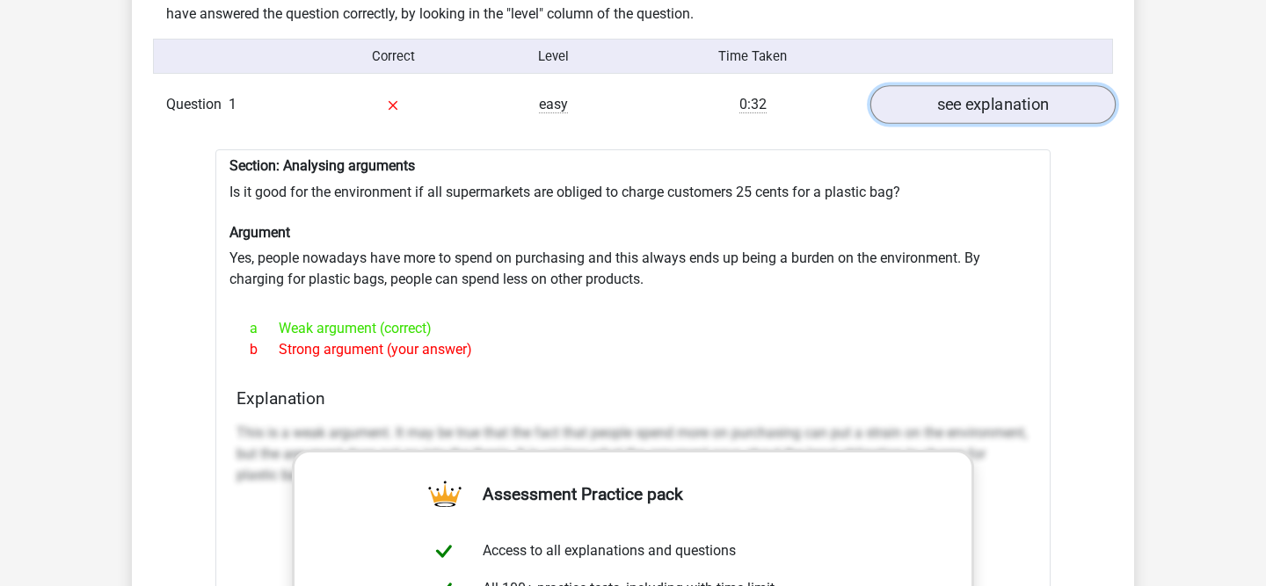
click at [980, 86] on link "see explanation" at bounding box center [992, 105] width 245 height 39
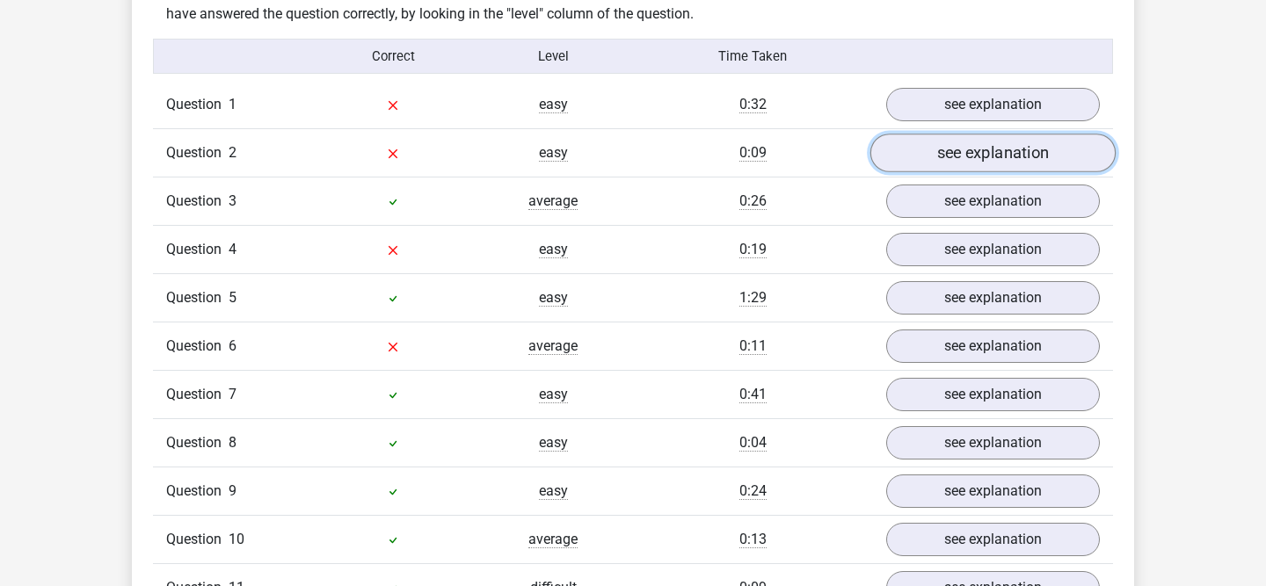
click at [970, 134] on link "see explanation" at bounding box center [992, 153] width 245 height 39
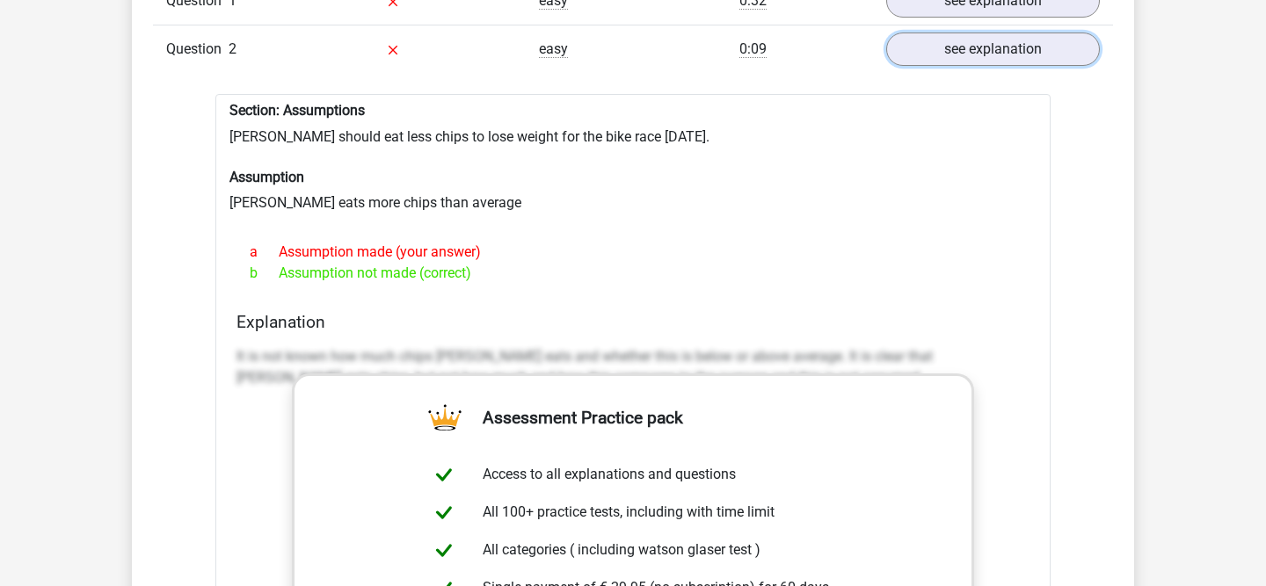
scroll to position [1521, 0]
click at [1039, 38] on link "see explanation" at bounding box center [992, 51] width 245 height 39
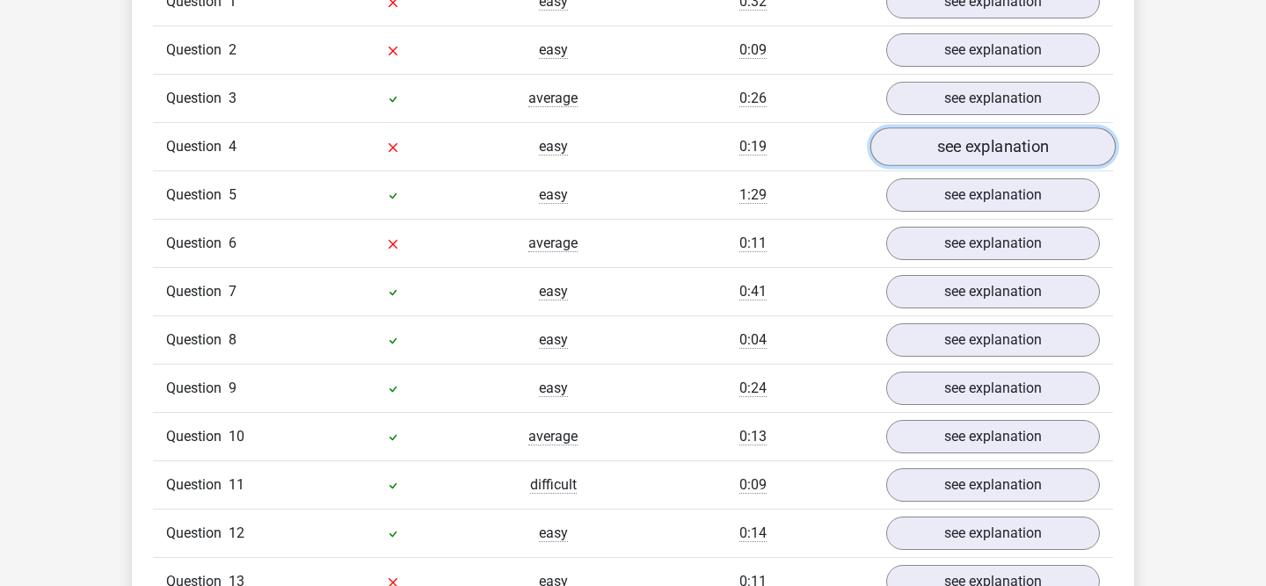
click at [995, 128] on link "see explanation" at bounding box center [992, 147] width 245 height 39
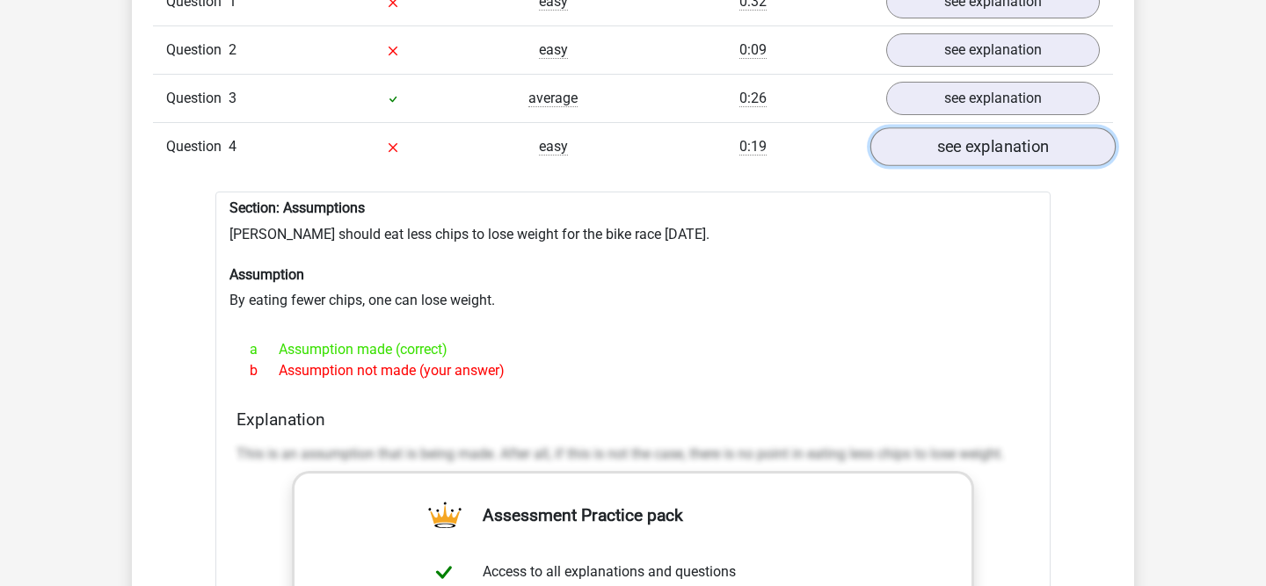
click at [995, 128] on link "see explanation" at bounding box center [992, 147] width 245 height 39
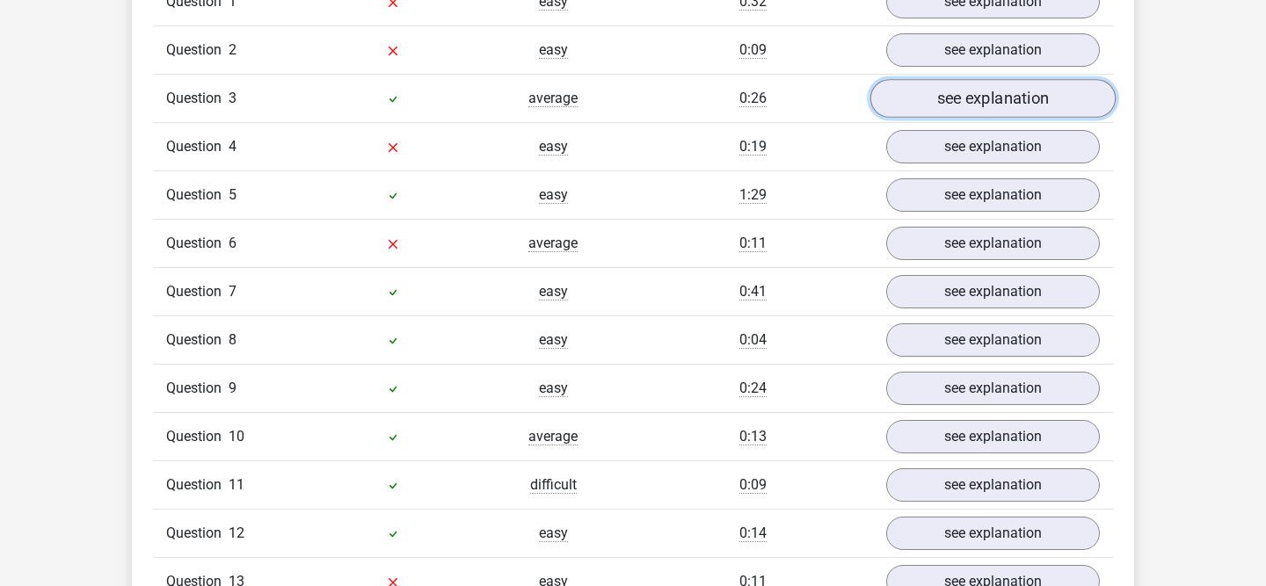
click at [969, 80] on link "see explanation" at bounding box center [992, 99] width 245 height 39
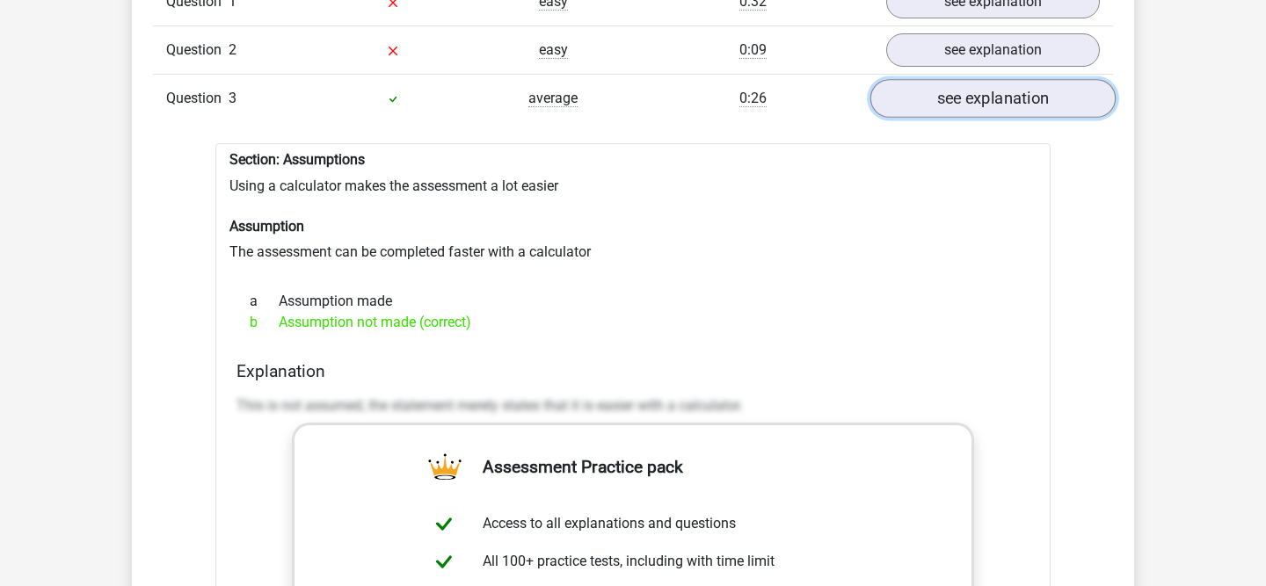
click at [969, 80] on link "see explanation" at bounding box center [992, 99] width 245 height 39
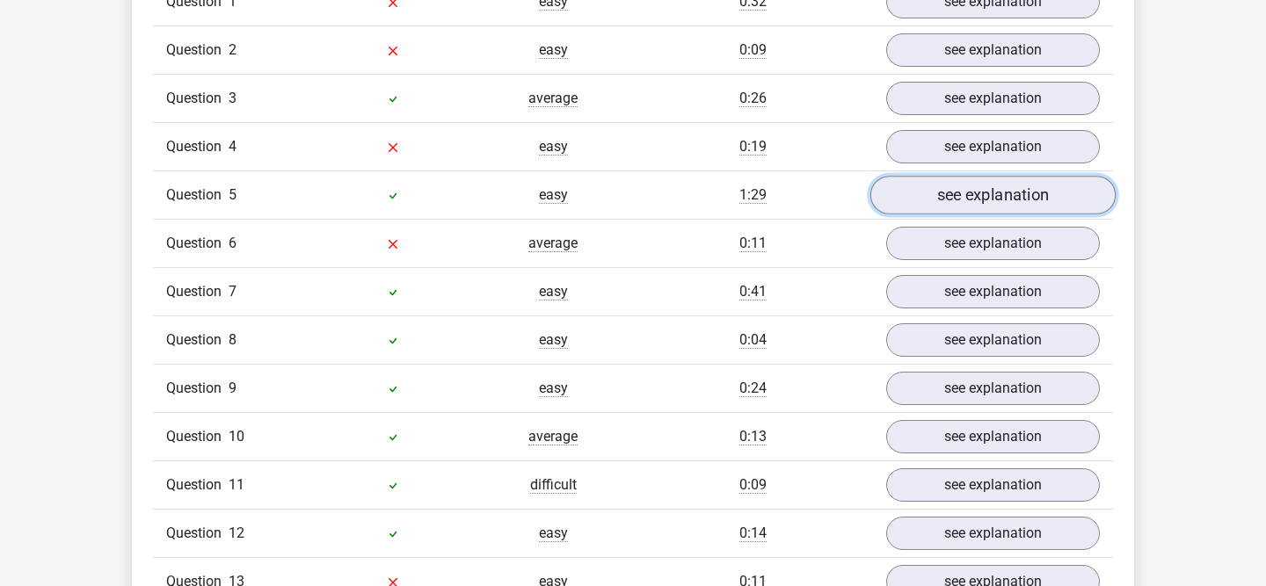
click at [946, 177] on link "see explanation" at bounding box center [992, 196] width 245 height 39
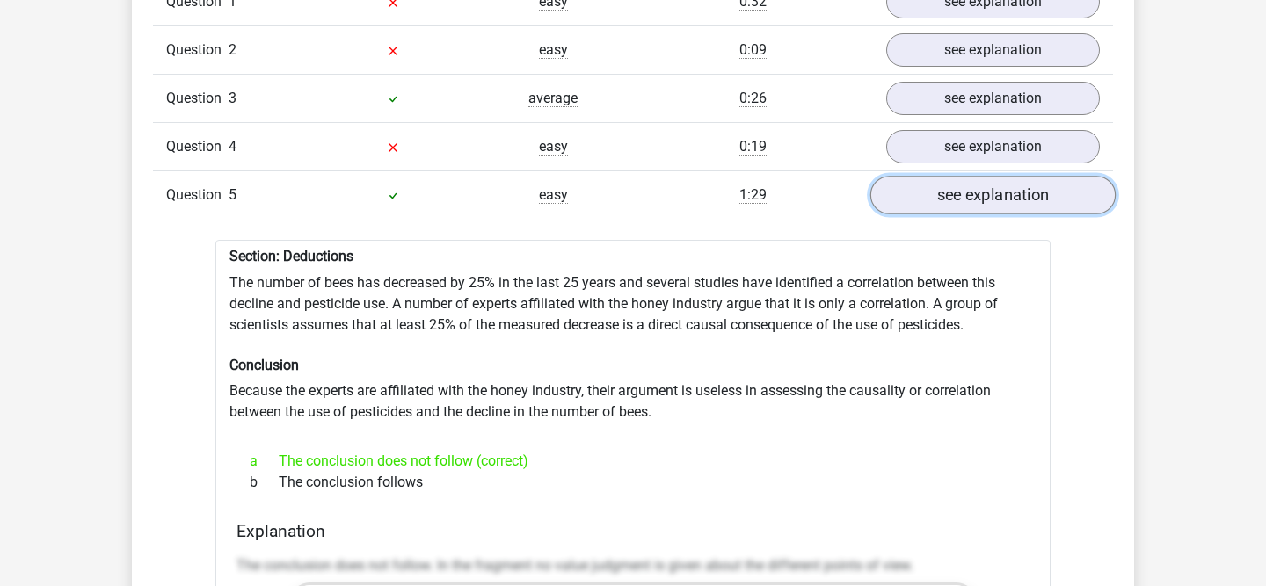
click at [946, 177] on link "see explanation" at bounding box center [992, 196] width 245 height 39
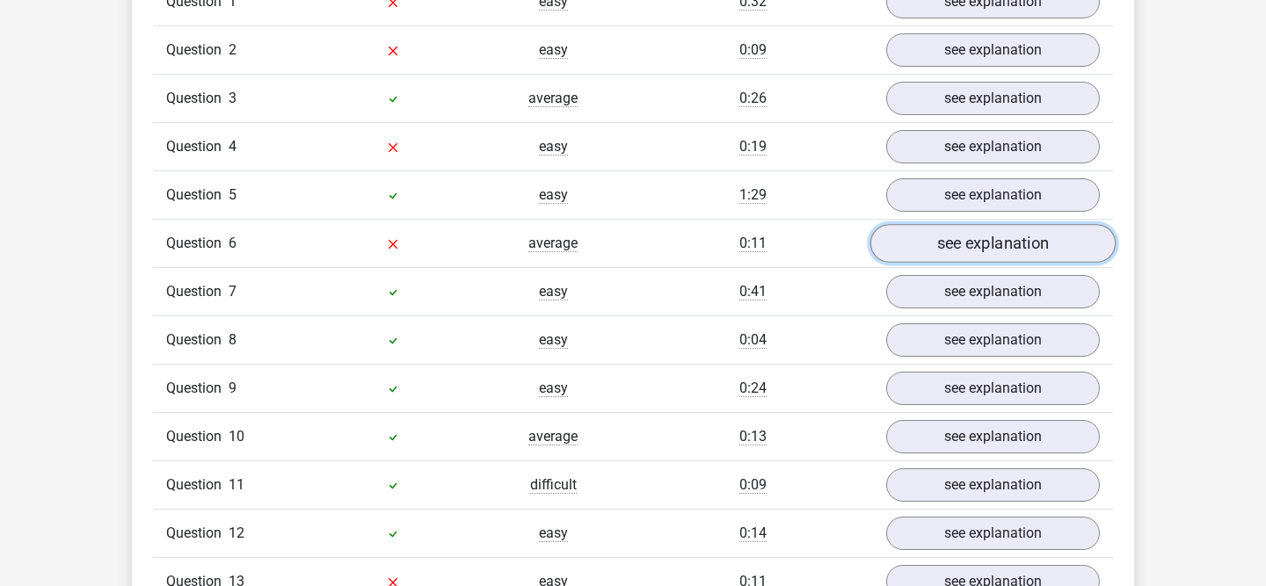
click at [934, 225] on link "see explanation" at bounding box center [992, 244] width 245 height 39
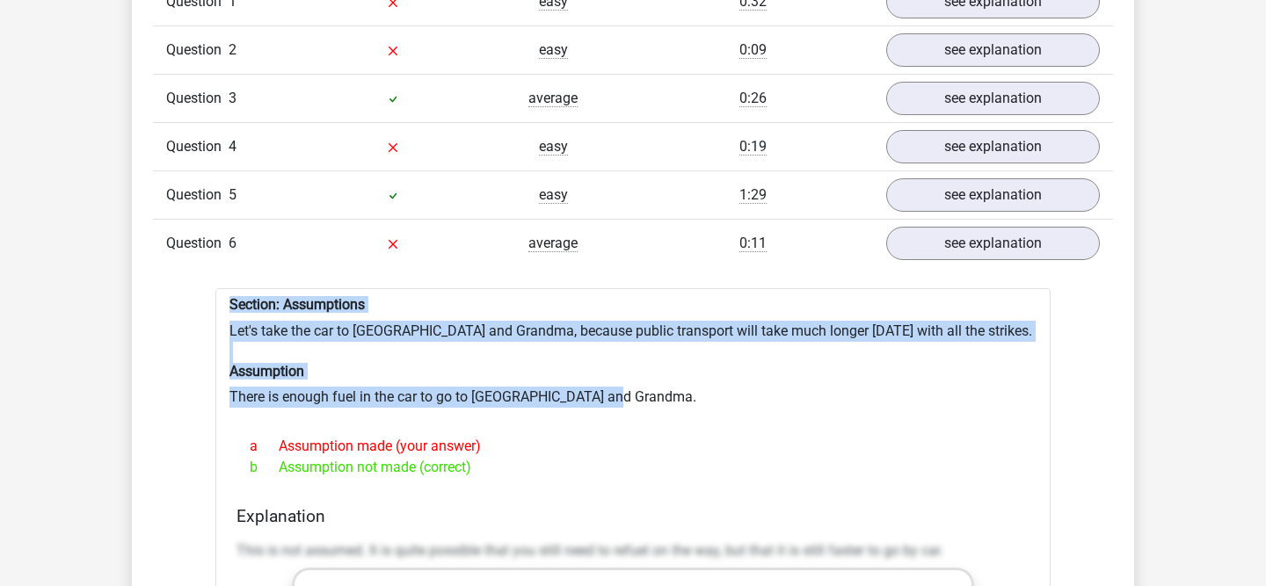
drag, startPoint x: 619, startPoint y: 382, endPoint x: 215, endPoint y: 280, distance: 416.1
copy div "Section: Assumptions Let's take the car to [GEOGRAPHIC_DATA] and Grandma, becau…"
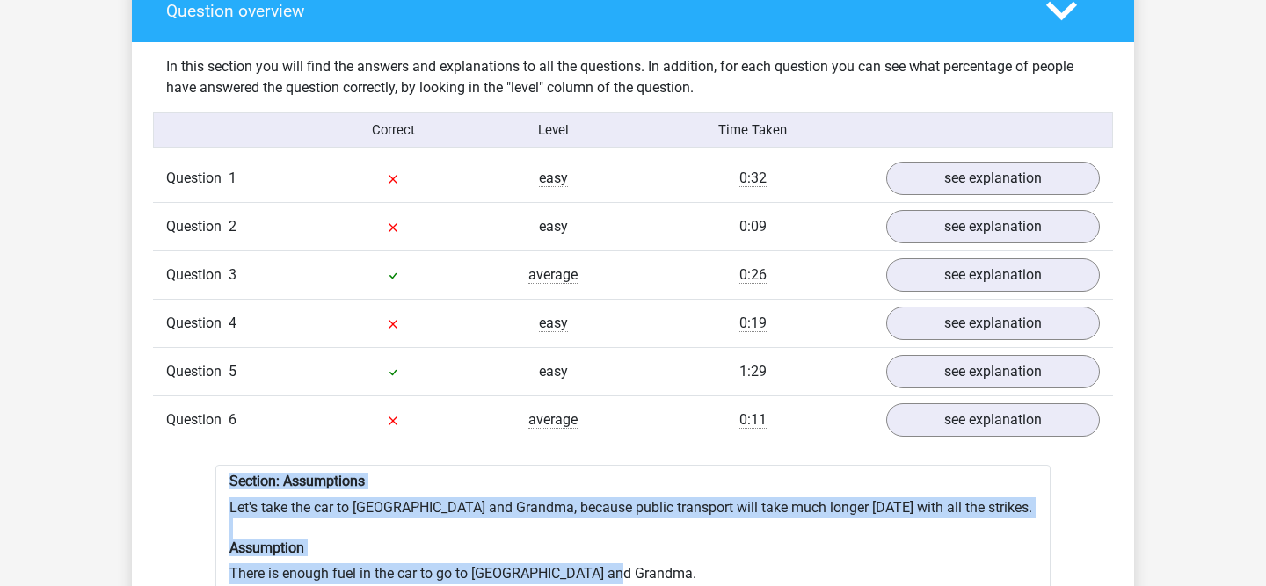
scroll to position [1343, 0]
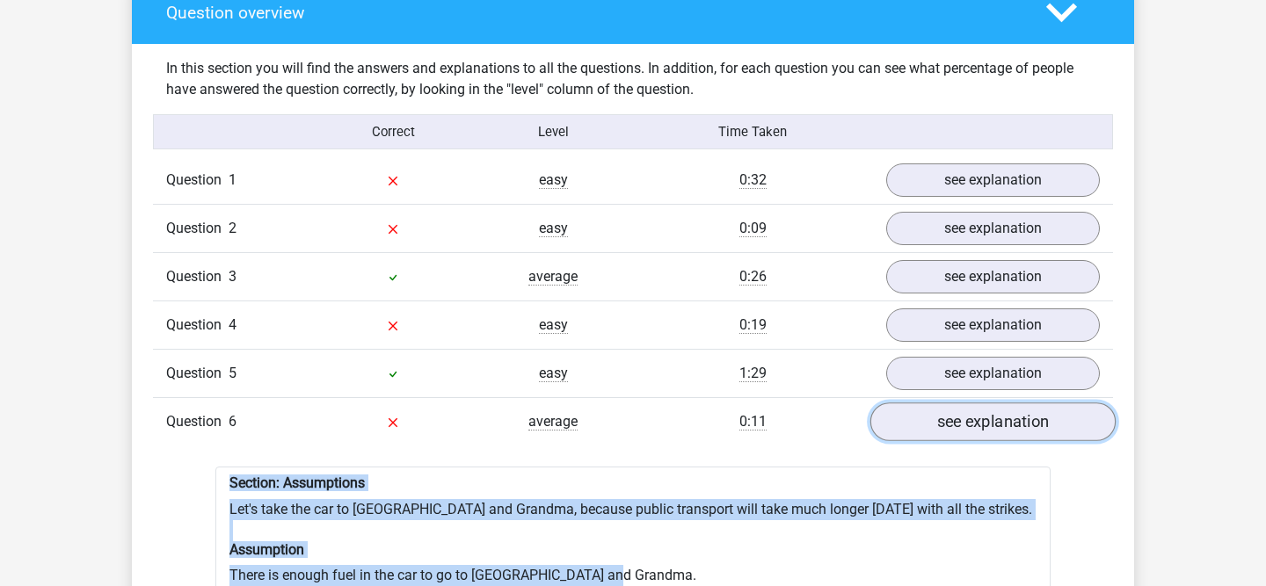
click at [1032, 415] on link "see explanation" at bounding box center [992, 422] width 245 height 39
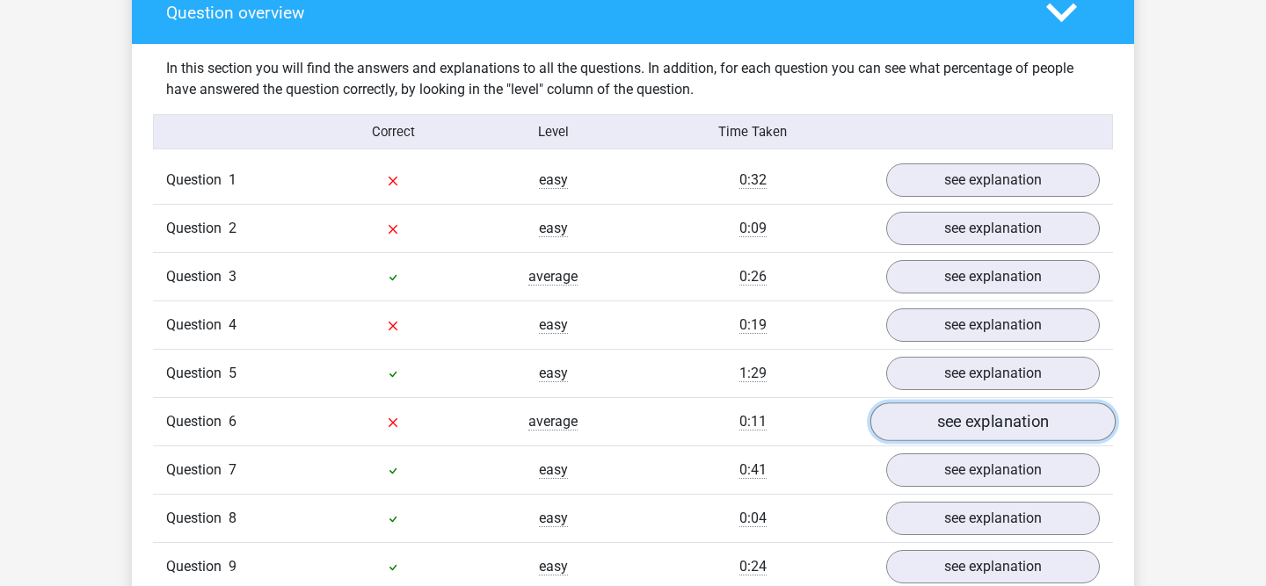
click at [1028, 406] on link "see explanation" at bounding box center [992, 422] width 245 height 39
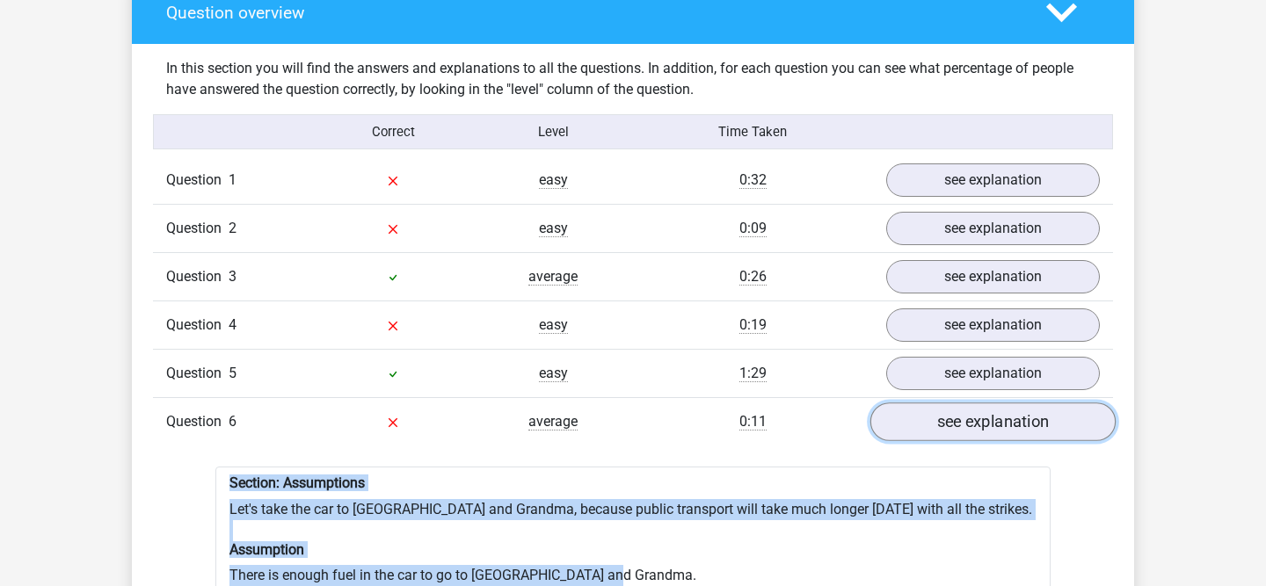
click at [1028, 406] on link "see explanation" at bounding box center [992, 422] width 245 height 39
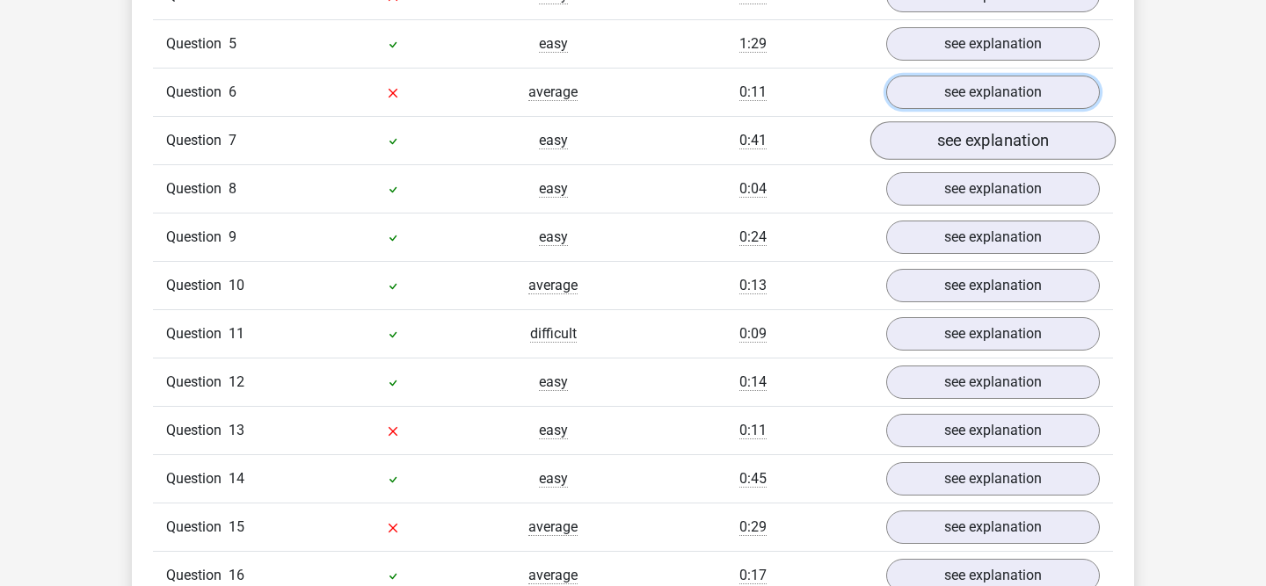
scroll to position [1681, 0]
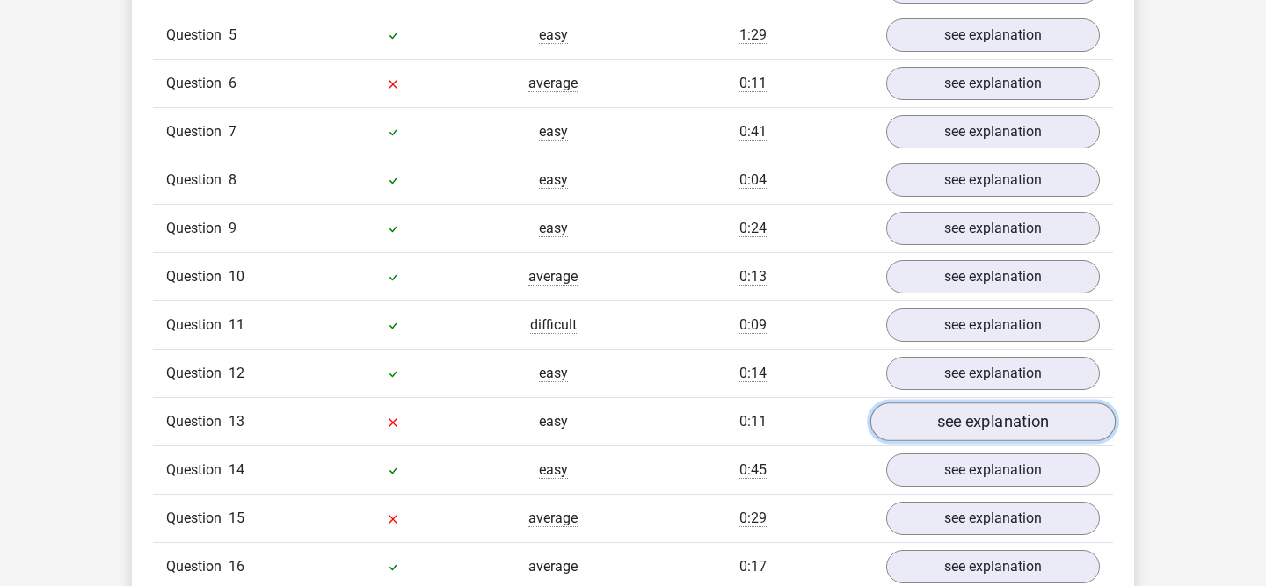
click at [974, 416] on link "see explanation" at bounding box center [992, 422] width 245 height 39
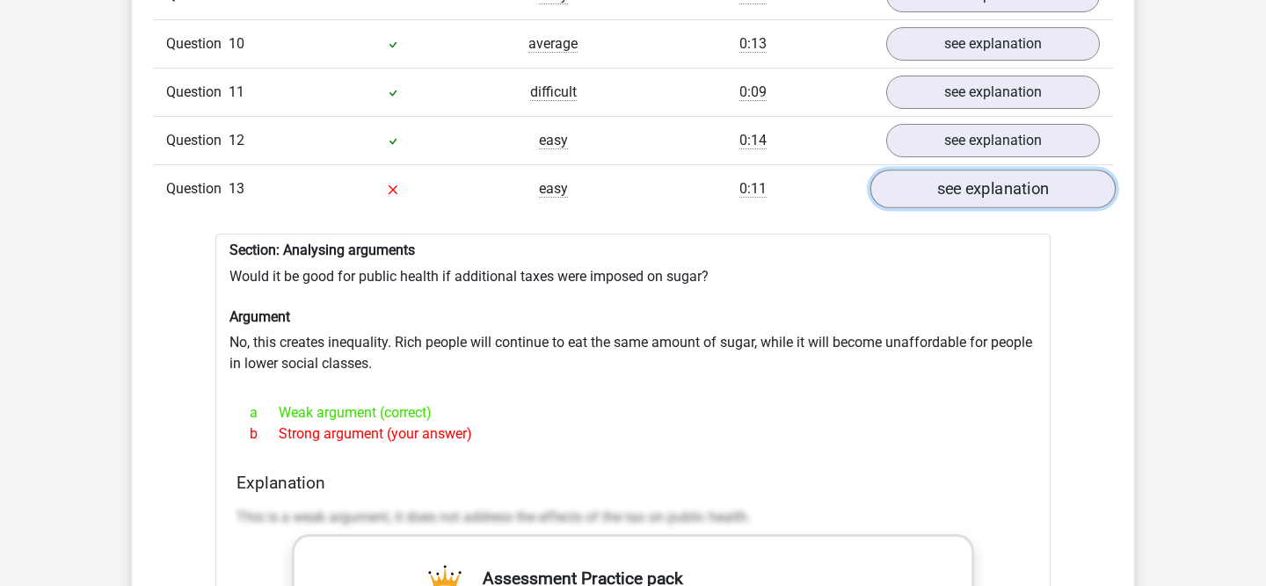
scroll to position [1928, 0]
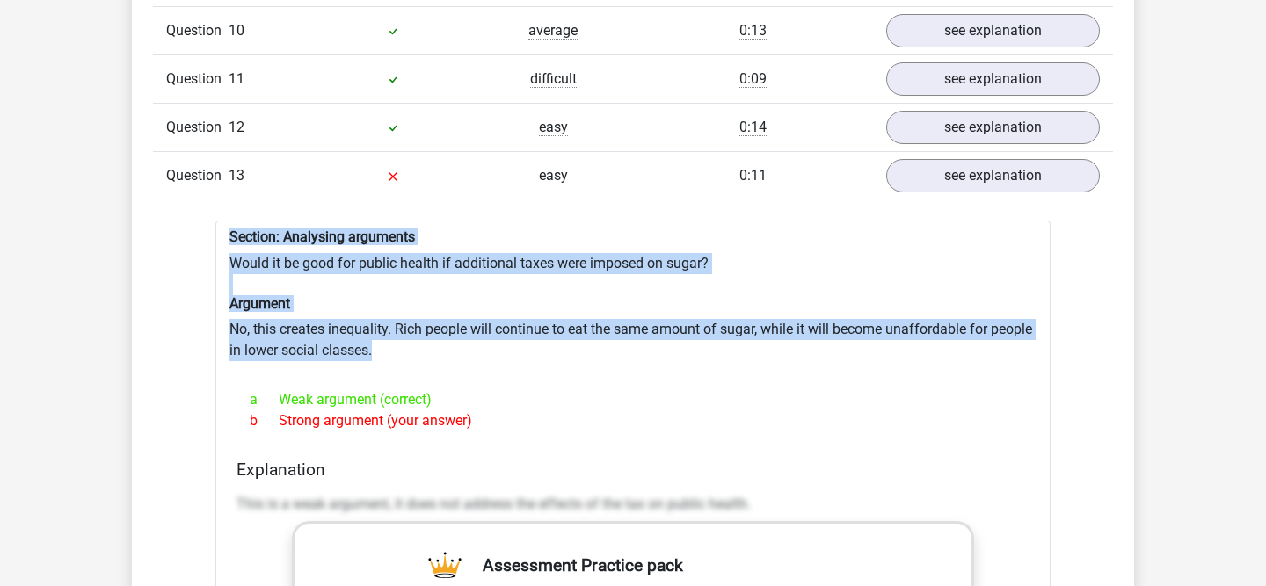
drag, startPoint x: 488, startPoint y: 333, endPoint x: 216, endPoint y: 219, distance: 294.6
copy div "Section: Analysing arguments Would it be good for public health if additional t…"
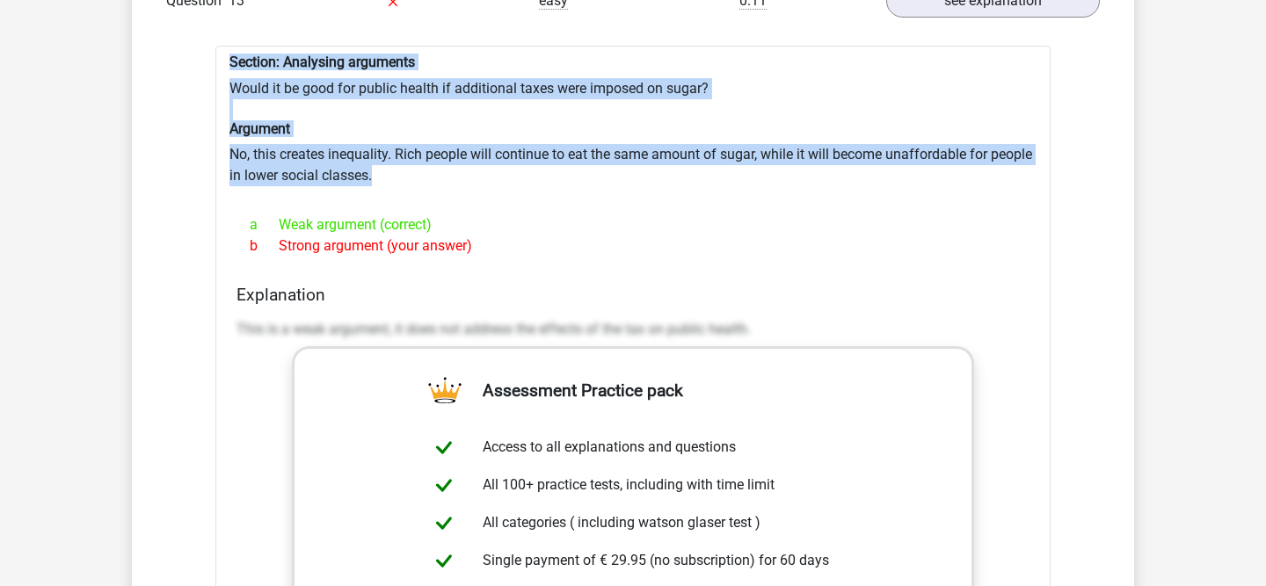
scroll to position [2190, 0]
